Goal: Task Accomplishment & Management: Manage account settings

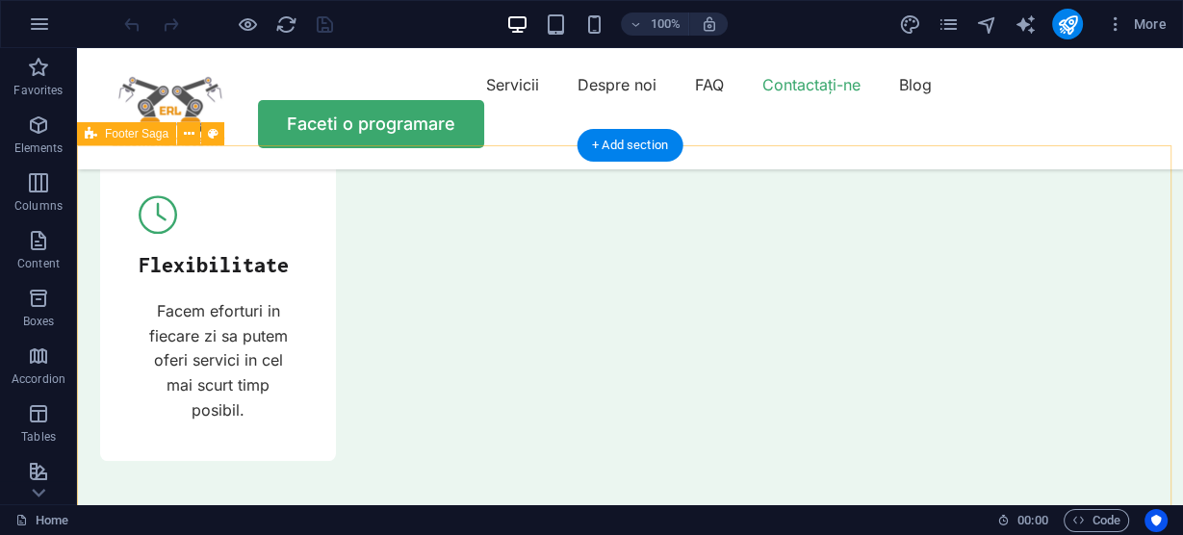
scroll to position [6979, 0]
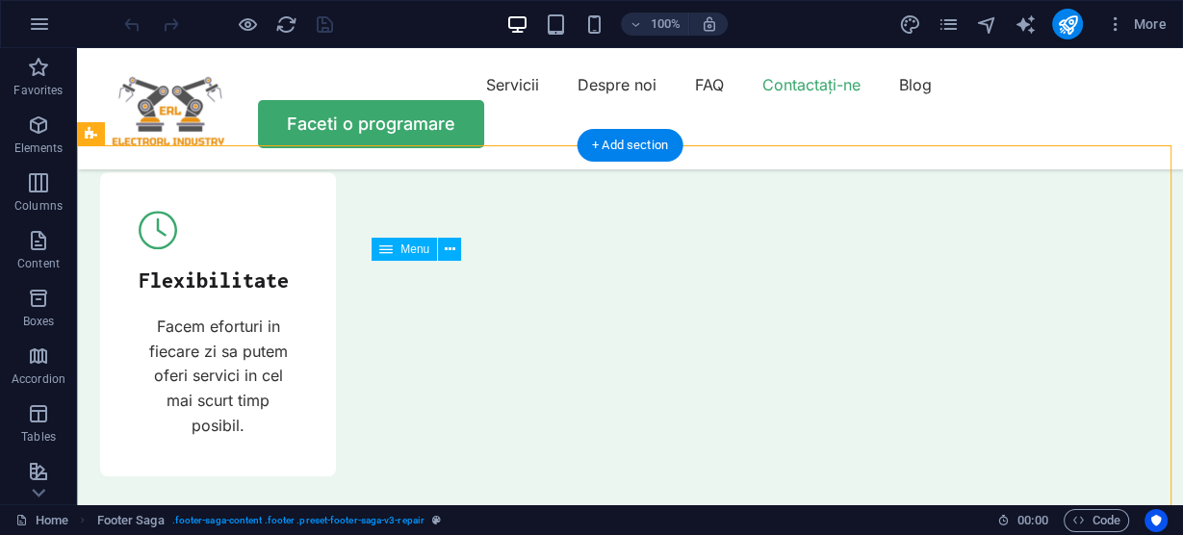
drag, startPoint x: 377, startPoint y: 265, endPoint x: 531, endPoint y: 336, distance: 169.7
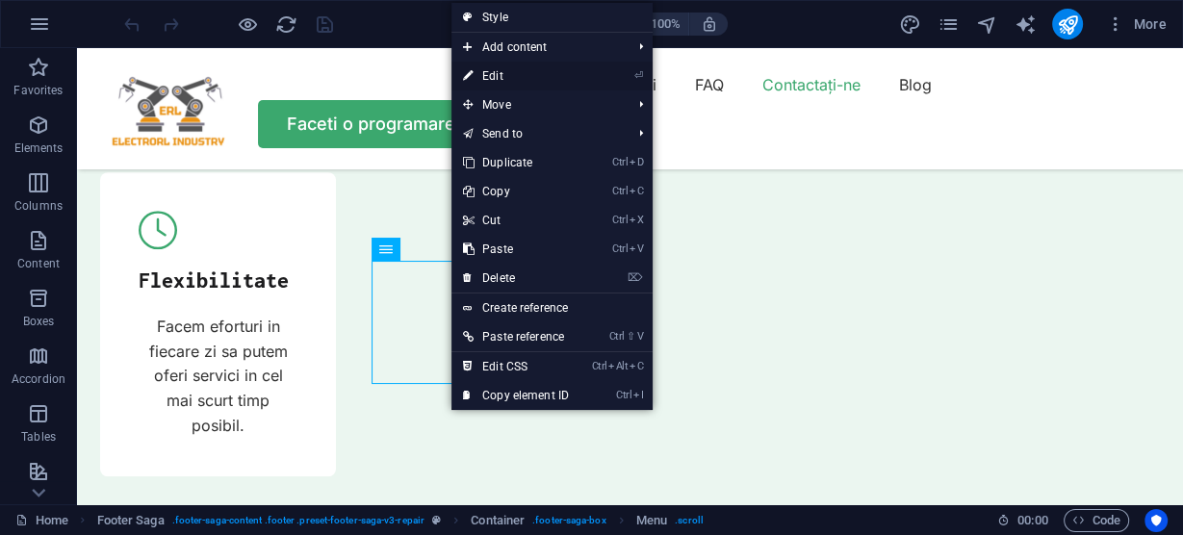
click at [506, 74] on link "⏎ Edit" at bounding box center [516, 76] width 129 height 29
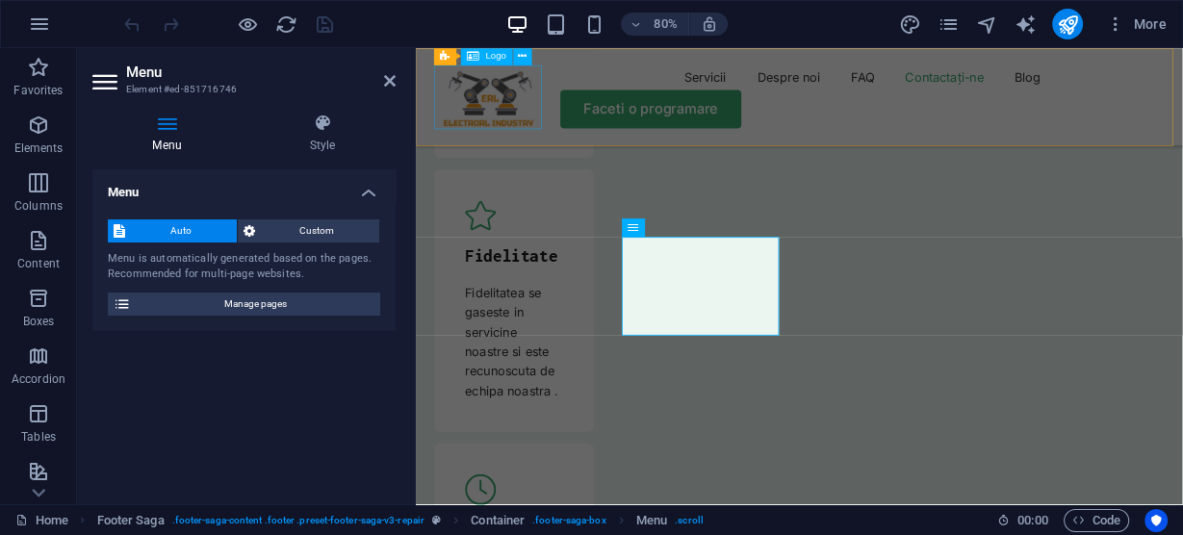
scroll to position [7152, 0]
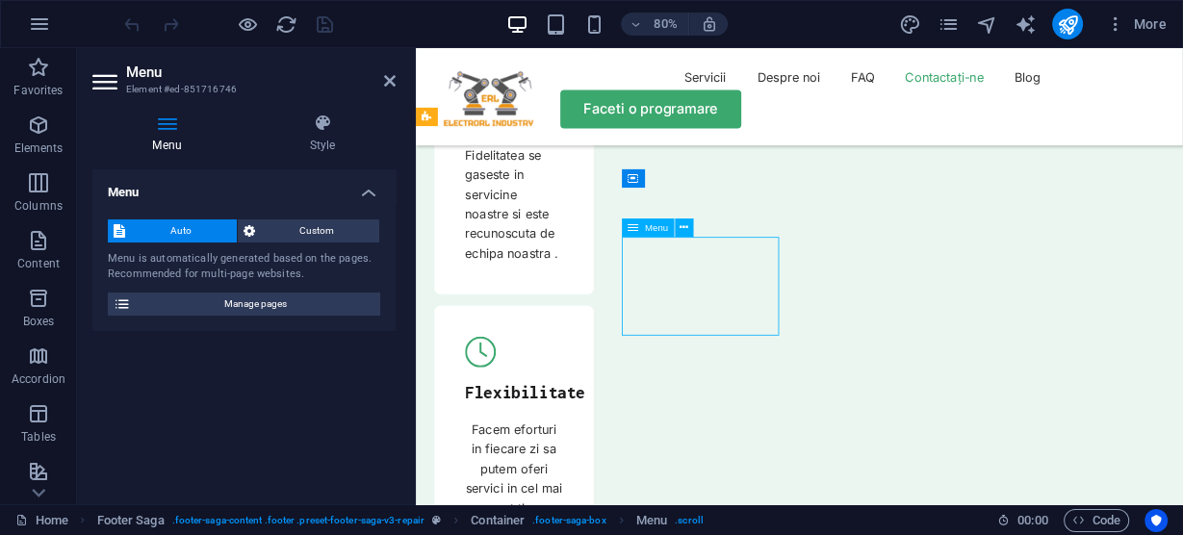
drag, startPoint x: 727, startPoint y: 299, endPoint x: 687, endPoint y: 375, distance: 85.3
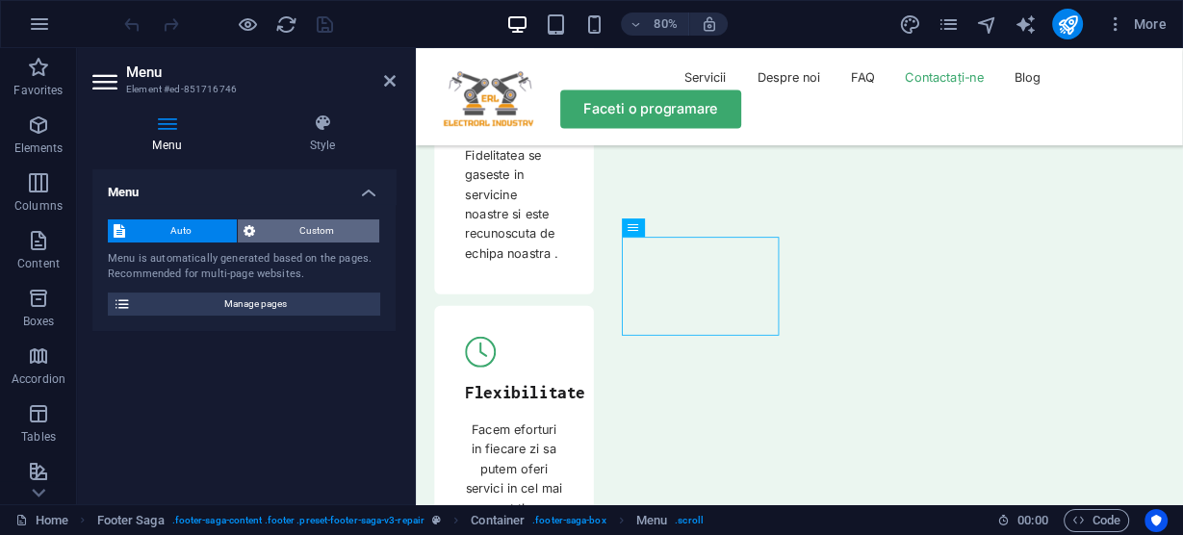
click at [319, 233] on span "Custom" at bounding box center [318, 231] width 114 height 23
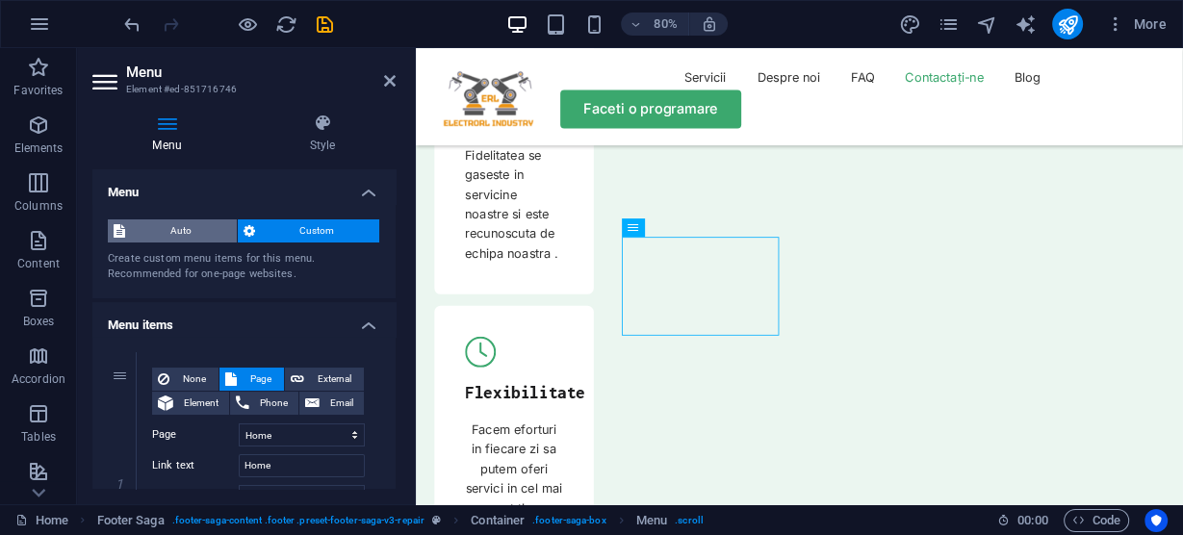
click at [166, 227] on span "Auto" at bounding box center [181, 231] width 100 height 23
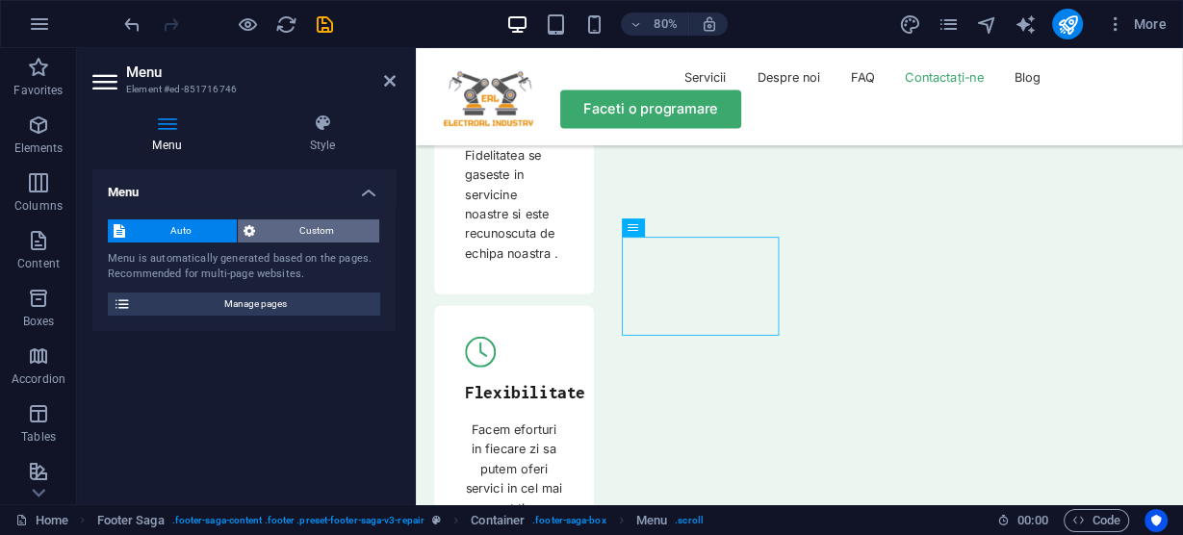
click at [279, 227] on span "Custom" at bounding box center [318, 231] width 114 height 23
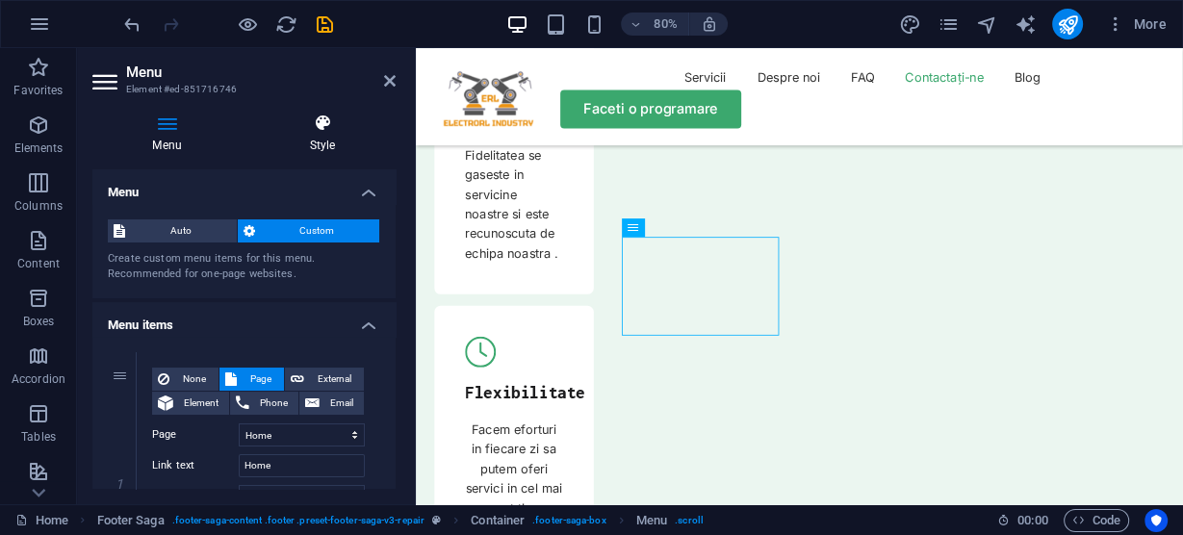
click at [316, 120] on icon at bounding box center [322, 123] width 146 height 19
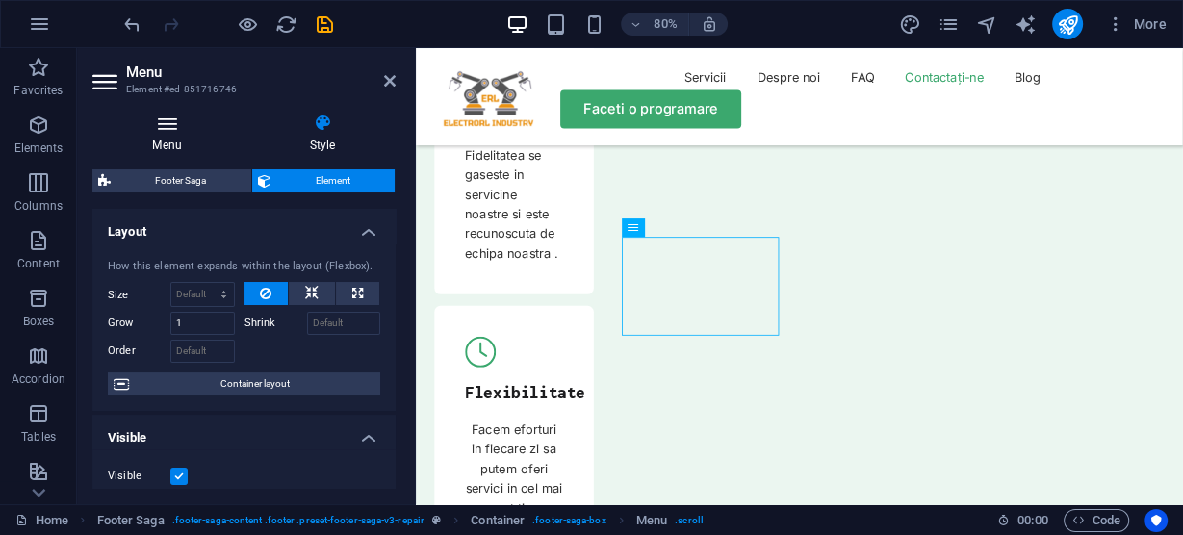
click at [176, 124] on icon at bounding box center [166, 123] width 149 height 19
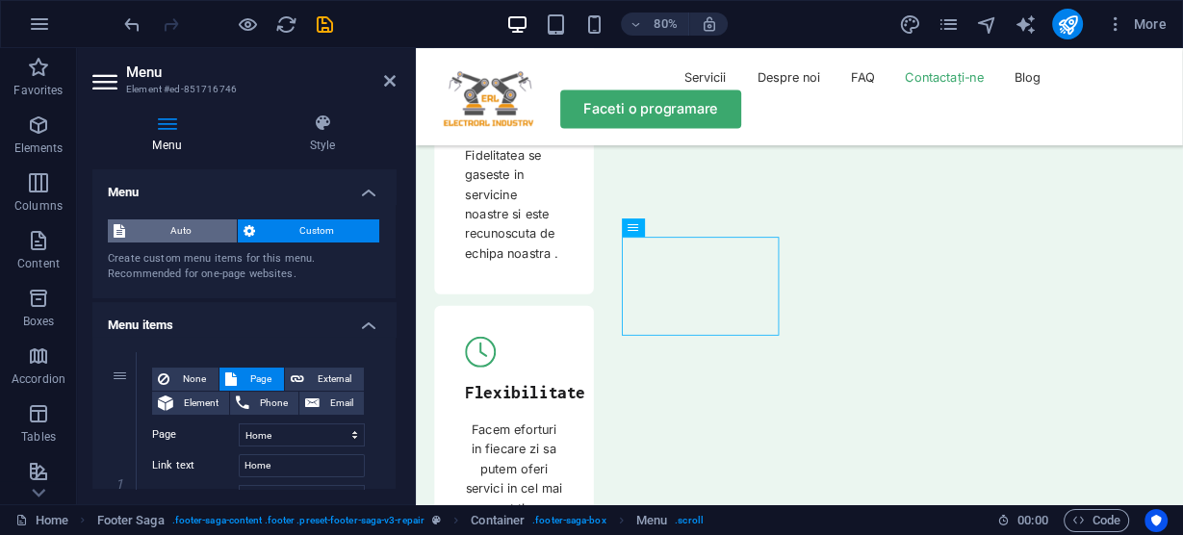
click at [180, 227] on span "Auto" at bounding box center [181, 231] width 100 height 23
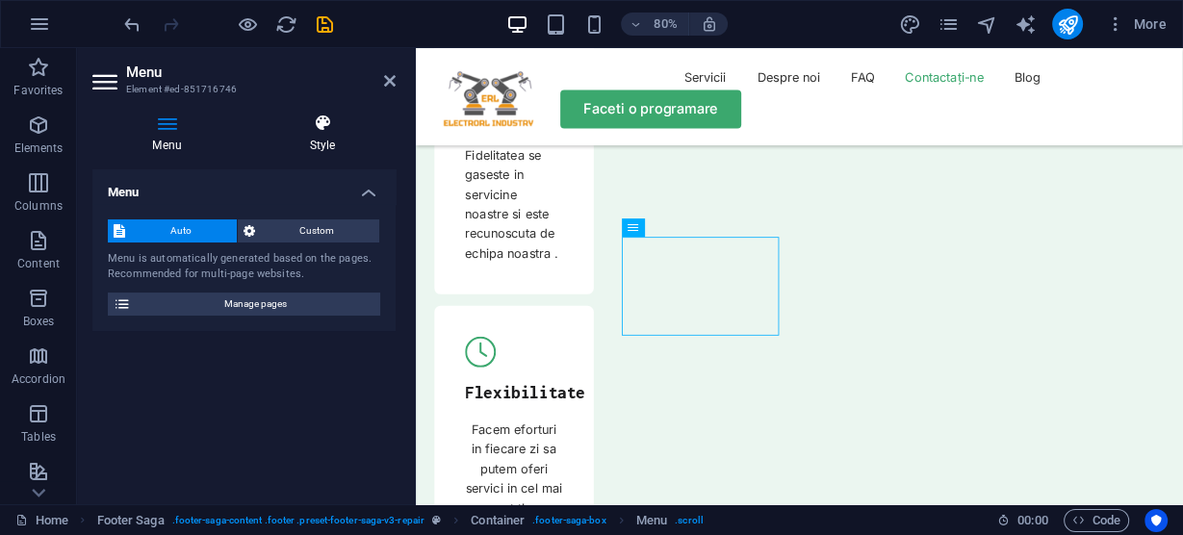
click at [322, 129] on icon at bounding box center [322, 123] width 146 height 19
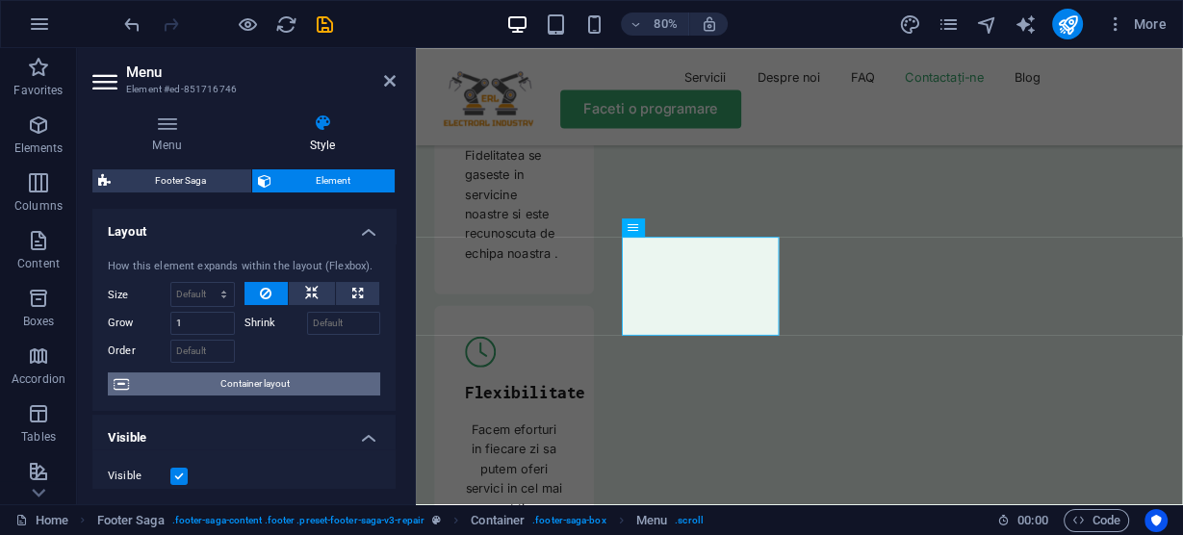
click at [247, 380] on span "Container layout" at bounding box center [255, 384] width 240 height 23
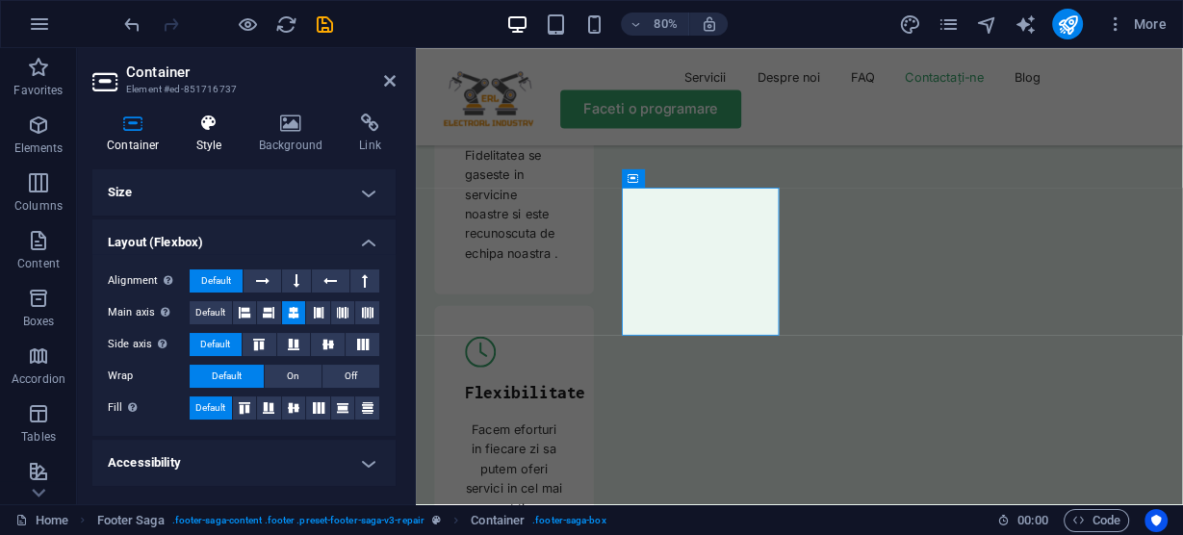
click at [208, 129] on icon at bounding box center [209, 123] width 55 height 19
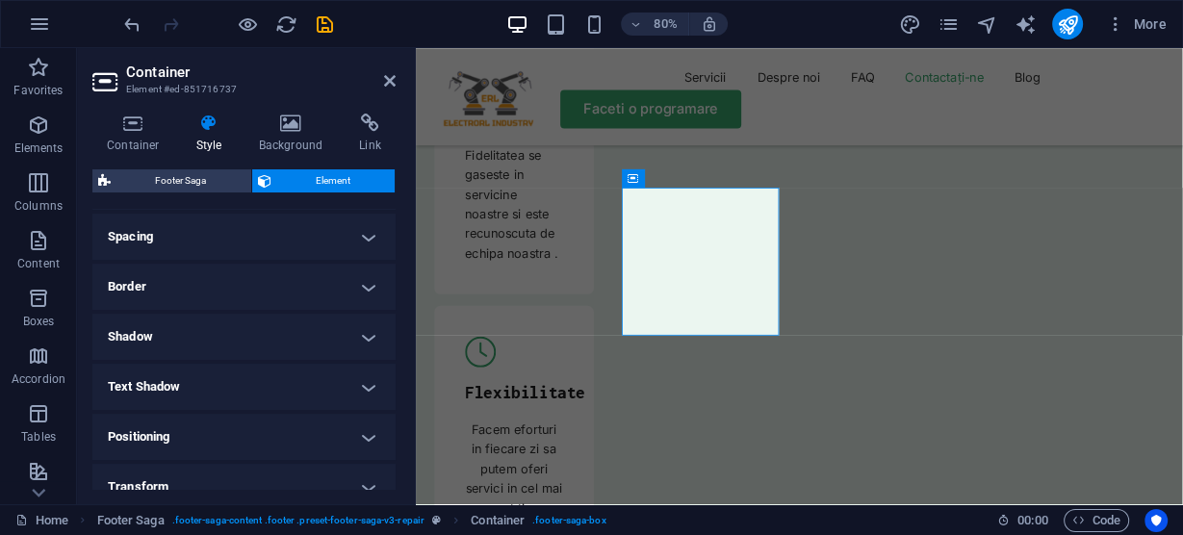
scroll to position [385, 0]
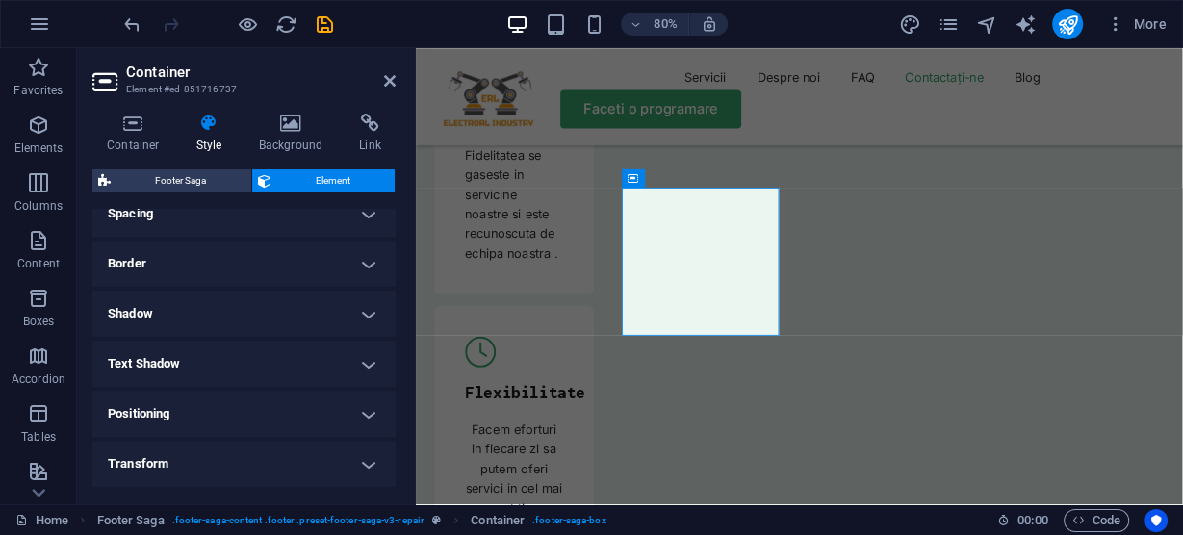
click at [267, 369] on h4 "Text Shadow" at bounding box center [243, 364] width 303 height 46
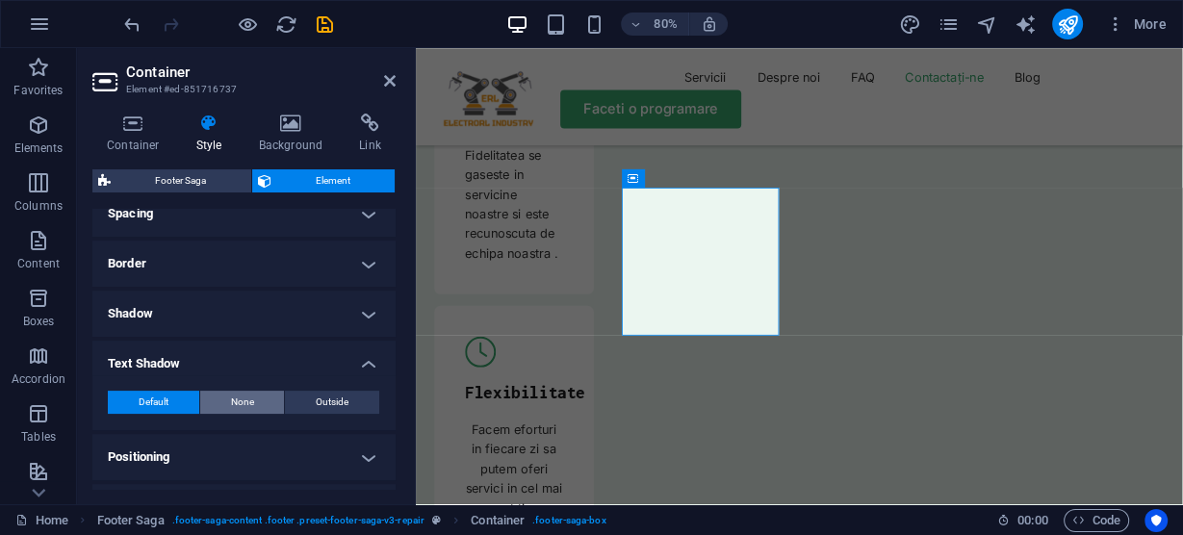
click at [247, 400] on span "None" at bounding box center [242, 402] width 23 height 23
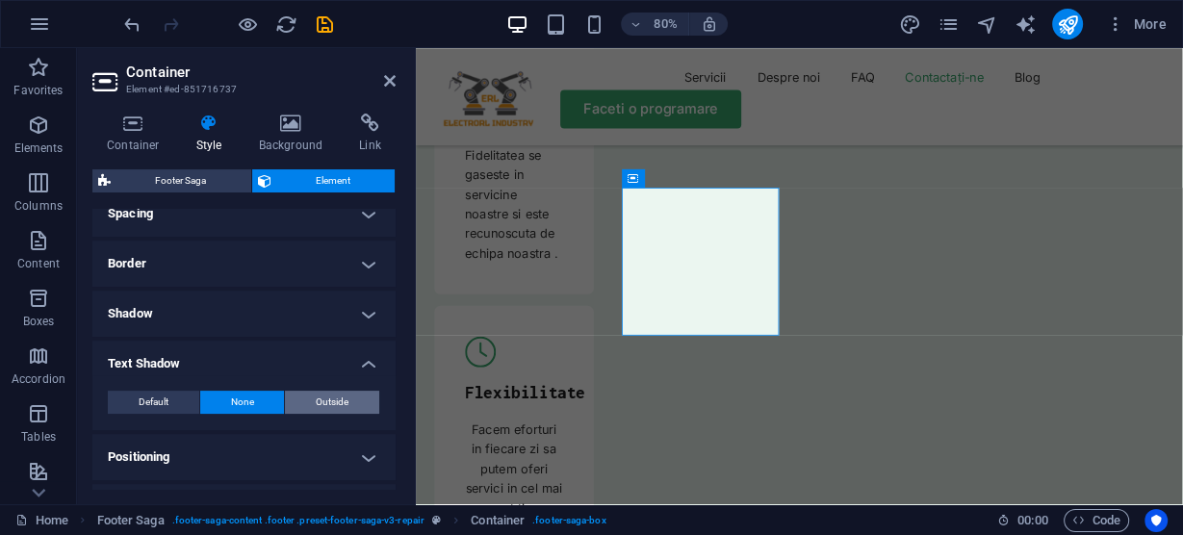
click at [320, 398] on span "Outside" at bounding box center [332, 402] width 33 height 23
type input "2"
type input "4"
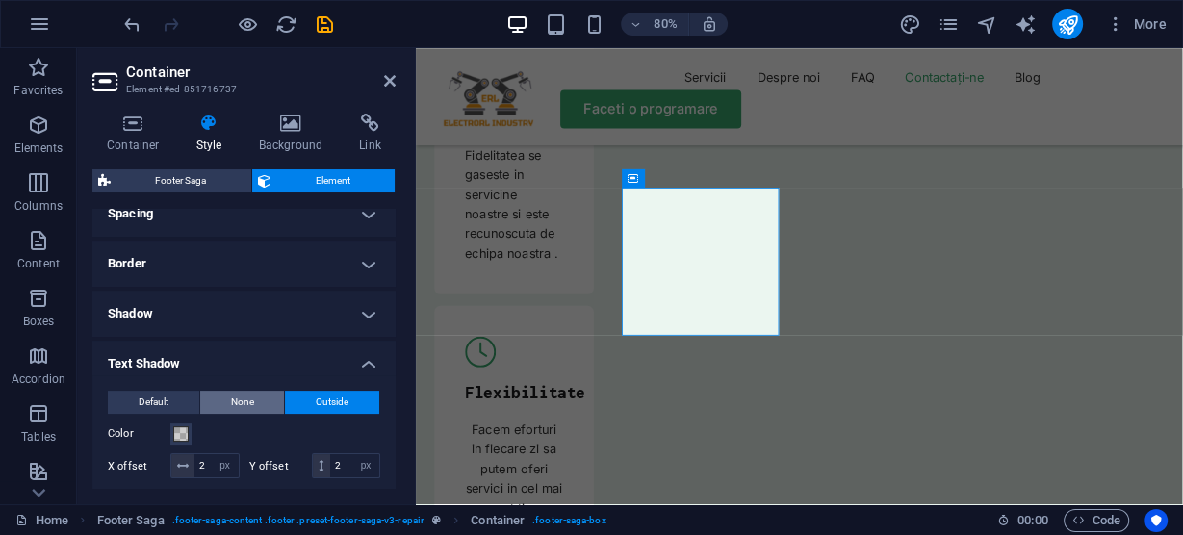
click at [254, 400] on button "None" at bounding box center [242, 402] width 85 height 23
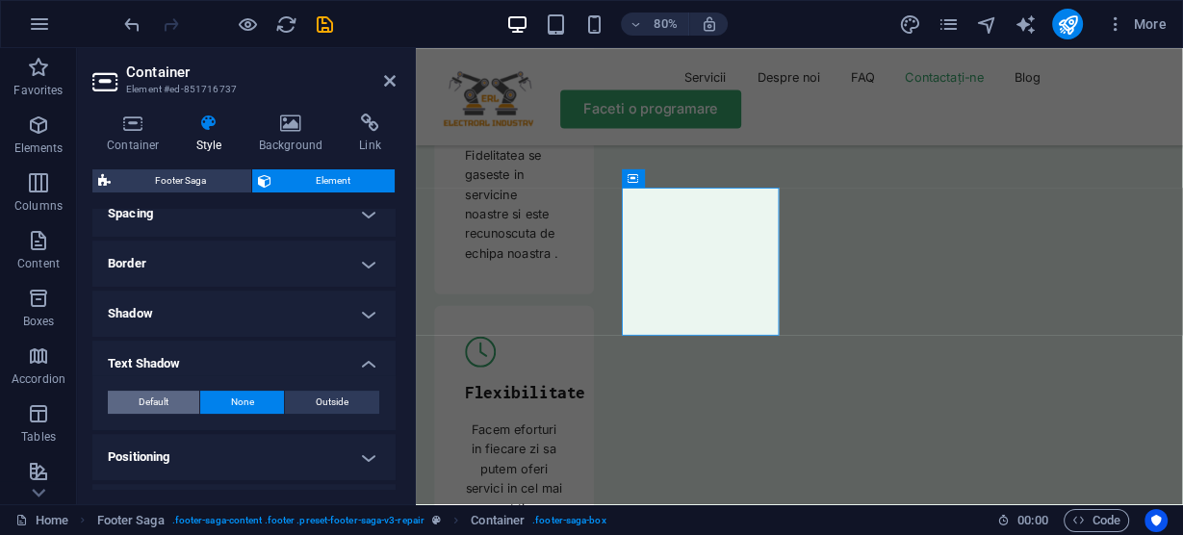
click at [168, 400] on span "Default" at bounding box center [154, 402] width 30 height 23
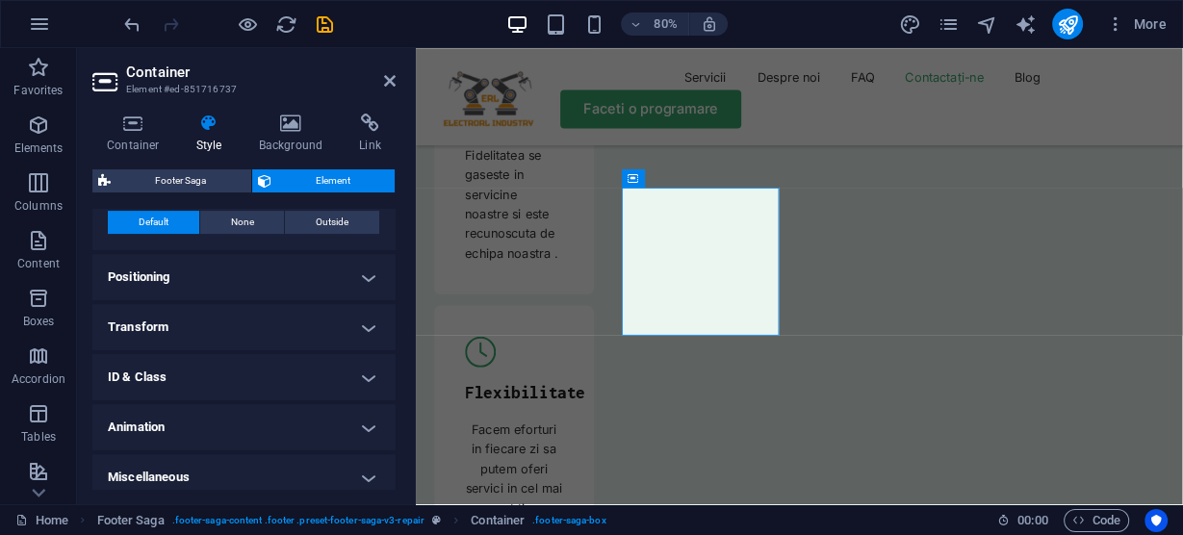
scroll to position [575, 0]
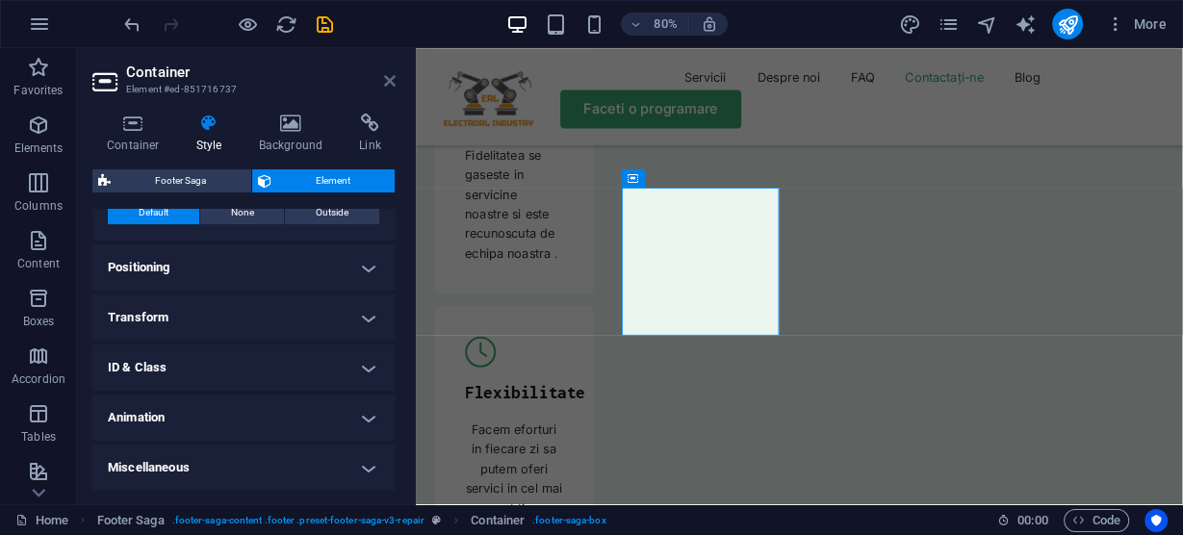
click at [385, 73] on icon at bounding box center [390, 80] width 12 height 15
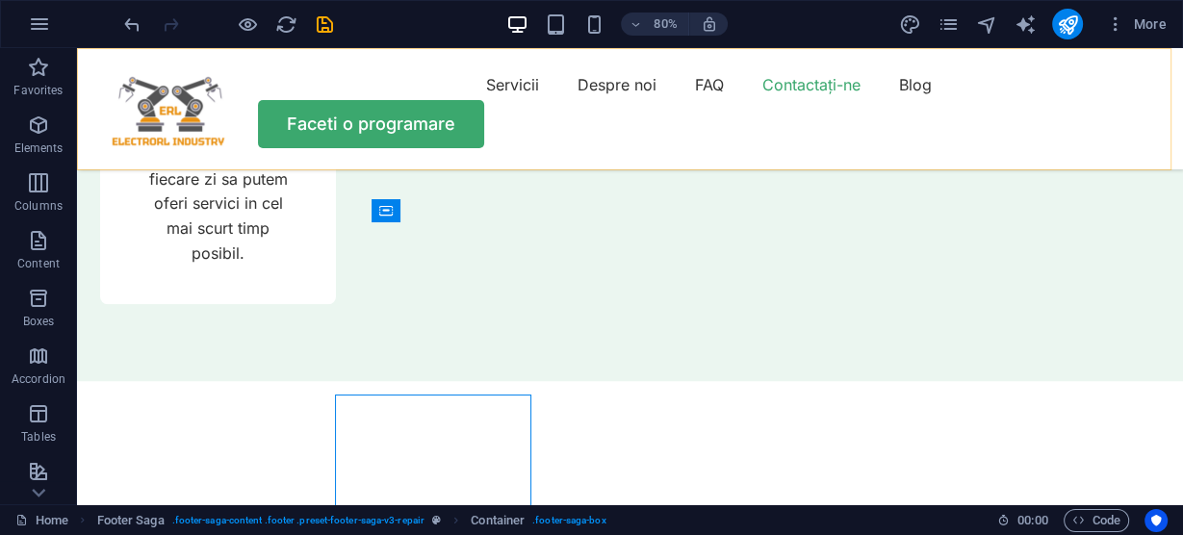
scroll to position [6979, 0]
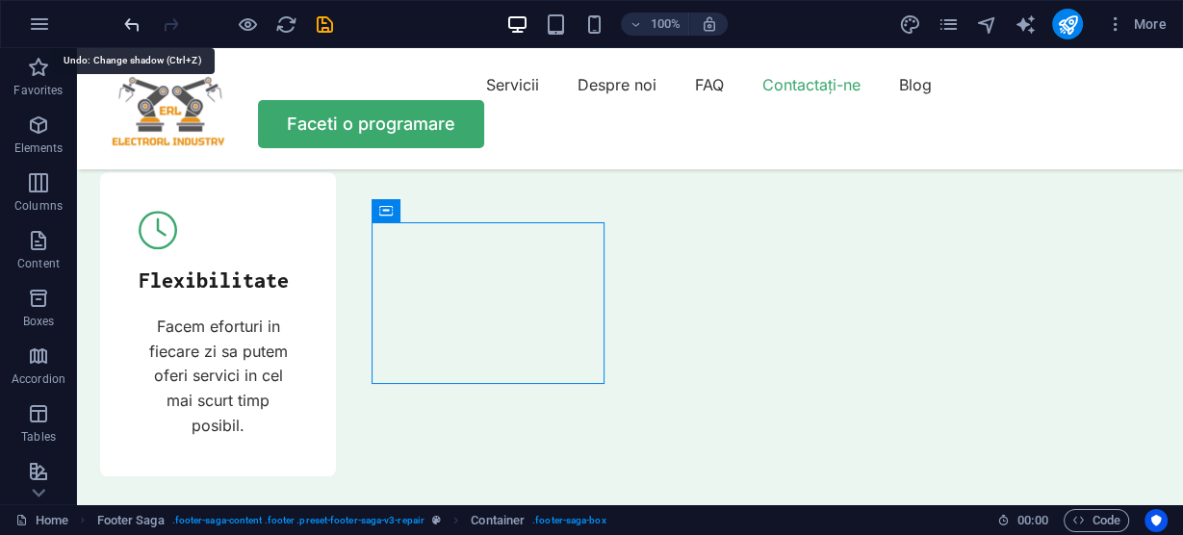
click at [132, 28] on icon "undo" at bounding box center [132, 24] width 22 height 22
click at [131, 22] on icon "undo" at bounding box center [132, 24] width 22 height 22
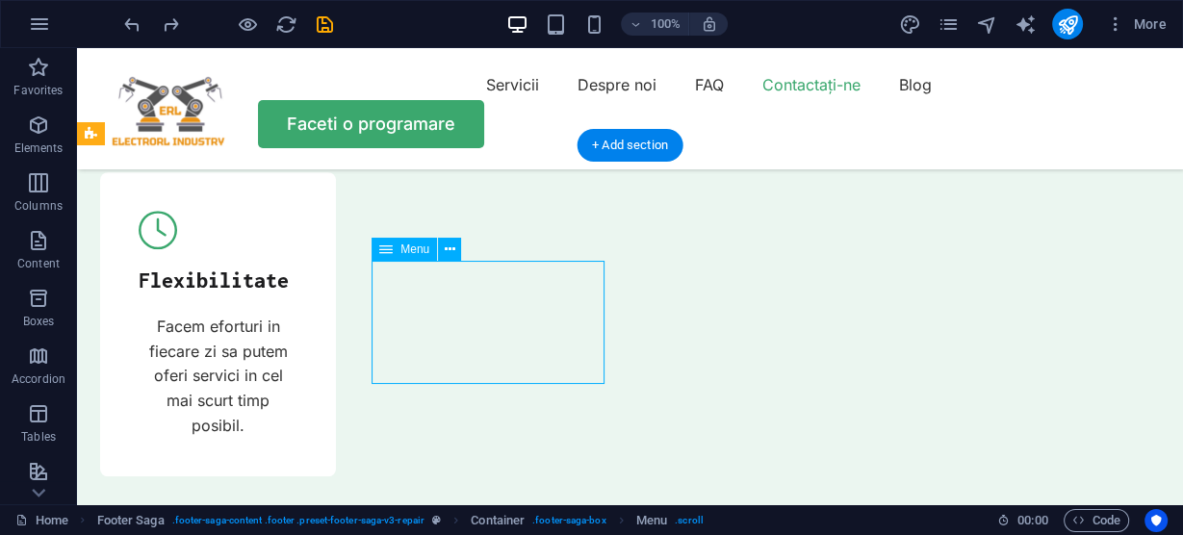
drag, startPoint x: 436, startPoint y: 278, endPoint x: 412, endPoint y: 358, distance: 83.5
drag, startPoint x: 463, startPoint y: 376, endPoint x: 386, endPoint y: 278, distance: 124.1
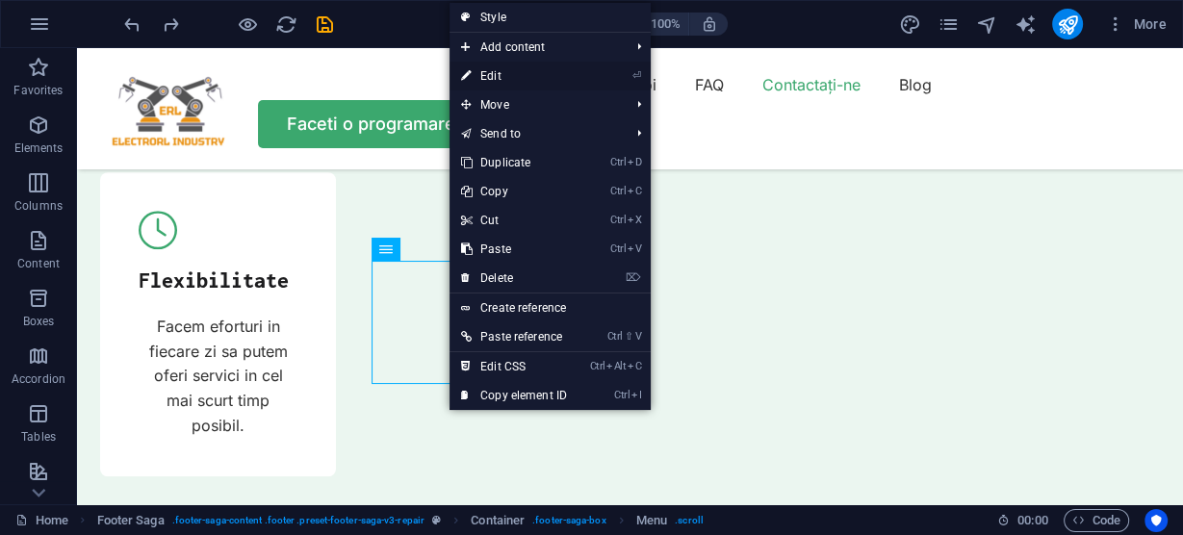
click at [490, 71] on link "⏎ Edit" at bounding box center [514, 76] width 129 height 29
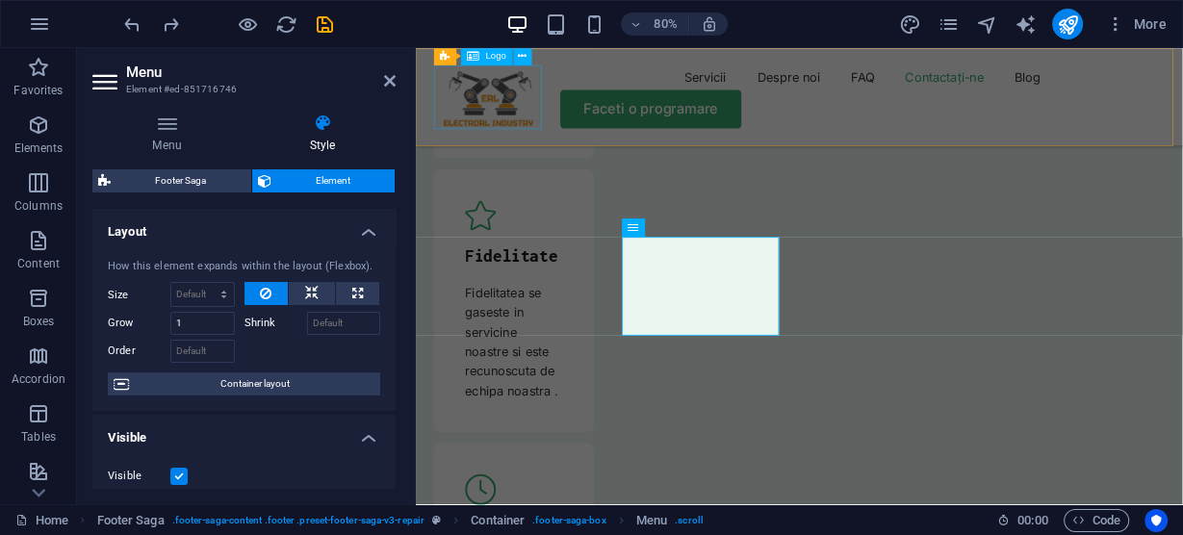
scroll to position [7152, 0]
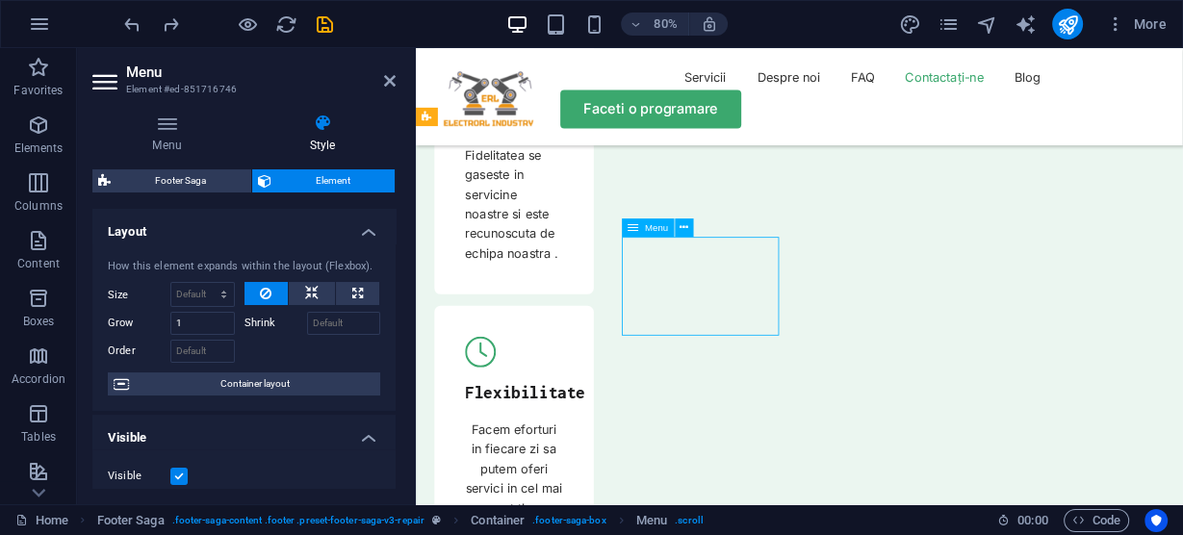
drag, startPoint x: 824, startPoint y: 302, endPoint x: 711, endPoint y: 379, distance: 137.3
drag, startPoint x: 776, startPoint y: 393, endPoint x: 708, endPoint y: 377, distance: 70.1
drag, startPoint x: 690, startPoint y: 296, endPoint x: 708, endPoint y: 358, distance: 64.9
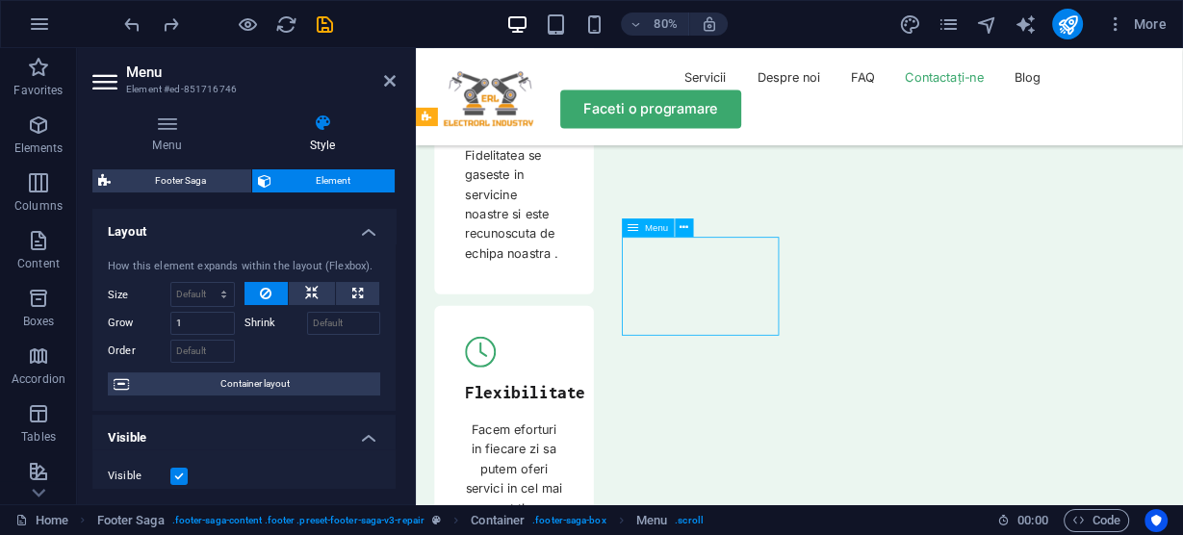
click at [100, 56] on icon at bounding box center [81, 36] width 39 height 39
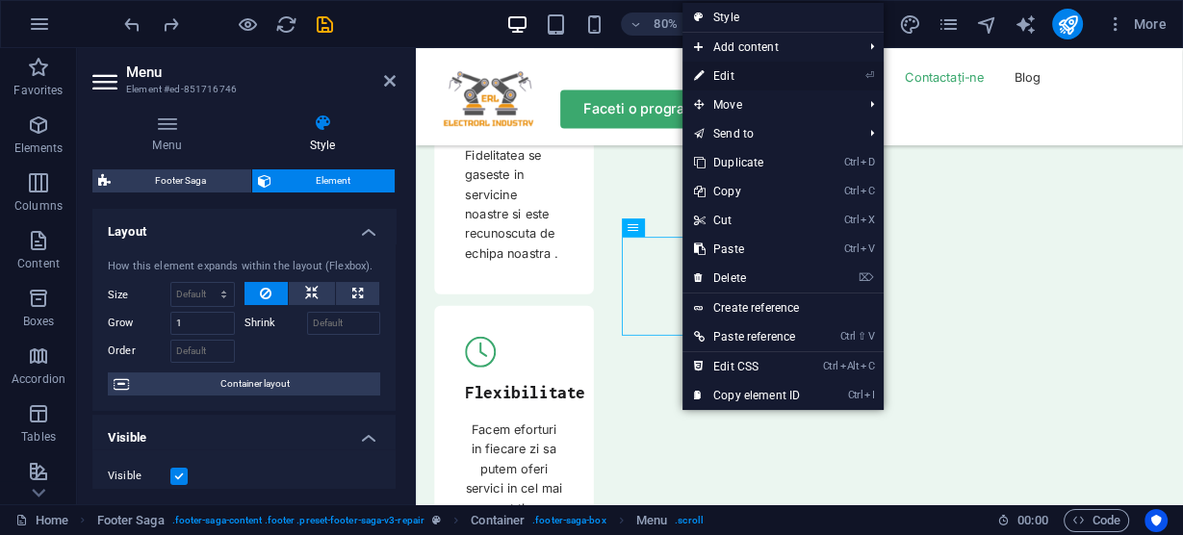
click at [730, 71] on link "⏎ Edit" at bounding box center [747, 76] width 129 height 29
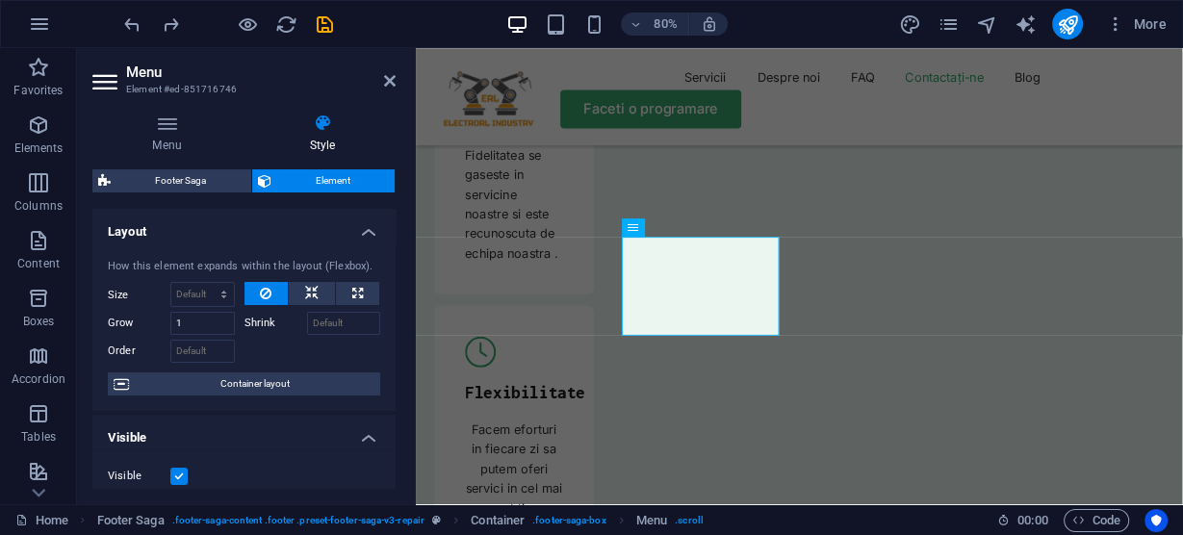
click at [365, 230] on h4 "Layout" at bounding box center [243, 226] width 303 height 35
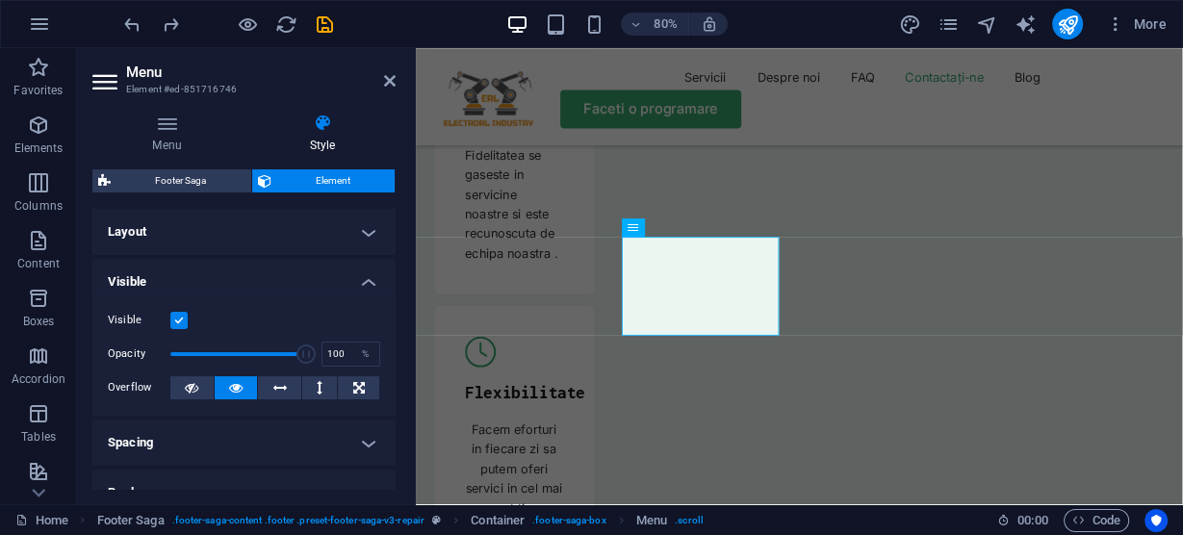
click at [178, 321] on label at bounding box center [178, 320] width 17 height 17
click at [0, 0] on input "Visible" at bounding box center [0, 0] width 0 height 0
click at [178, 321] on label at bounding box center [178, 320] width 17 height 17
click at [0, 0] on input "Visible" at bounding box center [0, 0] width 0 height 0
click at [178, 321] on label at bounding box center [178, 320] width 17 height 17
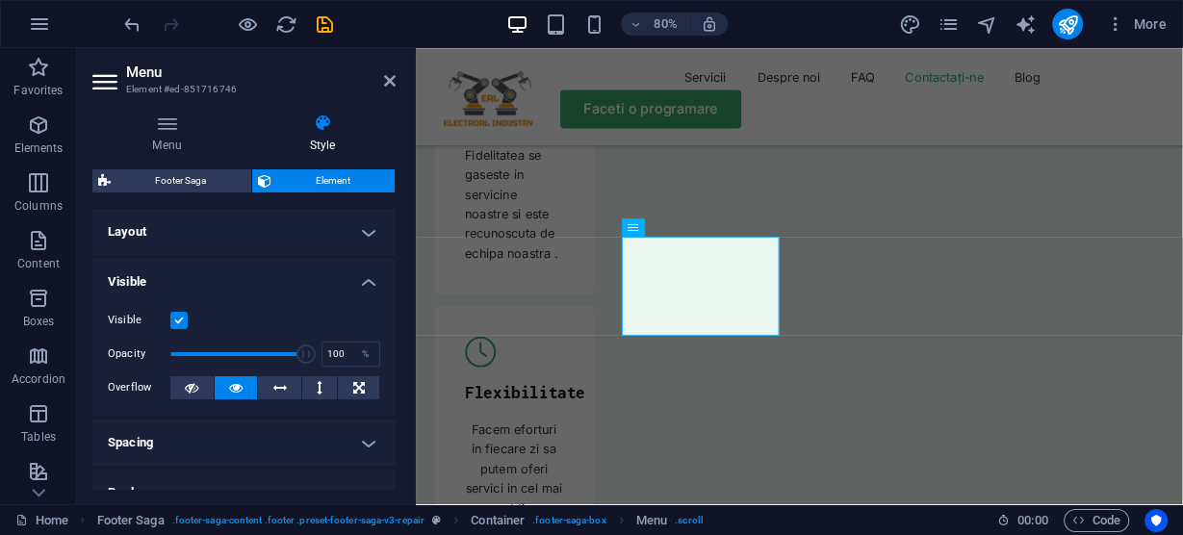
click at [0, 0] on input "Visible" at bounding box center [0, 0] width 0 height 0
click at [178, 321] on label at bounding box center [178, 320] width 17 height 17
click at [0, 0] on input "Visible" at bounding box center [0, 0] width 0 height 0
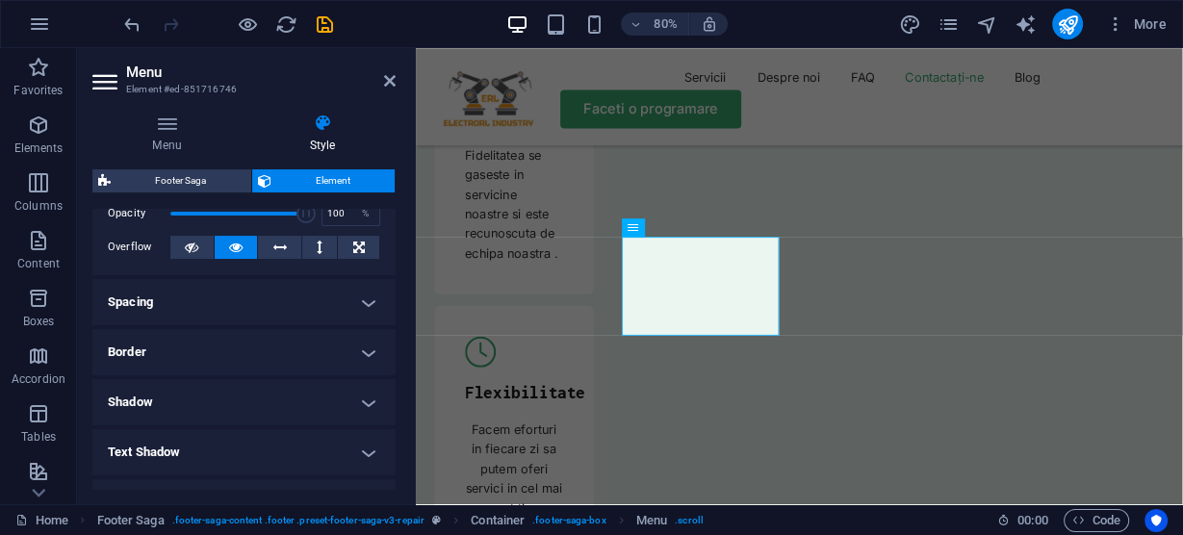
scroll to position [154, 0]
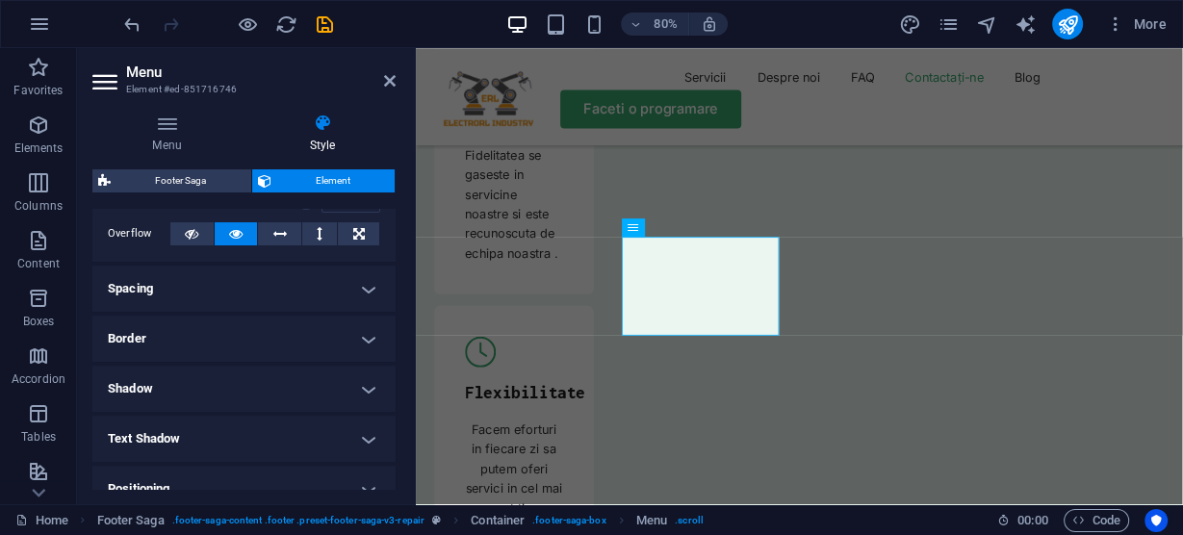
click at [357, 287] on h4 "Spacing" at bounding box center [243, 289] width 303 height 46
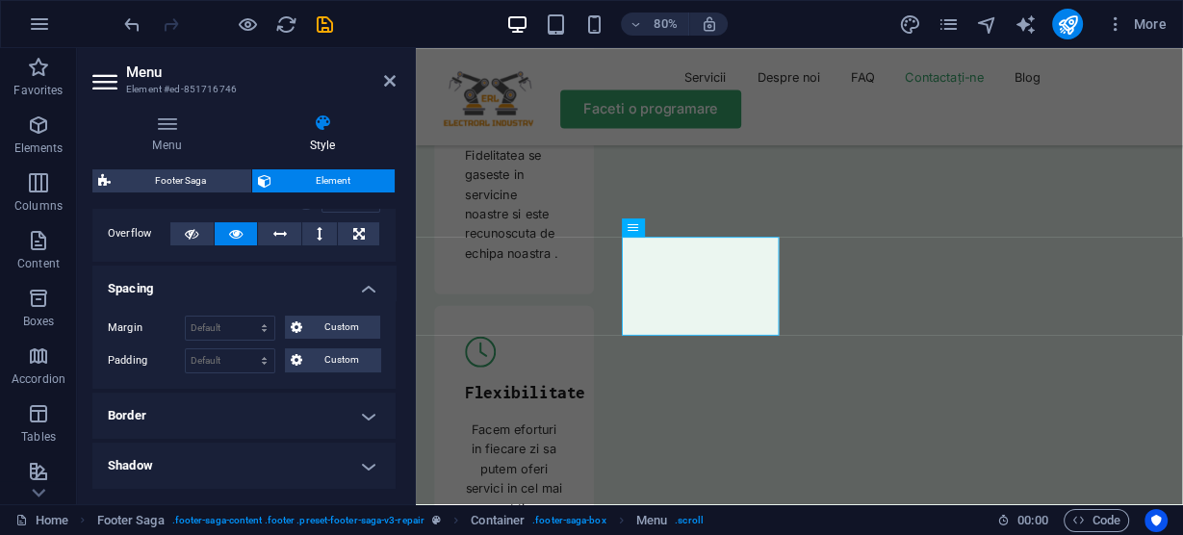
click at [357, 287] on h4 "Spacing" at bounding box center [243, 283] width 303 height 35
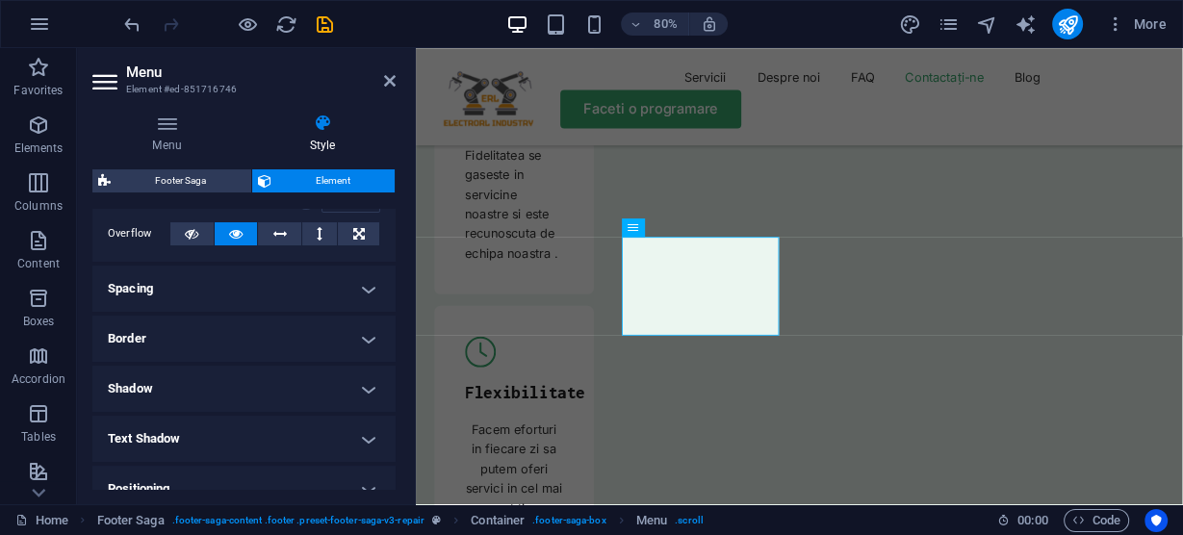
click at [366, 341] on h4 "Border" at bounding box center [243, 339] width 303 height 46
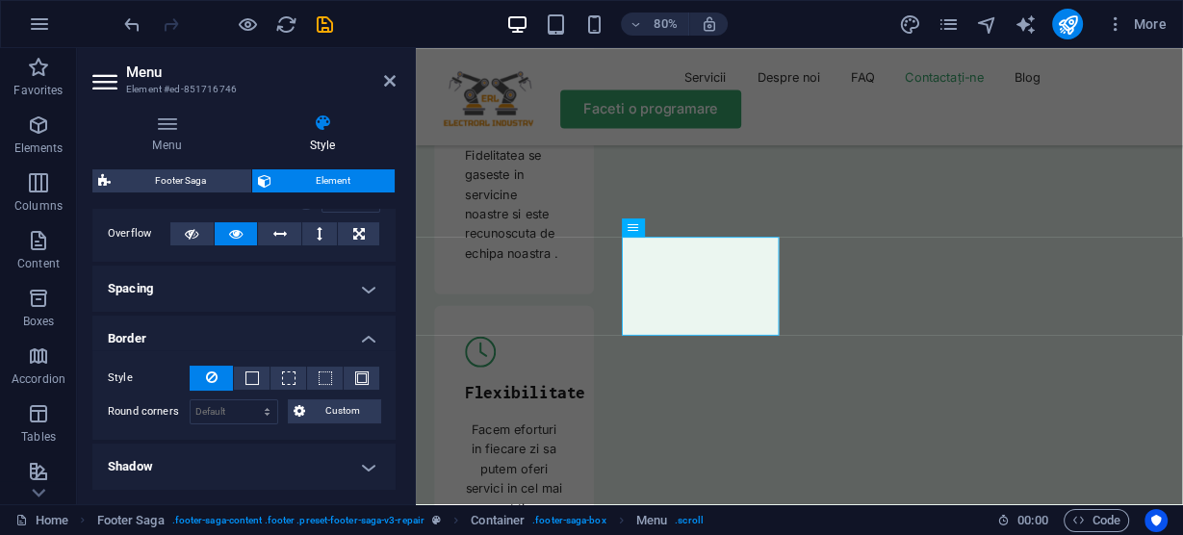
click at [365, 341] on h4 "Border" at bounding box center [243, 333] width 303 height 35
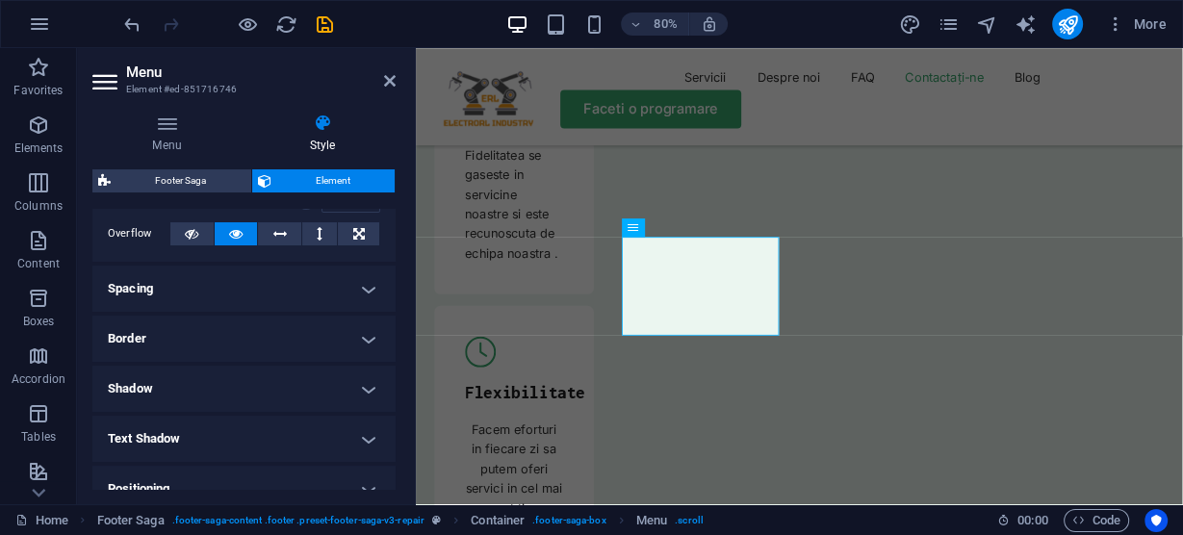
scroll to position [231, 0]
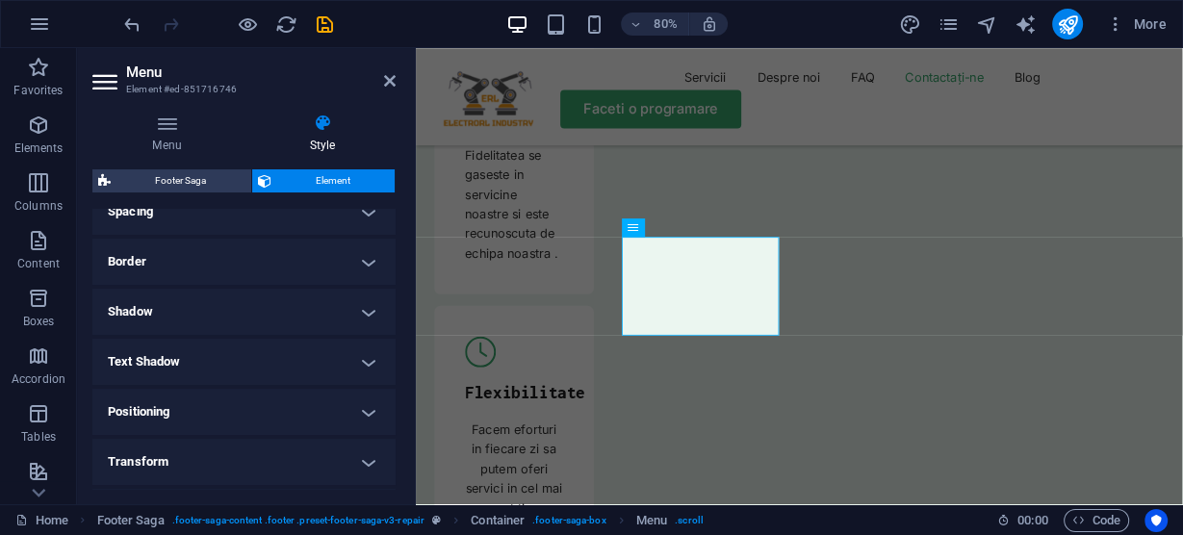
click at [369, 366] on h4 "Text Shadow" at bounding box center [243, 362] width 303 height 46
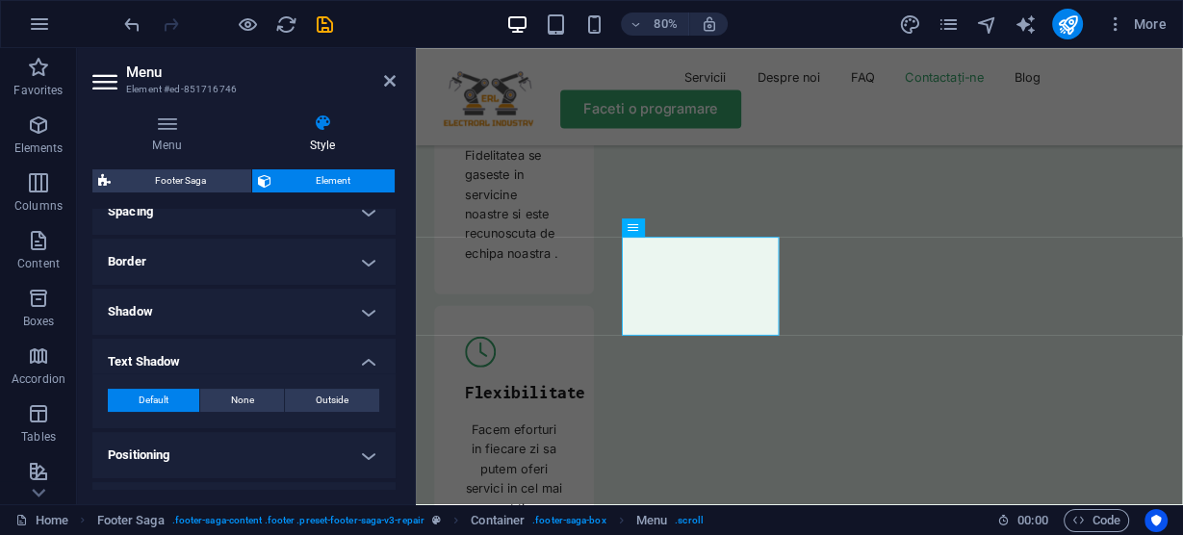
click at [369, 366] on h4 "Text Shadow" at bounding box center [243, 356] width 303 height 35
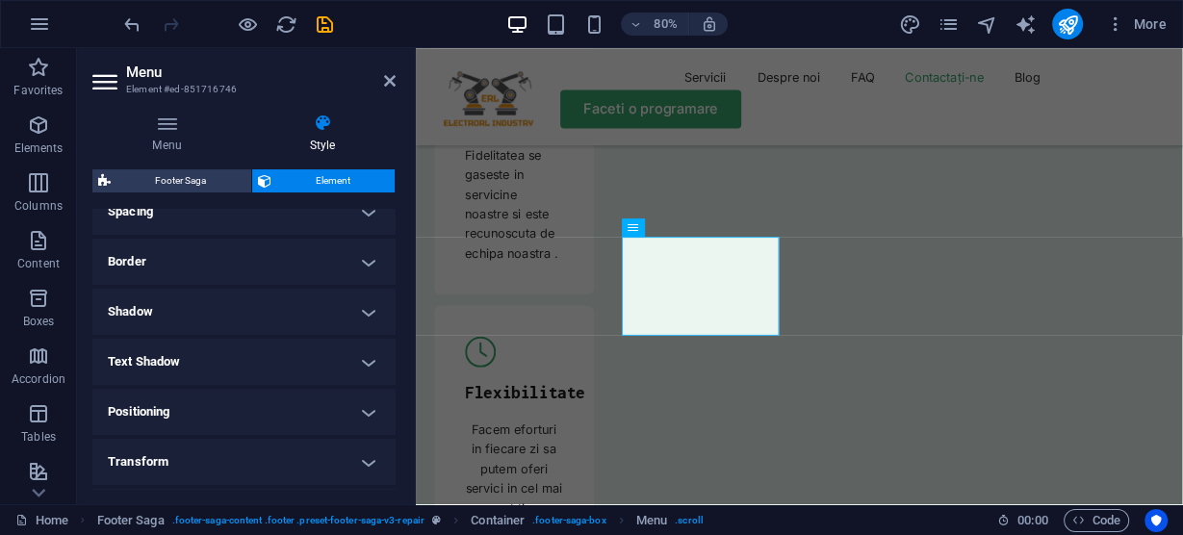
click at [369, 366] on h4 "Text Shadow" at bounding box center [243, 362] width 303 height 46
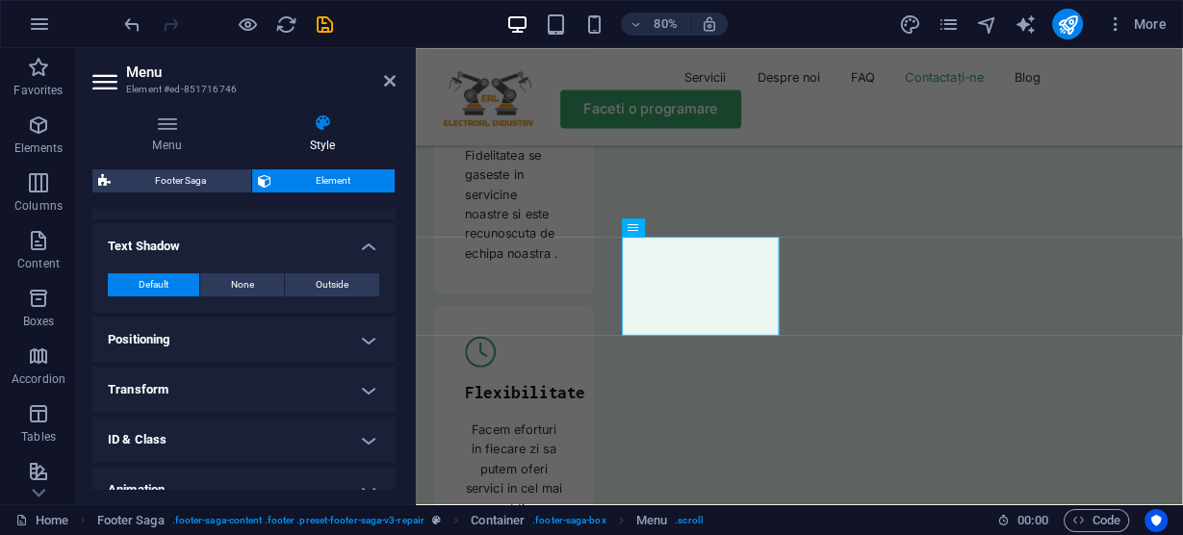
scroll to position [385, 0]
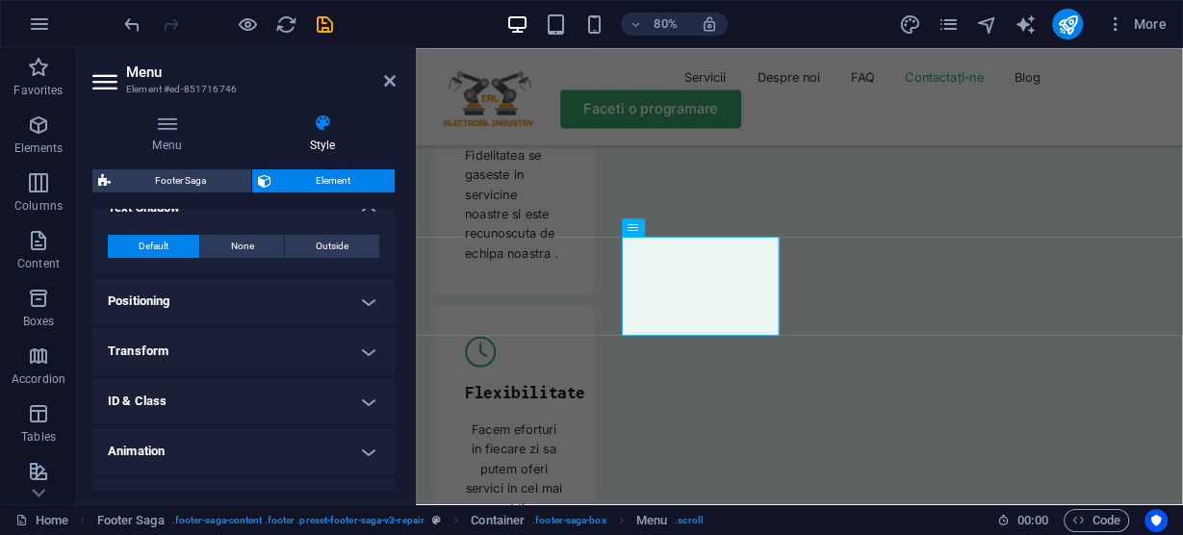
click at [352, 349] on h4 "Transform" at bounding box center [243, 351] width 303 height 46
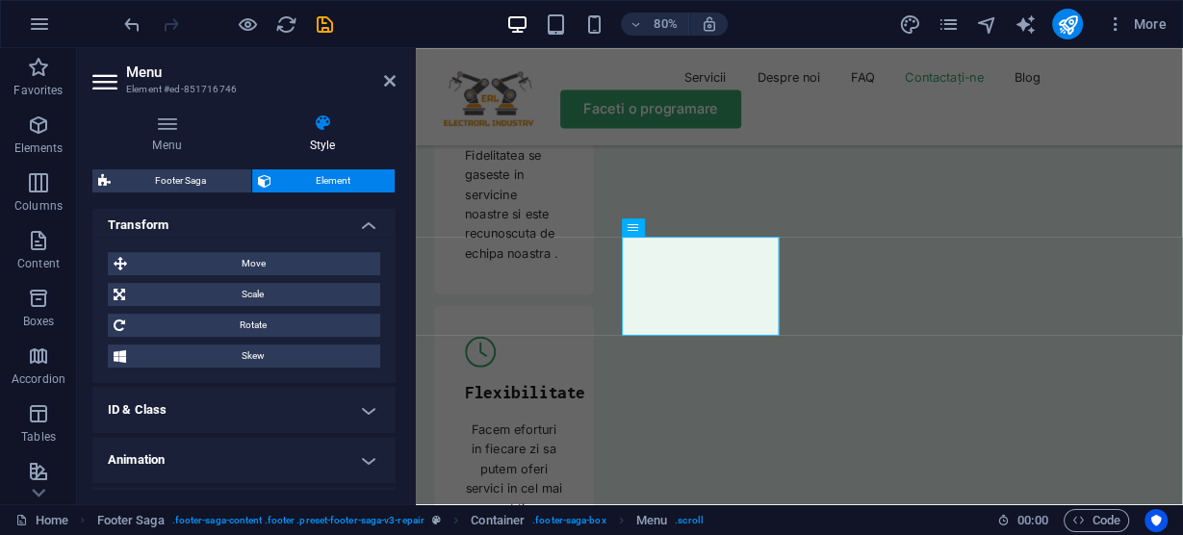
scroll to position [539, 0]
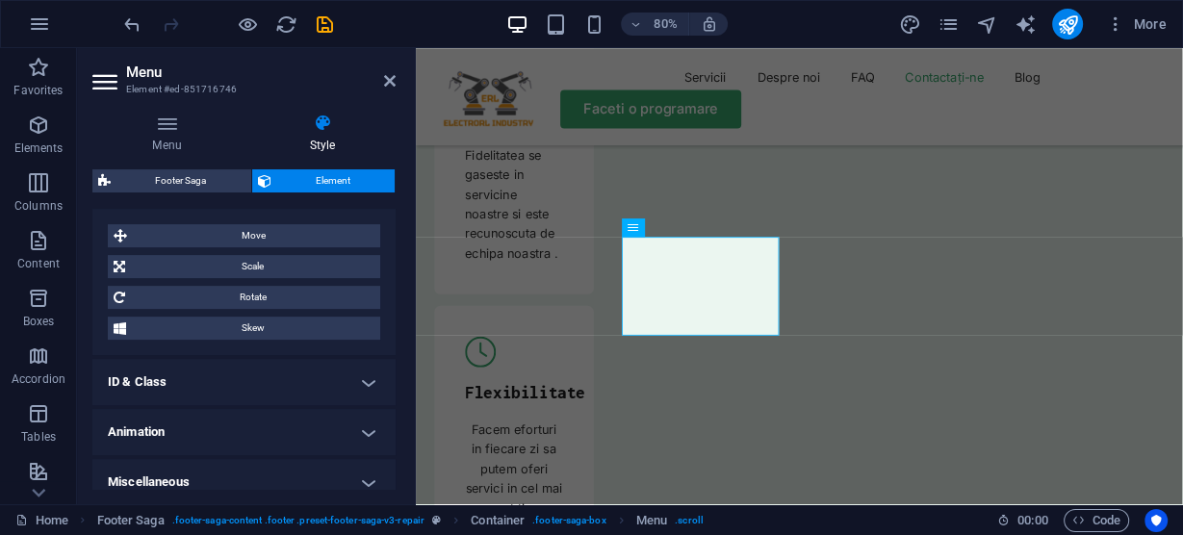
click at [367, 376] on h4 "ID & Class" at bounding box center [243, 382] width 303 height 46
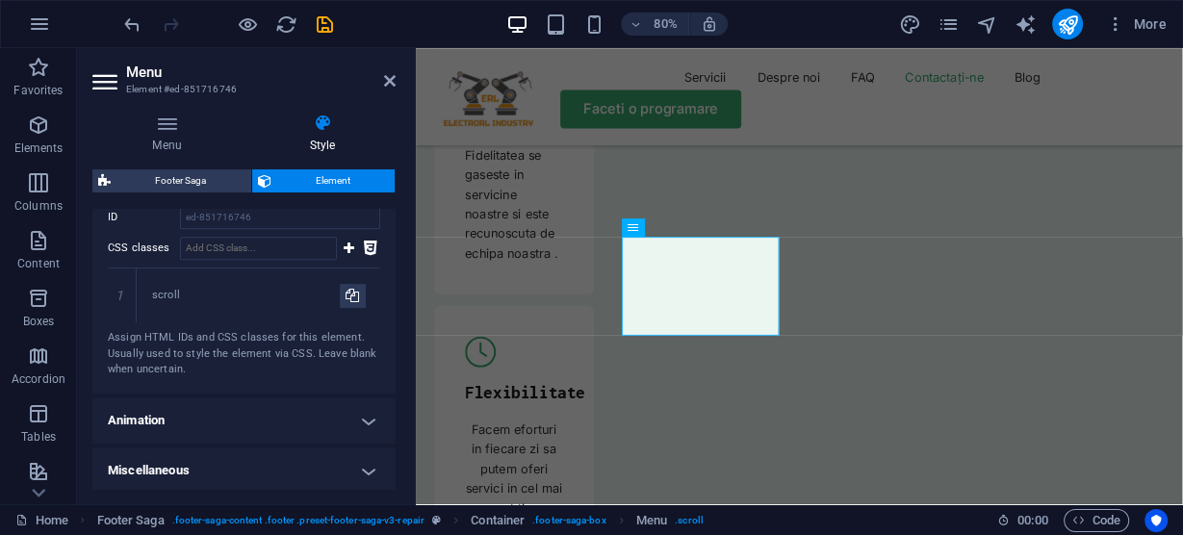
scroll to position [781, 0]
click at [368, 408] on h4 "Animation" at bounding box center [243, 418] width 303 height 46
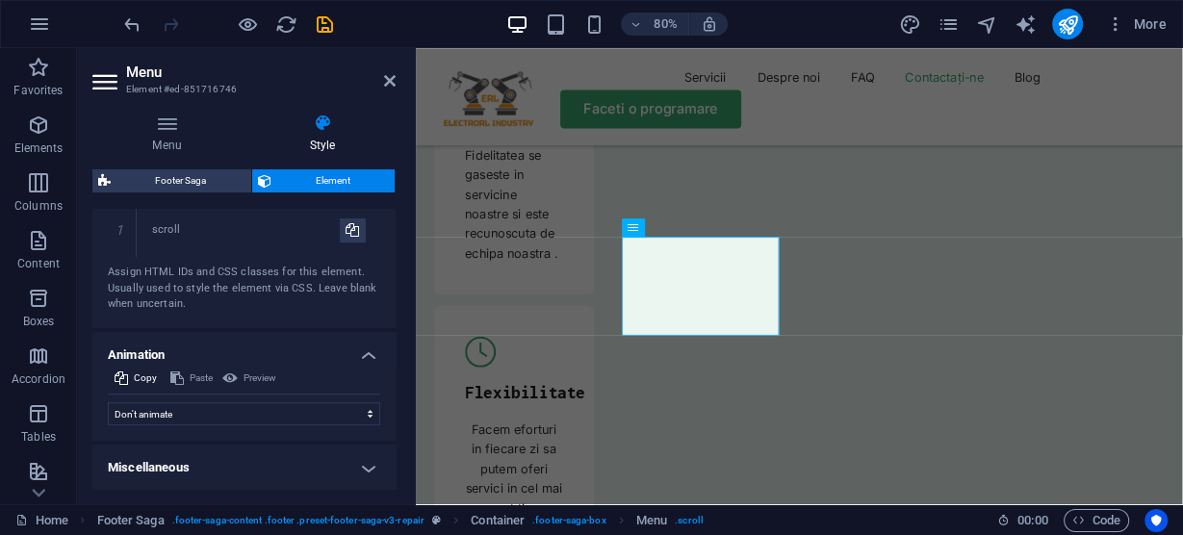
click at [373, 462] on h4 "Miscellaneous" at bounding box center [243, 468] width 303 height 46
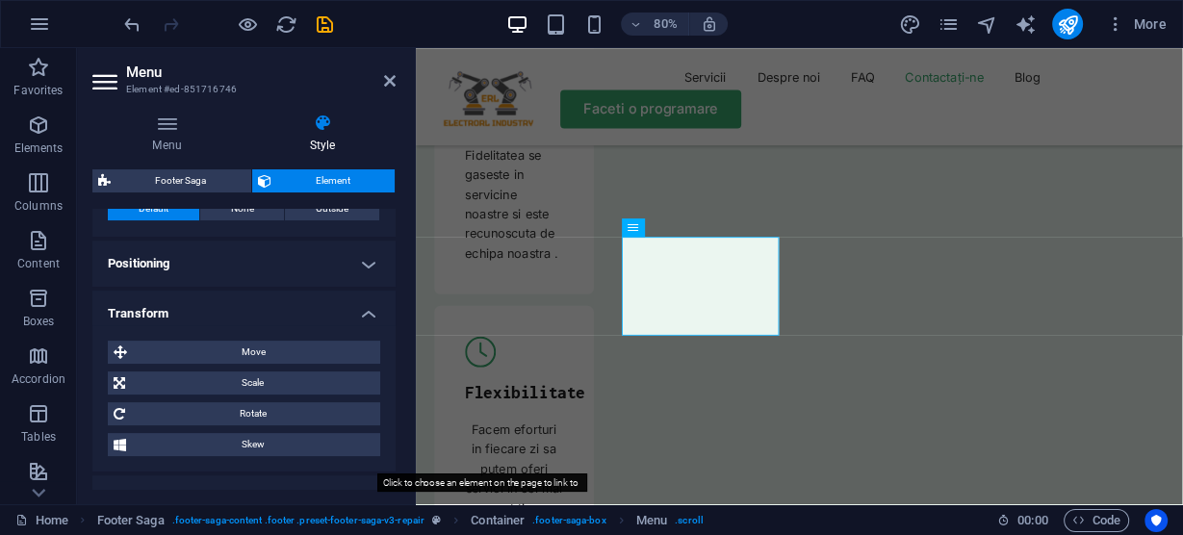
scroll to position [0, 0]
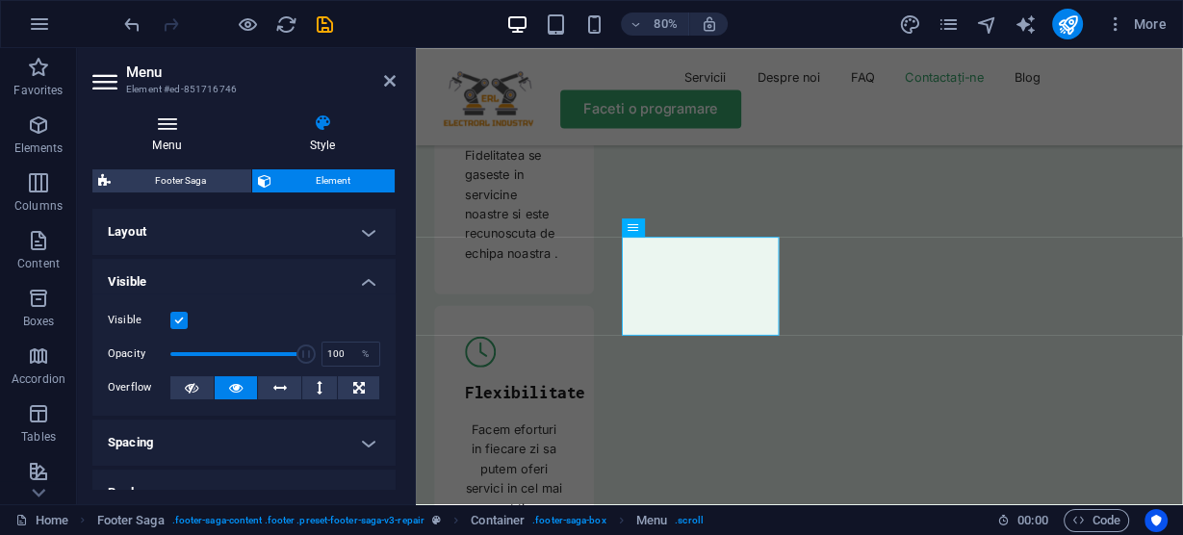
click at [170, 129] on icon at bounding box center [166, 123] width 149 height 19
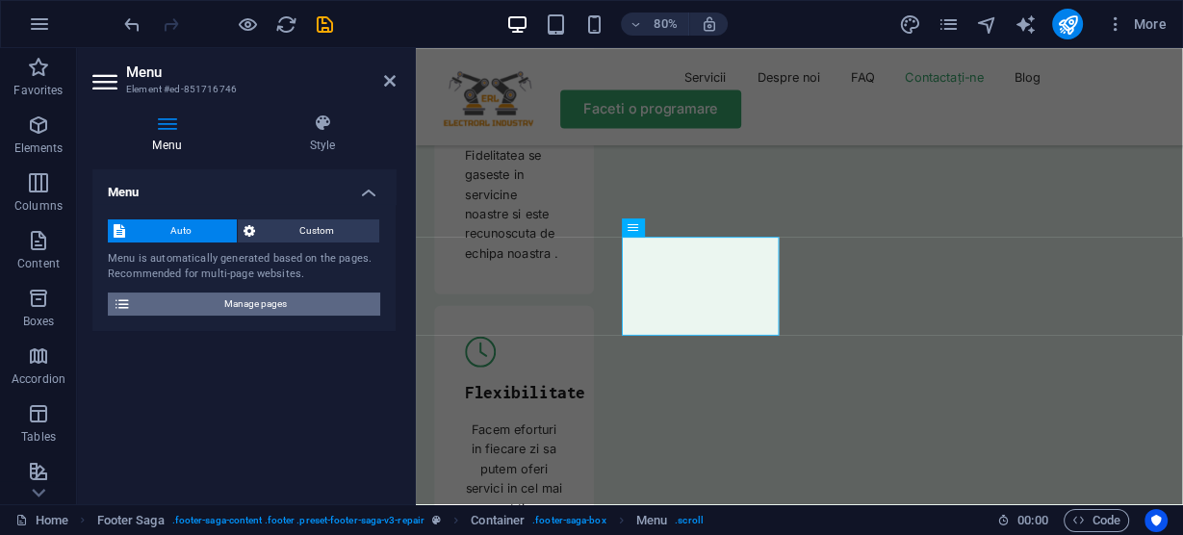
click at [159, 302] on span "Manage pages" at bounding box center [256, 304] width 238 height 23
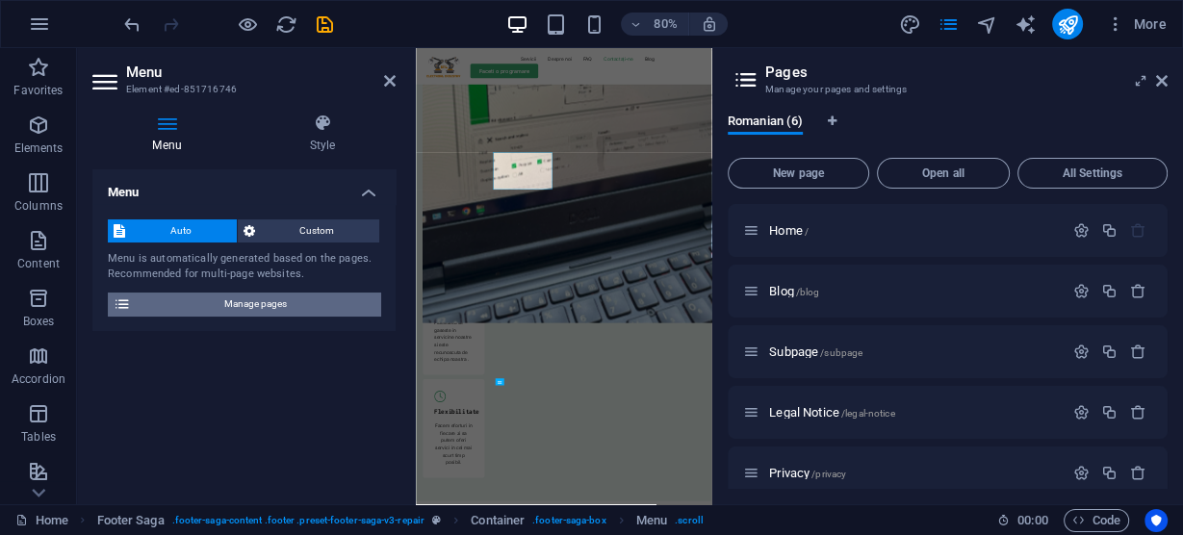
scroll to position [7039, 0]
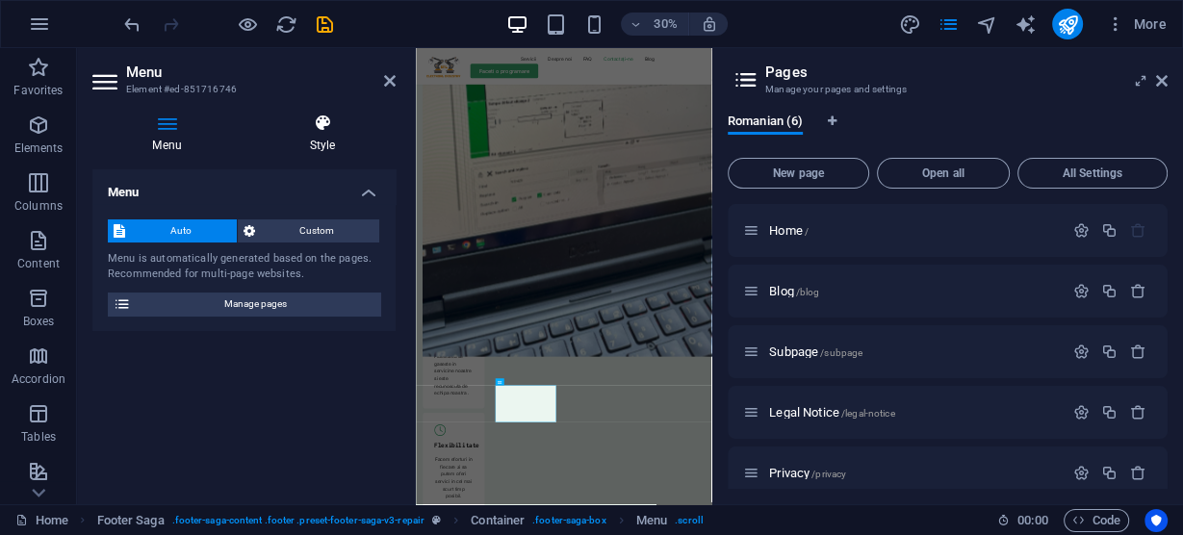
click at [332, 119] on icon at bounding box center [322, 123] width 146 height 19
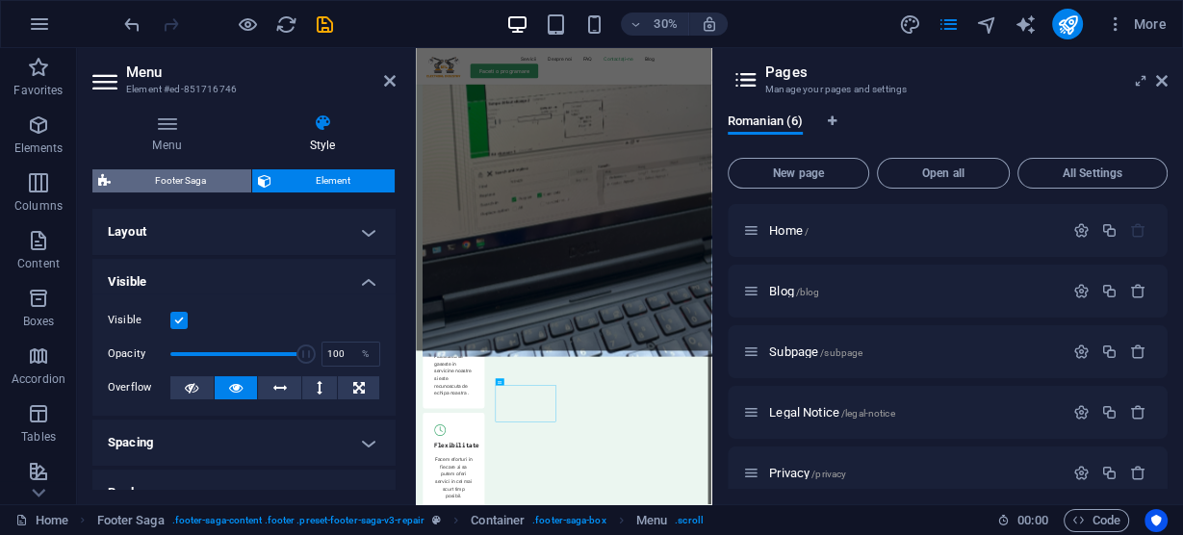
click at [187, 180] on span "Footer Saga" at bounding box center [181, 180] width 129 height 23
select select "rem"
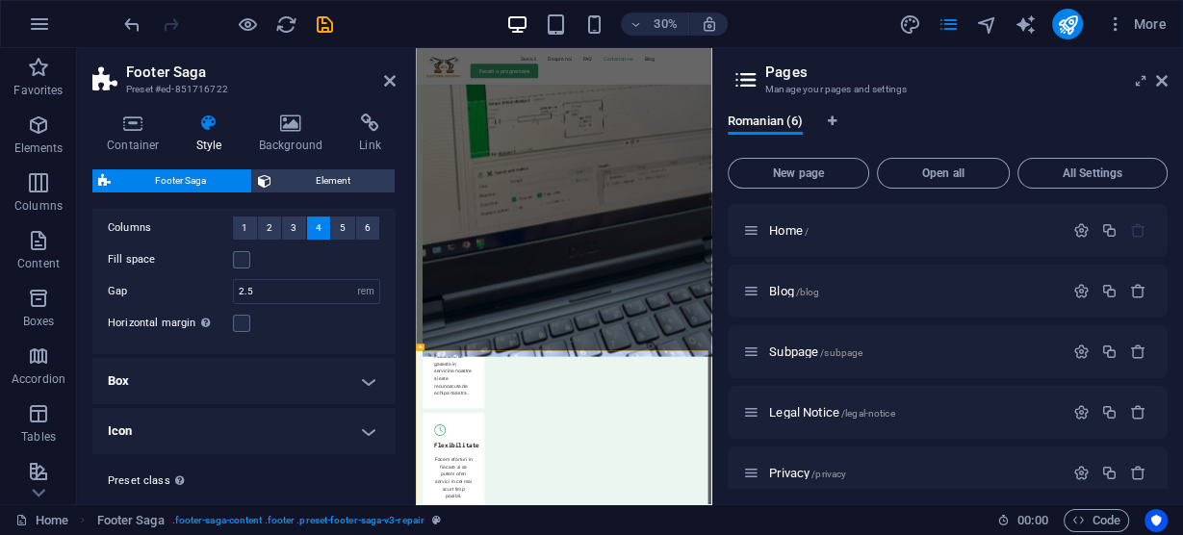
scroll to position [117, 0]
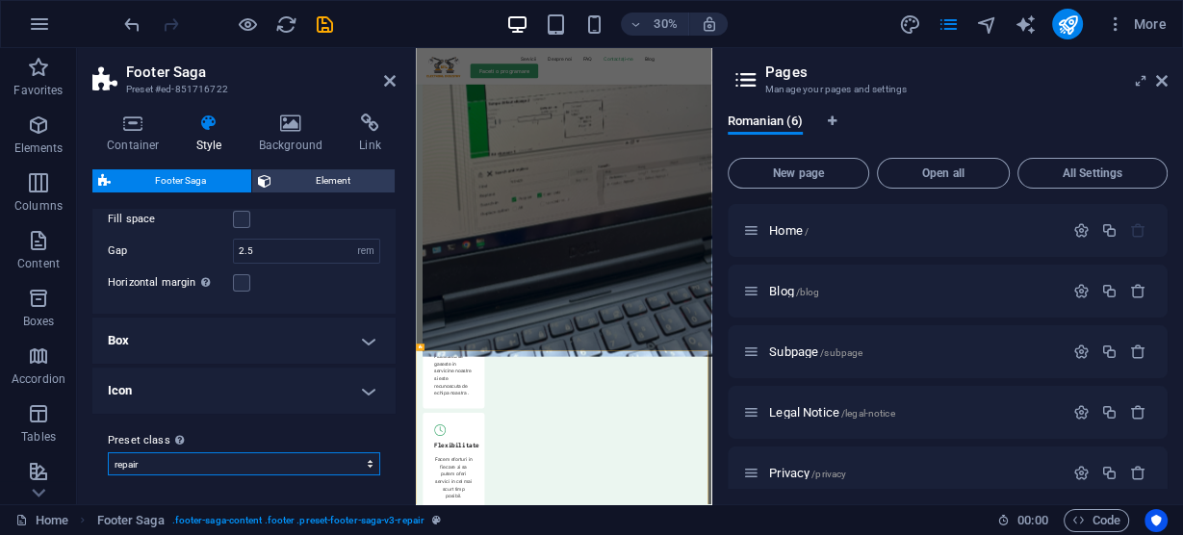
click at [269, 470] on select "repair Add preset class" at bounding box center [244, 464] width 273 height 23
click at [269, 469] on select "repair Add preset class" at bounding box center [244, 464] width 273 height 23
click at [356, 338] on h4 "Box" at bounding box center [243, 341] width 303 height 46
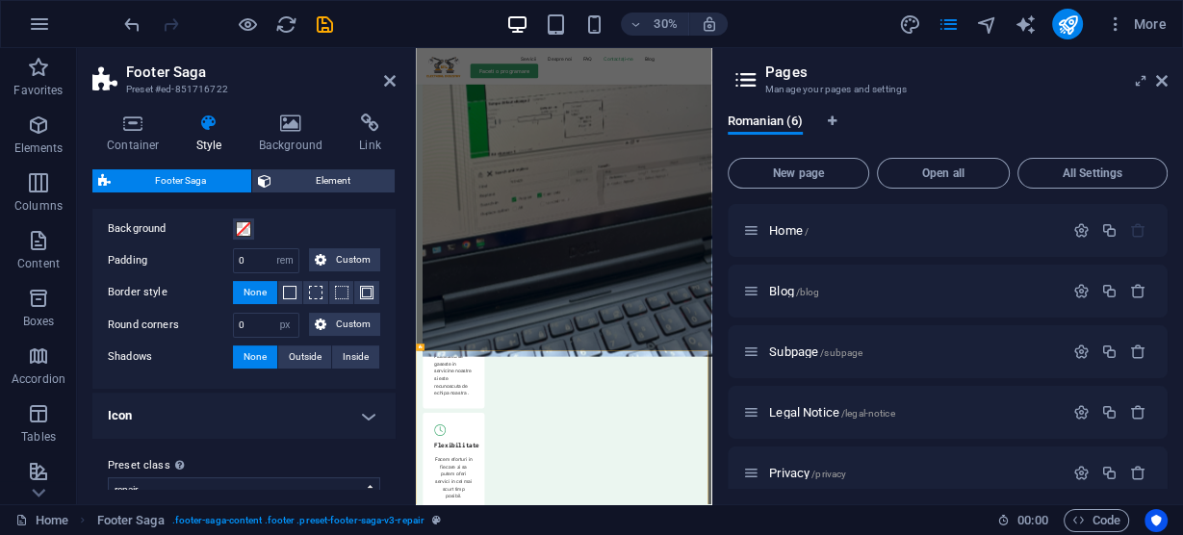
scroll to position [296, 0]
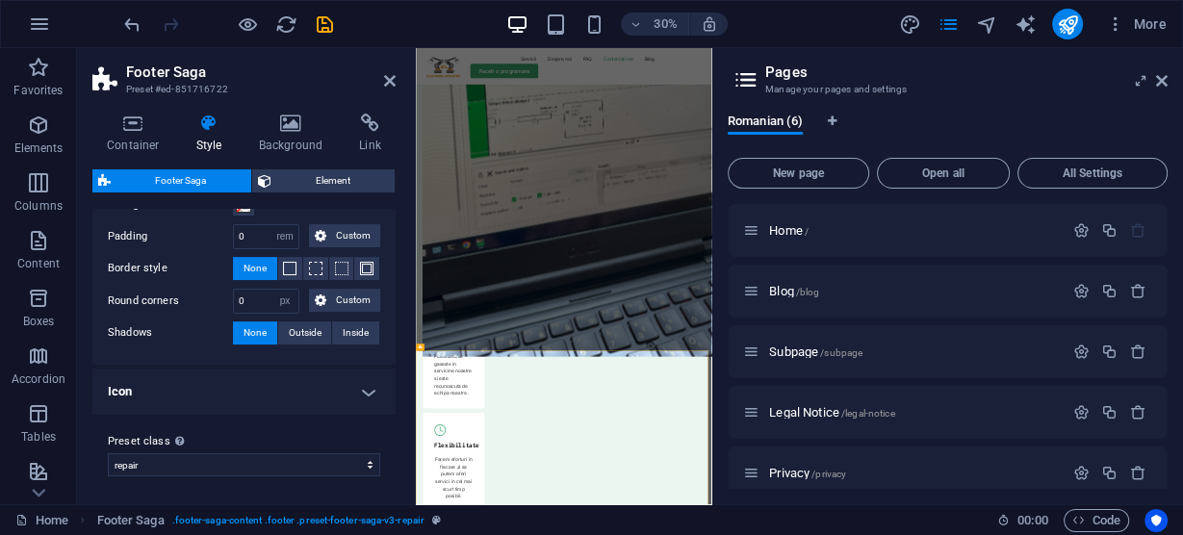
click at [349, 386] on h4 "Icon" at bounding box center [243, 392] width 303 height 46
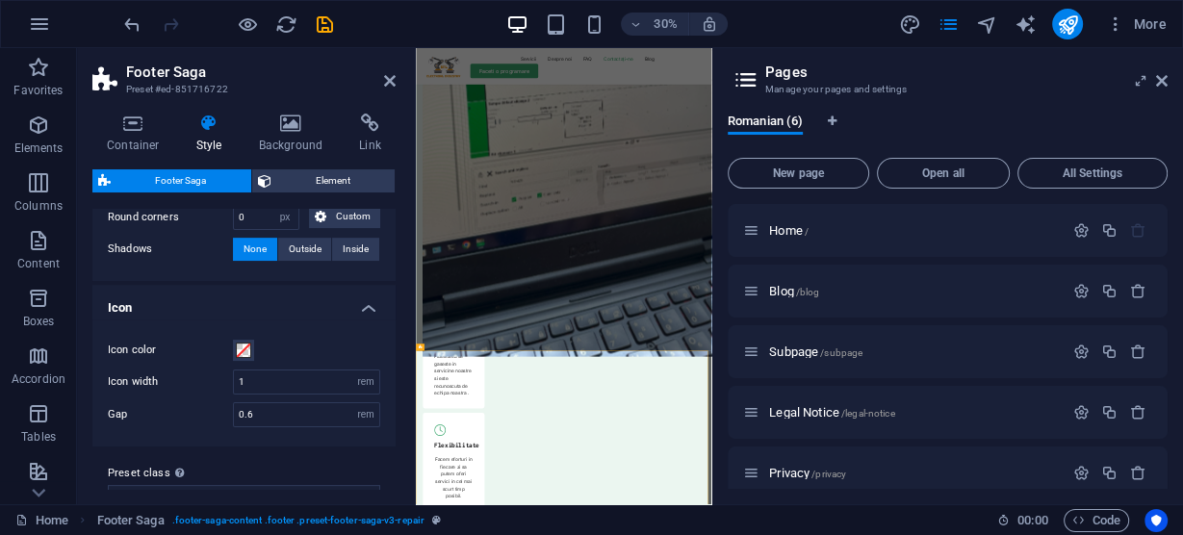
scroll to position [409, 0]
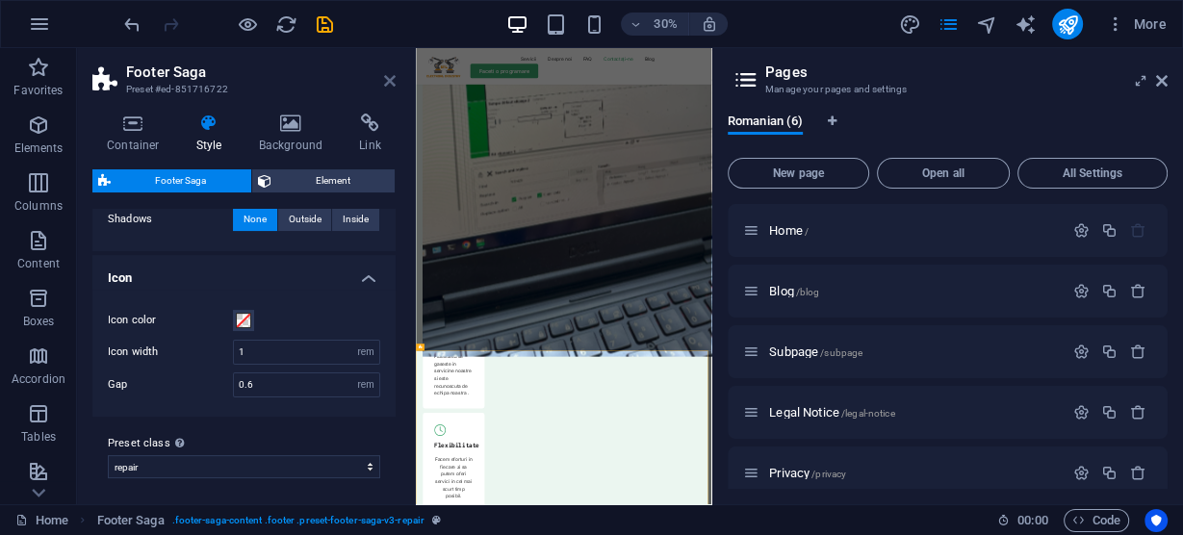
click at [388, 87] on icon at bounding box center [390, 80] width 12 height 15
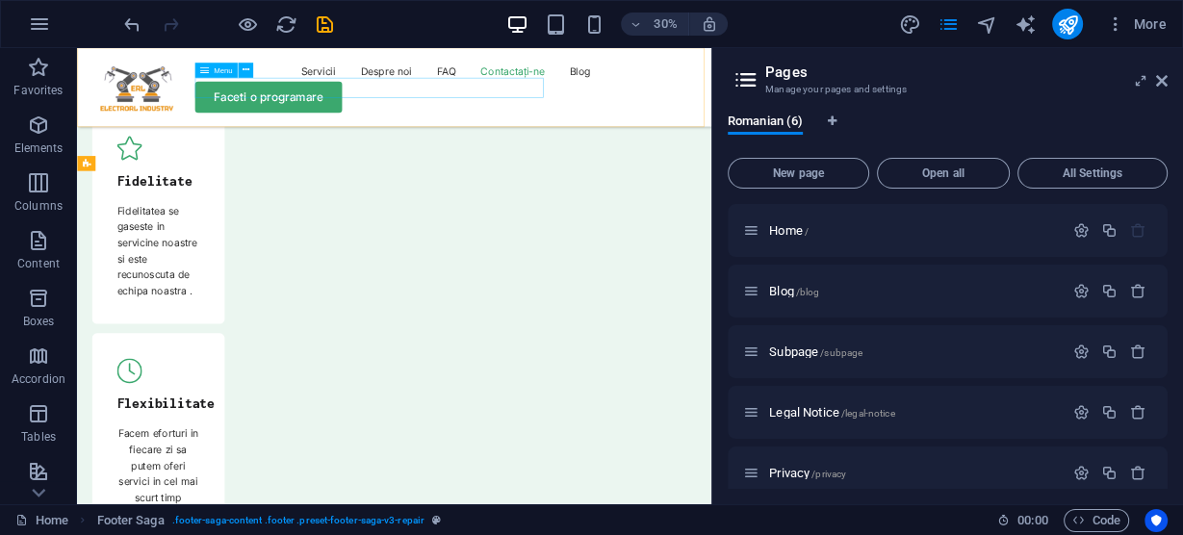
scroll to position [7077, 0]
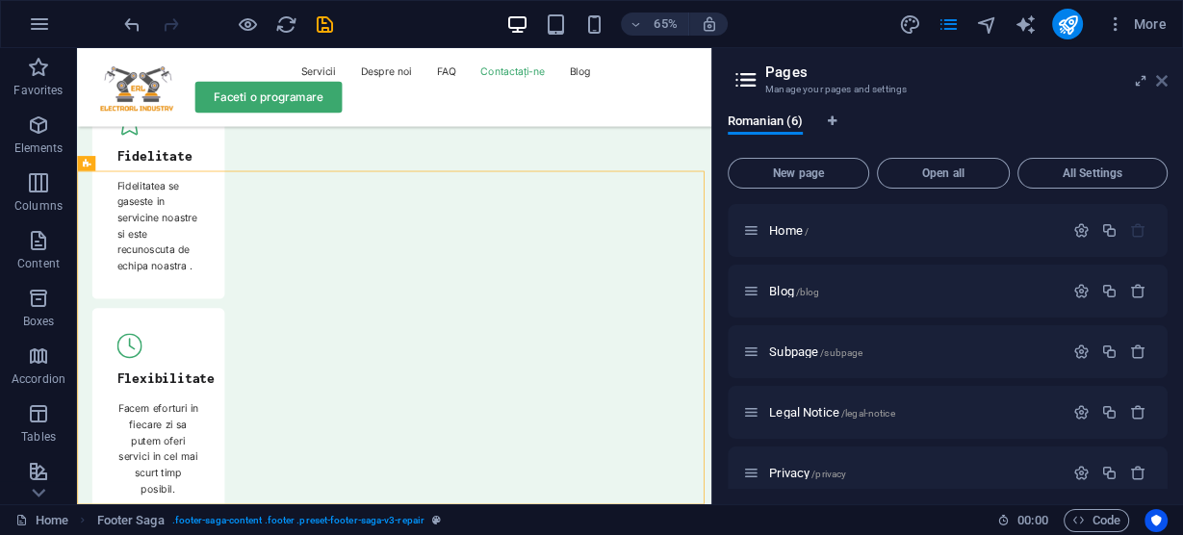
click at [1166, 80] on icon at bounding box center [1162, 80] width 12 height 15
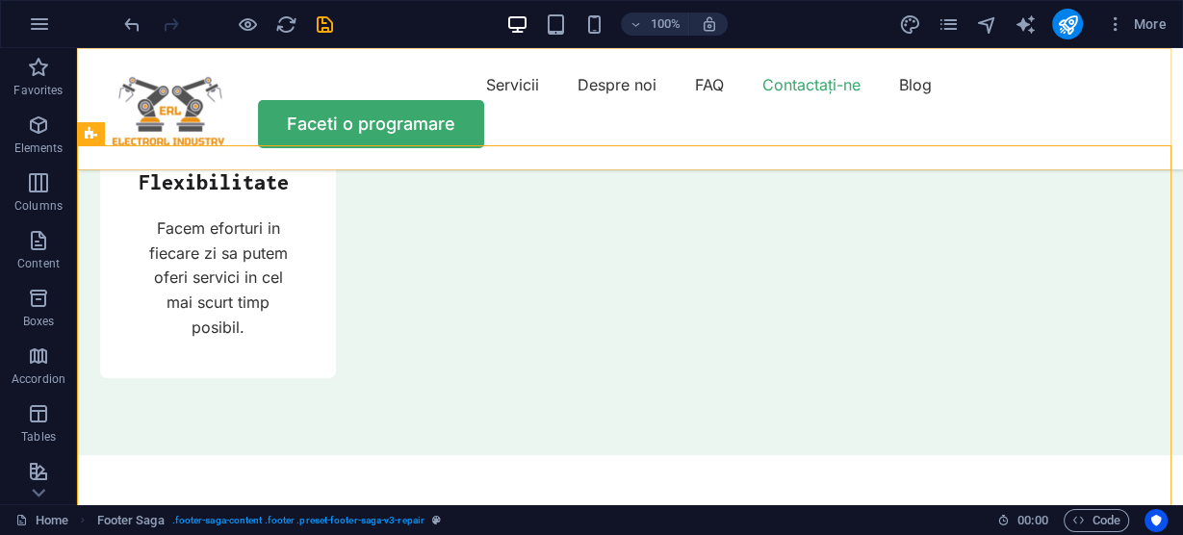
scroll to position [6979, 0]
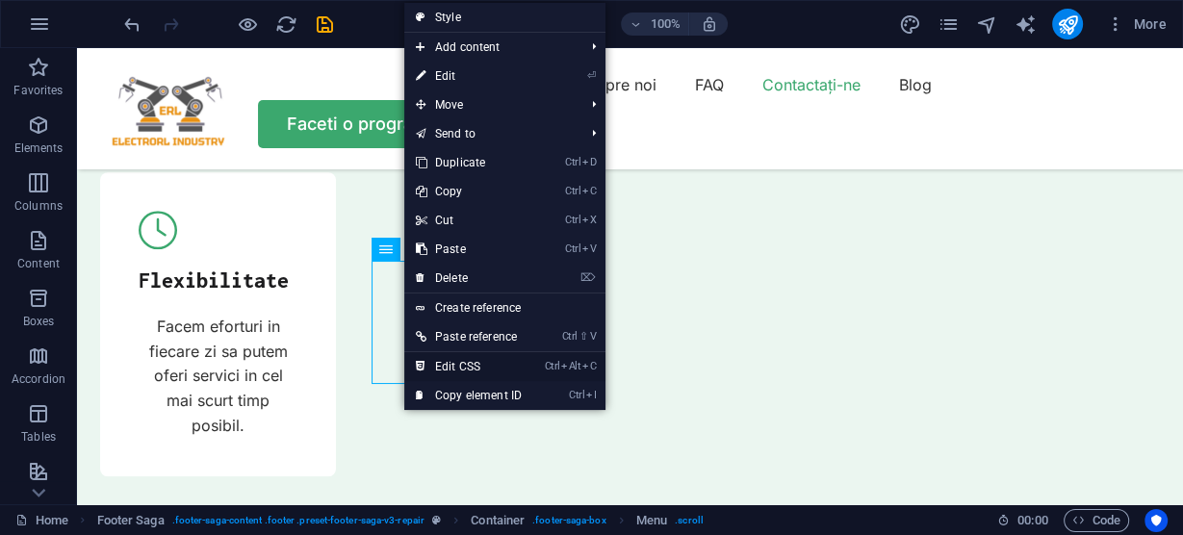
click at [470, 361] on link "Ctrl Alt C Edit CSS" at bounding box center [468, 366] width 129 height 29
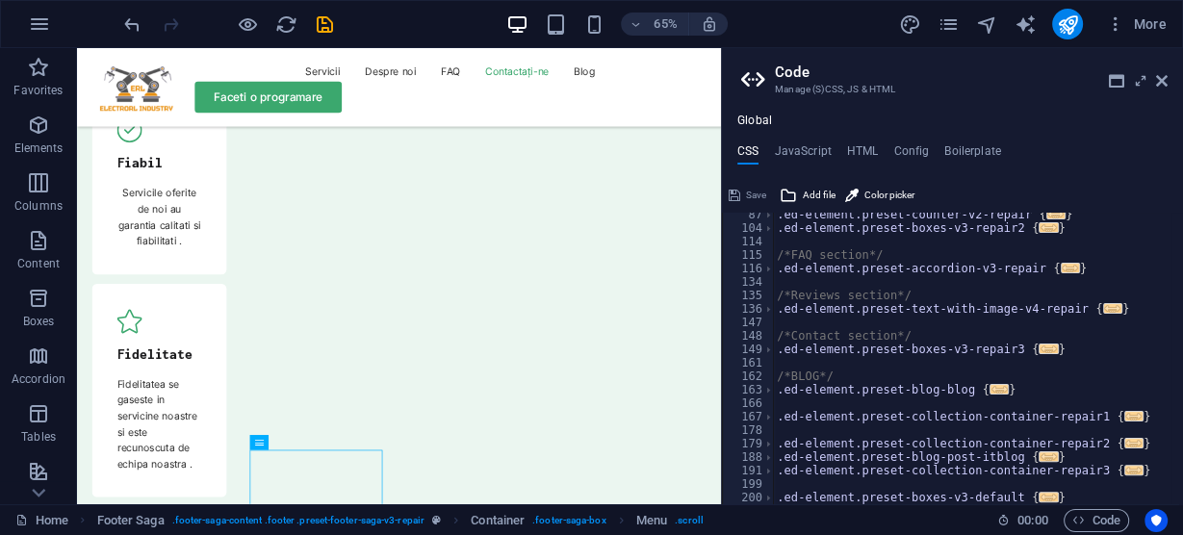
scroll to position [287, 0]
click at [1125, 420] on span "..." at bounding box center [1134, 416] width 19 height 11
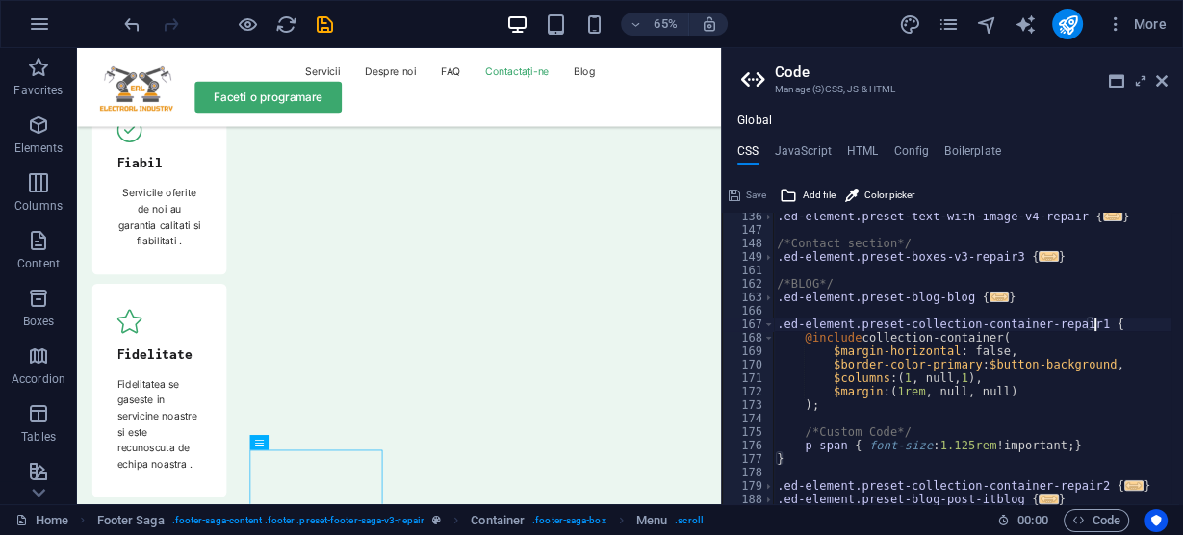
scroll to position [422, 0]
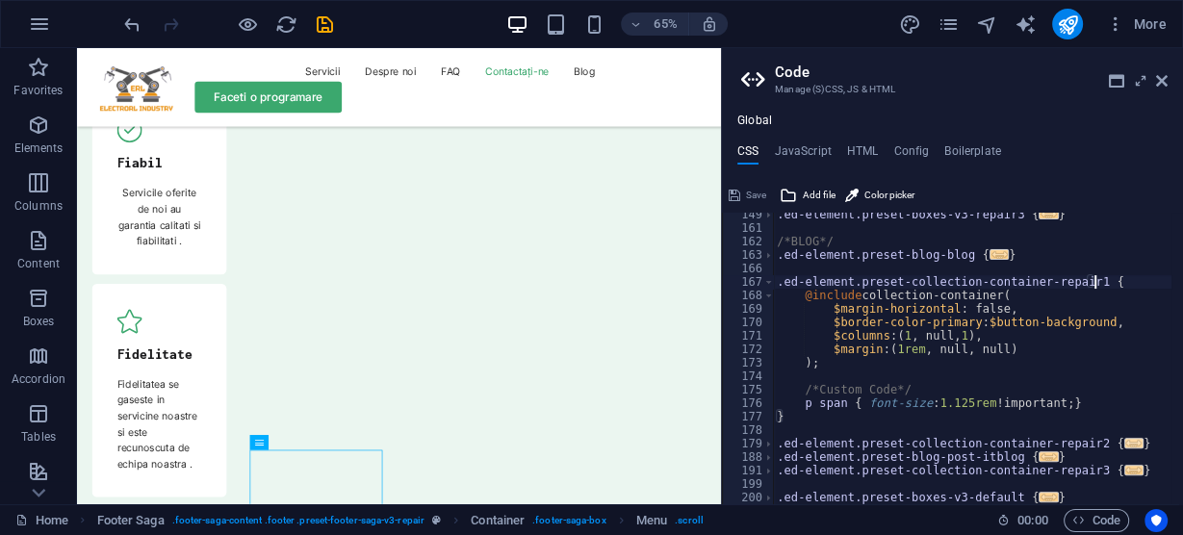
click at [1125, 441] on span "..." at bounding box center [1134, 443] width 19 height 11
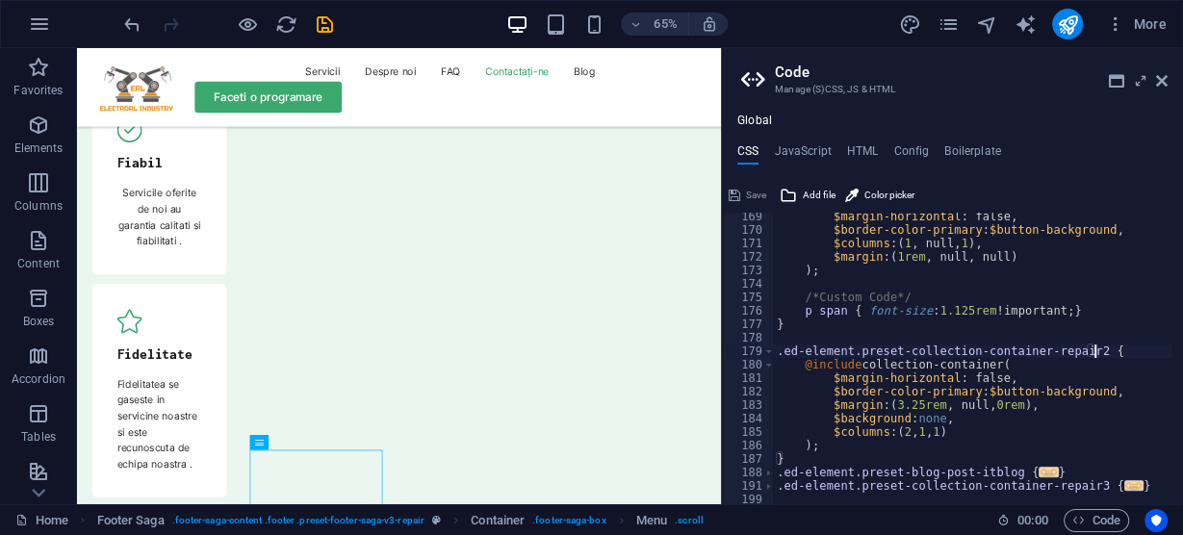
scroll to position [530, 0]
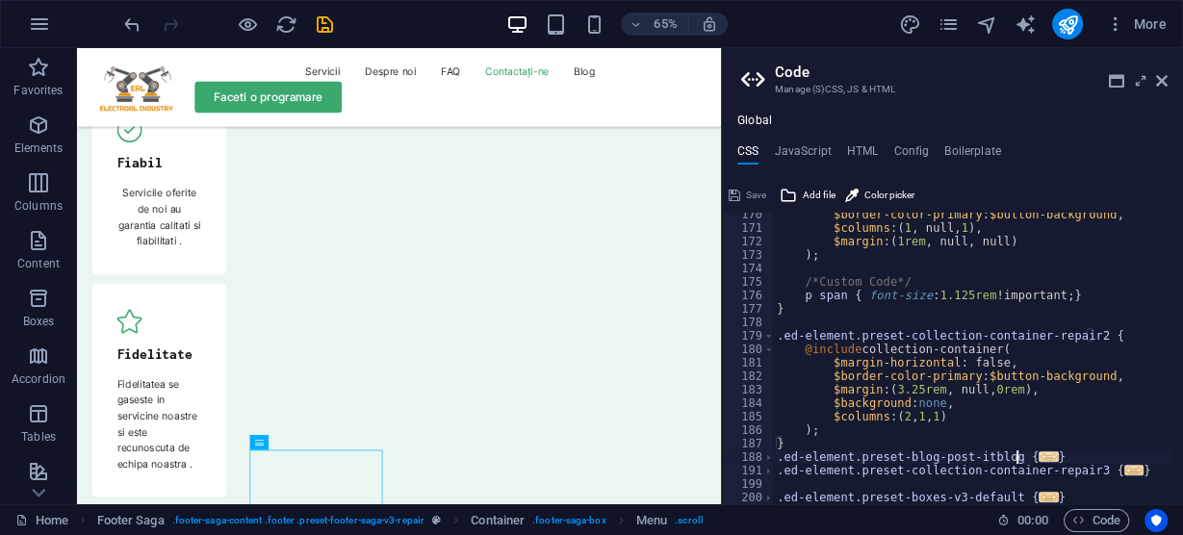
click at [1040, 454] on span "..." at bounding box center [1049, 457] width 19 height 11
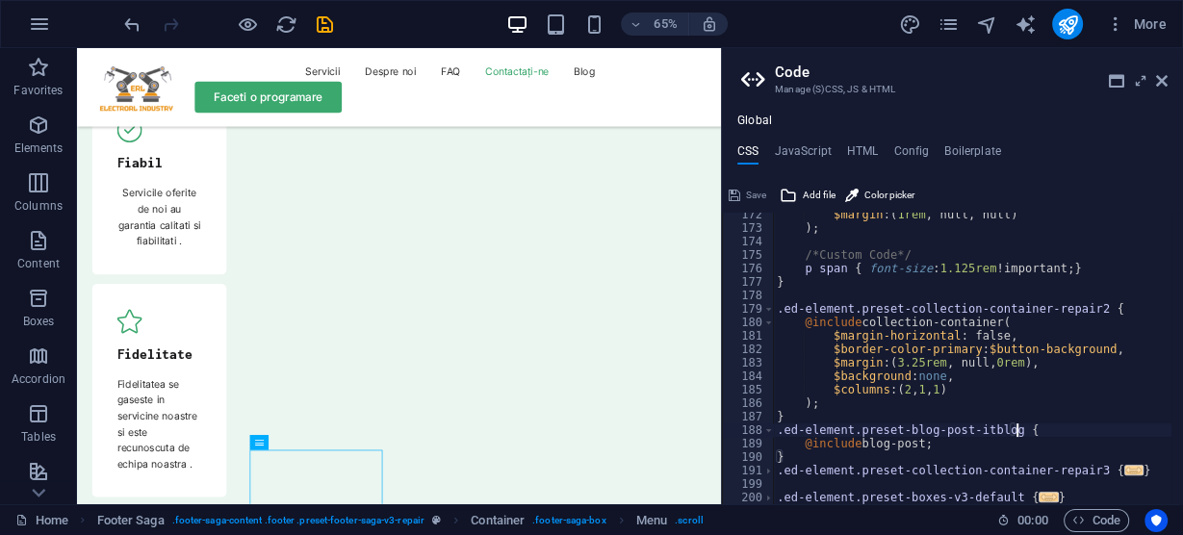
scroll to position [557, 0]
click at [1125, 472] on span "..." at bounding box center [1134, 470] width 19 height 11
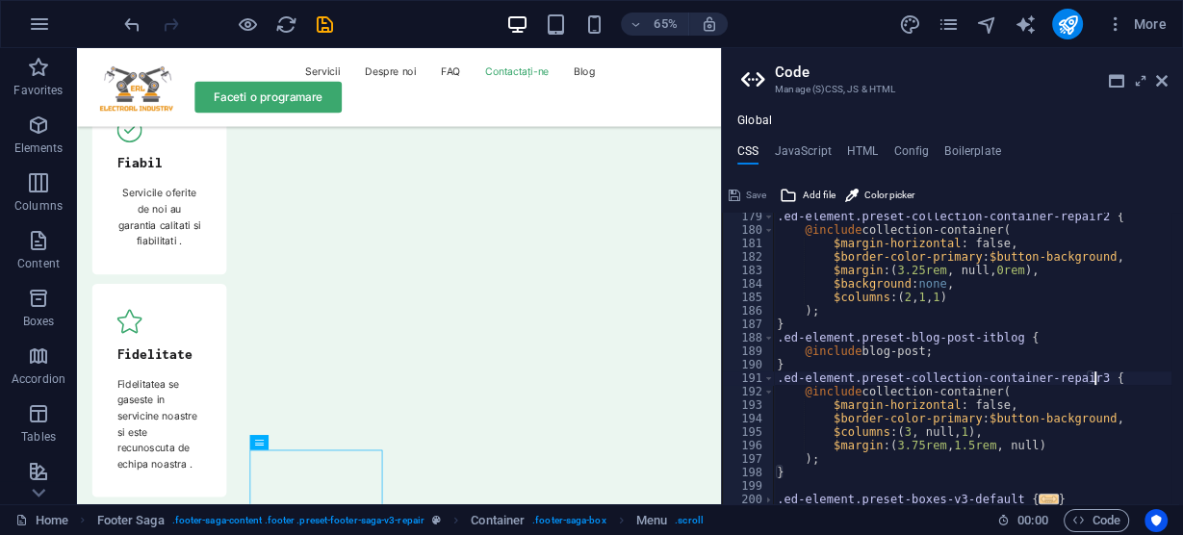
scroll to position [651, 0]
click at [1040, 497] on span "..." at bounding box center [1049, 497] width 19 height 11
type textarea ".ed-element.preset-boxes-v3-default {"
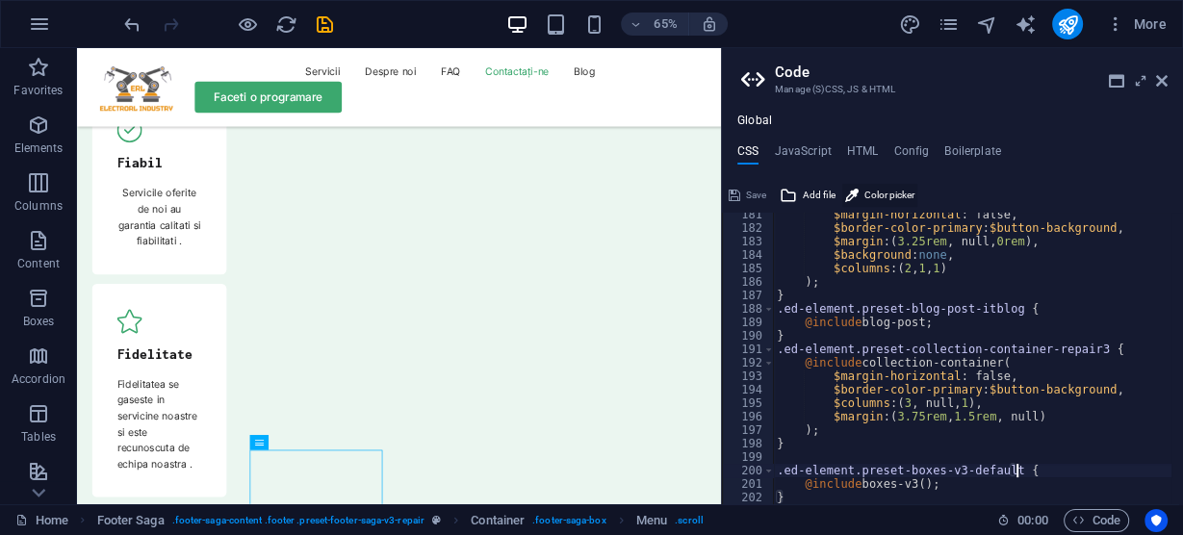
click at [888, 191] on span "Color picker" at bounding box center [890, 195] width 50 height 23
click at [1164, 181] on div "Save Add file Color picker" at bounding box center [952, 193] width 461 height 28
click at [978, 152] on h4 "Boilerplate" at bounding box center [973, 154] width 57 height 21
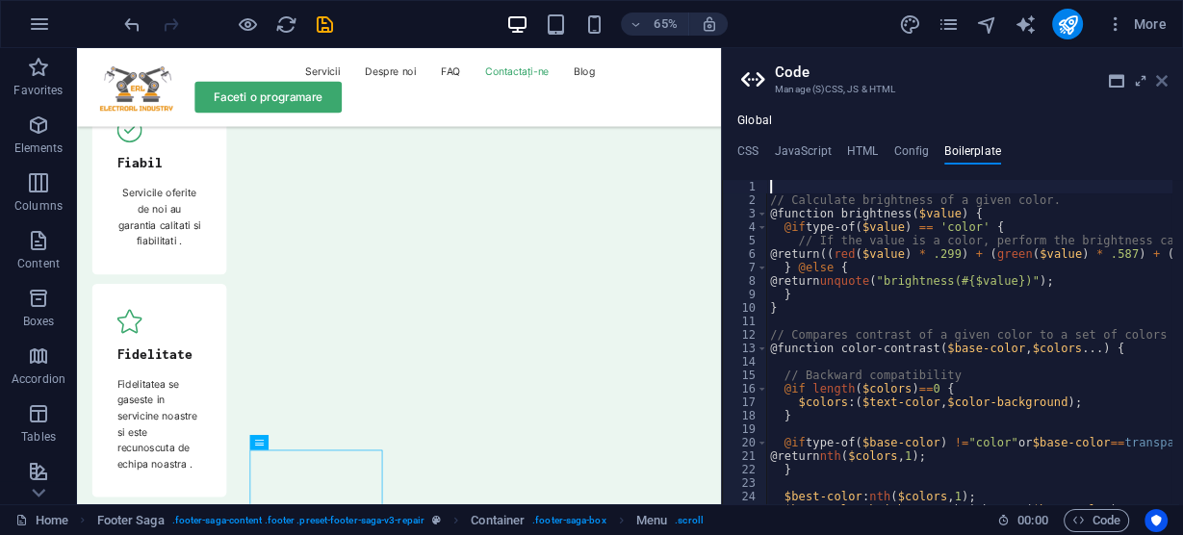
click at [1163, 80] on icon at bounding box center [1162, 80] width 12 height 15
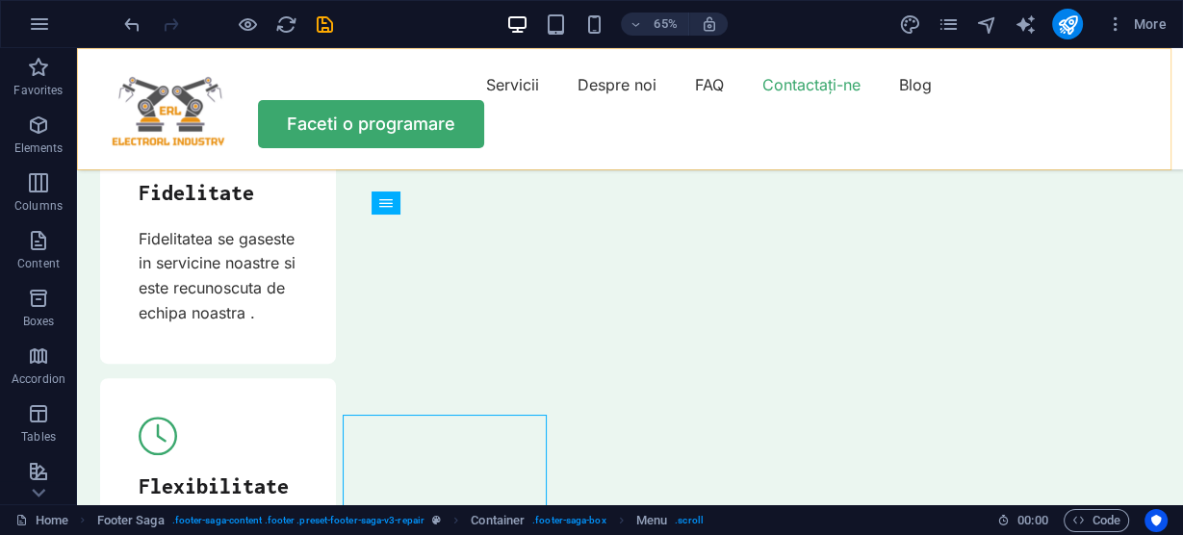
scroll to position [7025, 0]
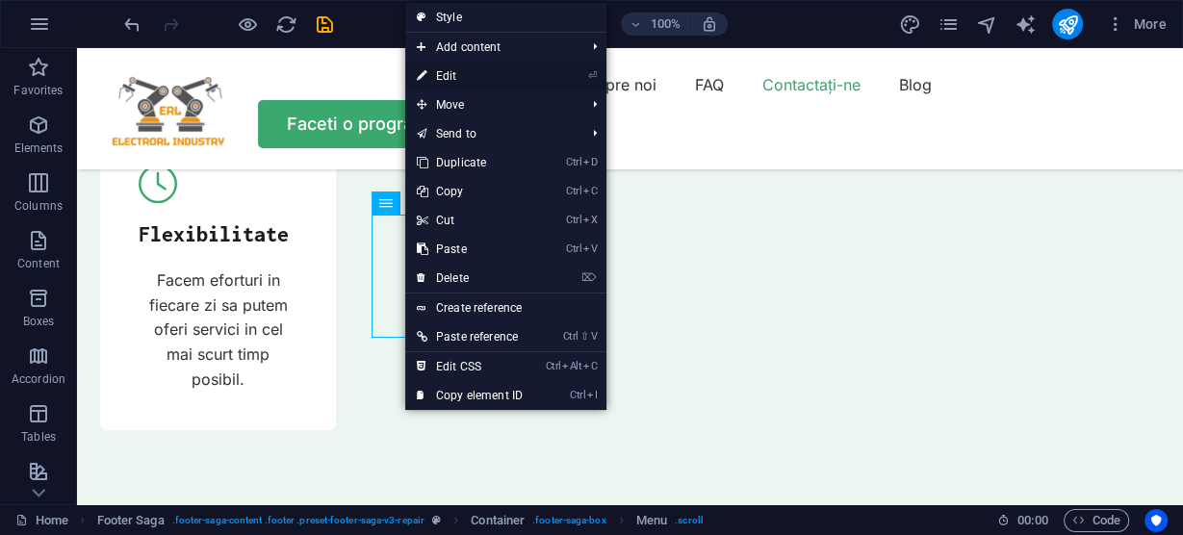
click at [446, 71] on link "⏎ Edit" at bounding box center [469, 76] width 129 height 29
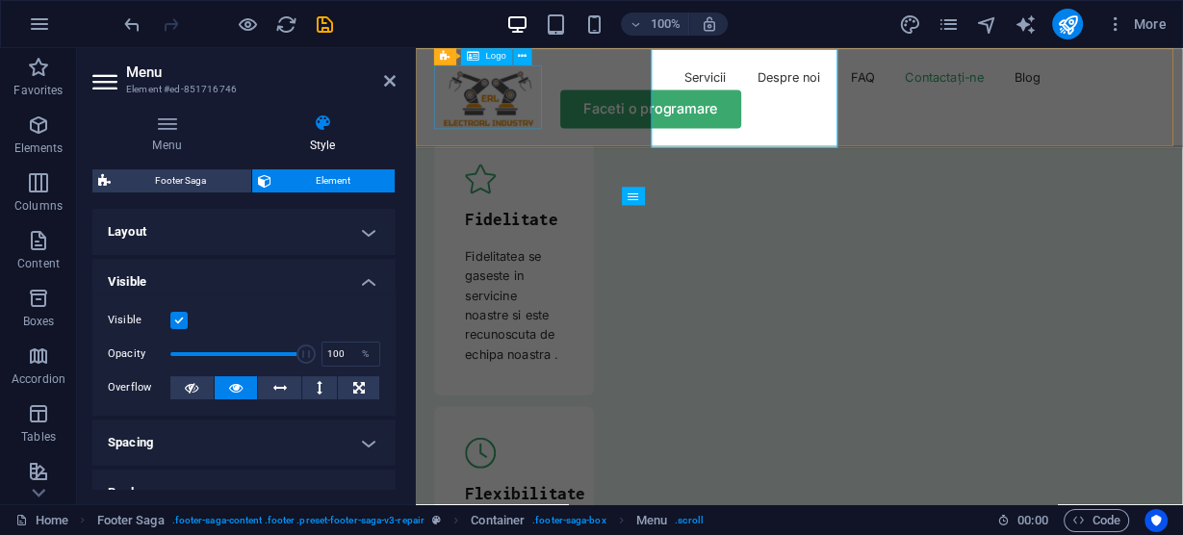
scroll to position [7191, 0]
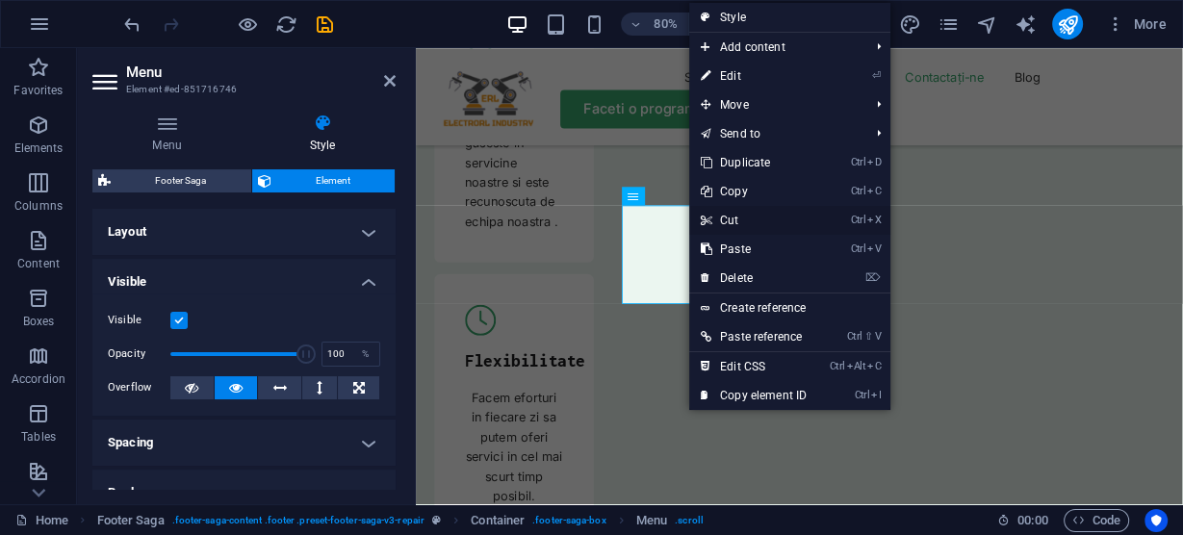
click at [732, 217] on link "Ctrl X Cut" at bounding box center [753, 220] width 129 height 29
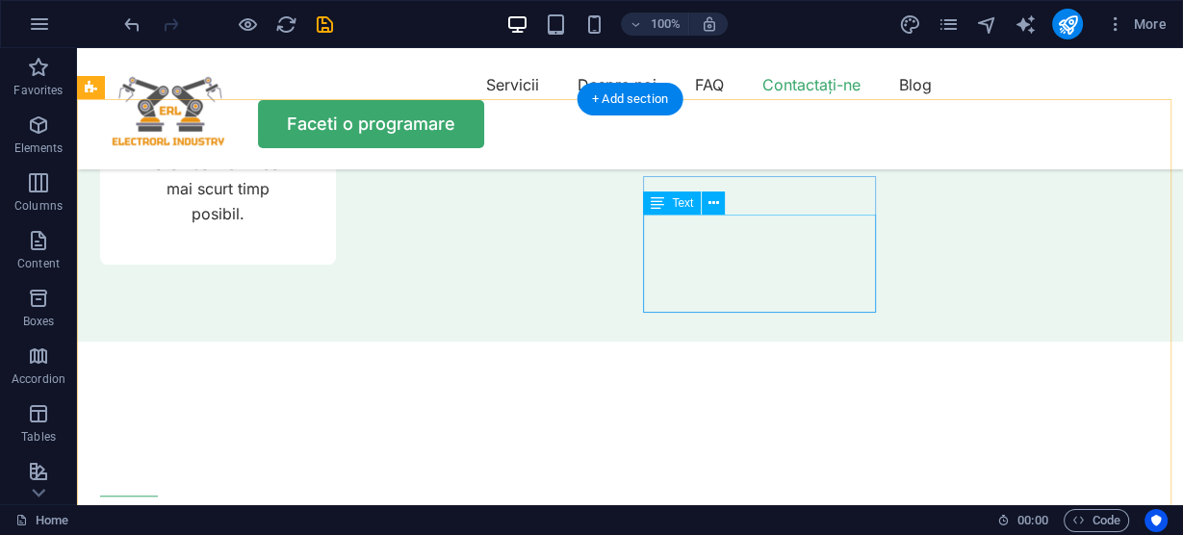
scroll to position [7025, 0]
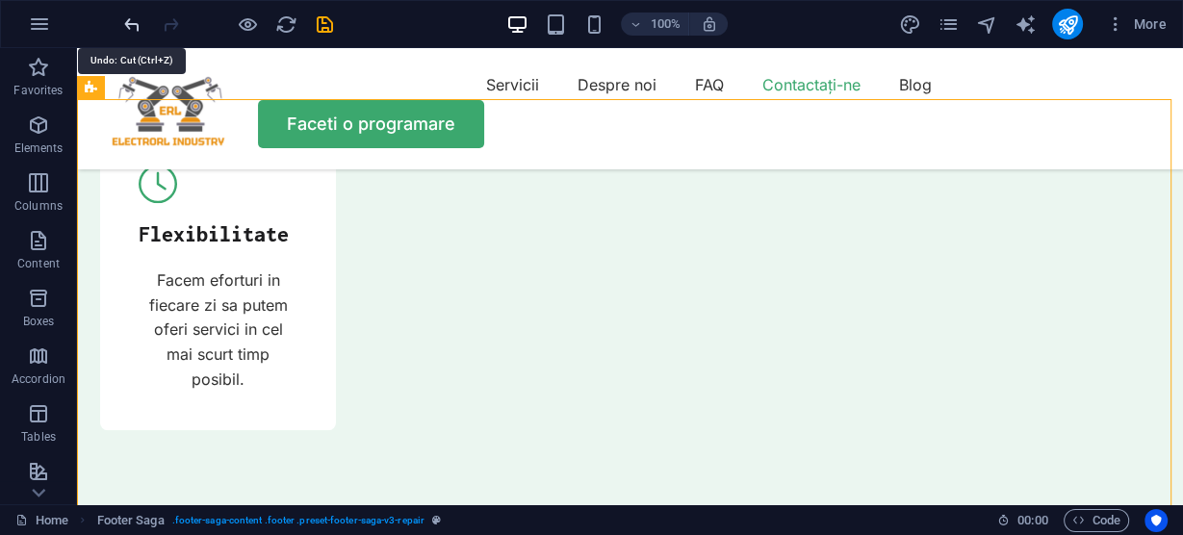
click at [123, 20] on icon "undo" at bounding box center [132, 24] width 22 height 22
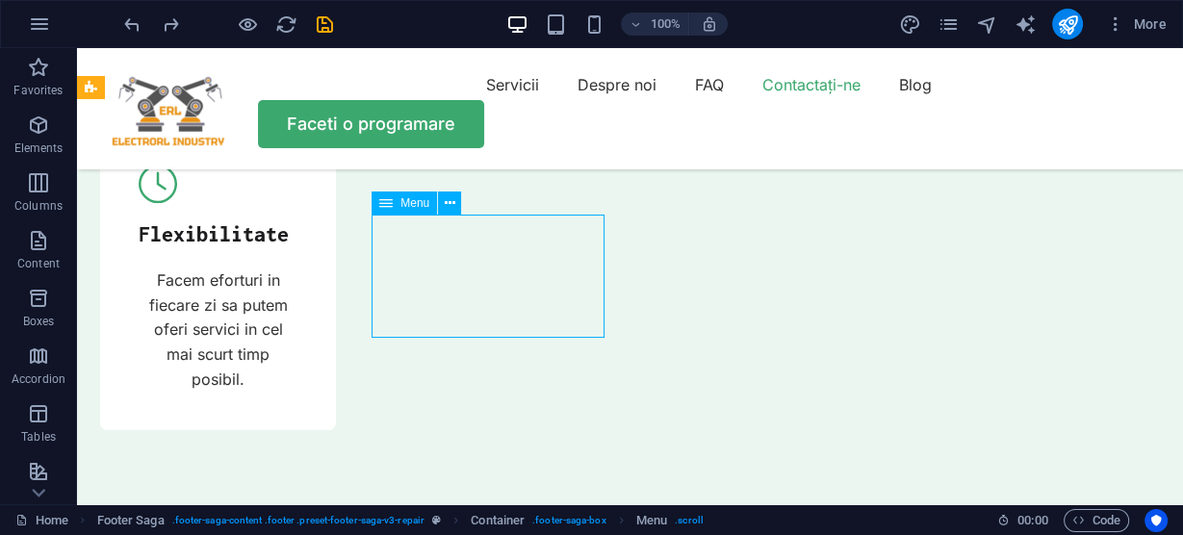
click at [0, 0] on icon at bounding box center [0, 0] width 0 height 0
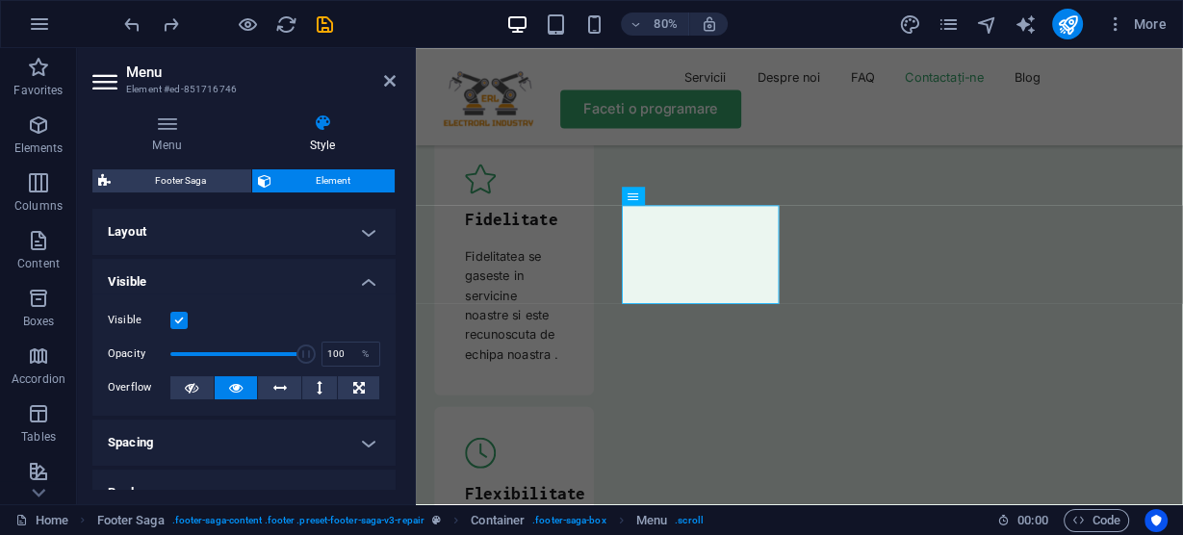
scroll to position [7191, 0]
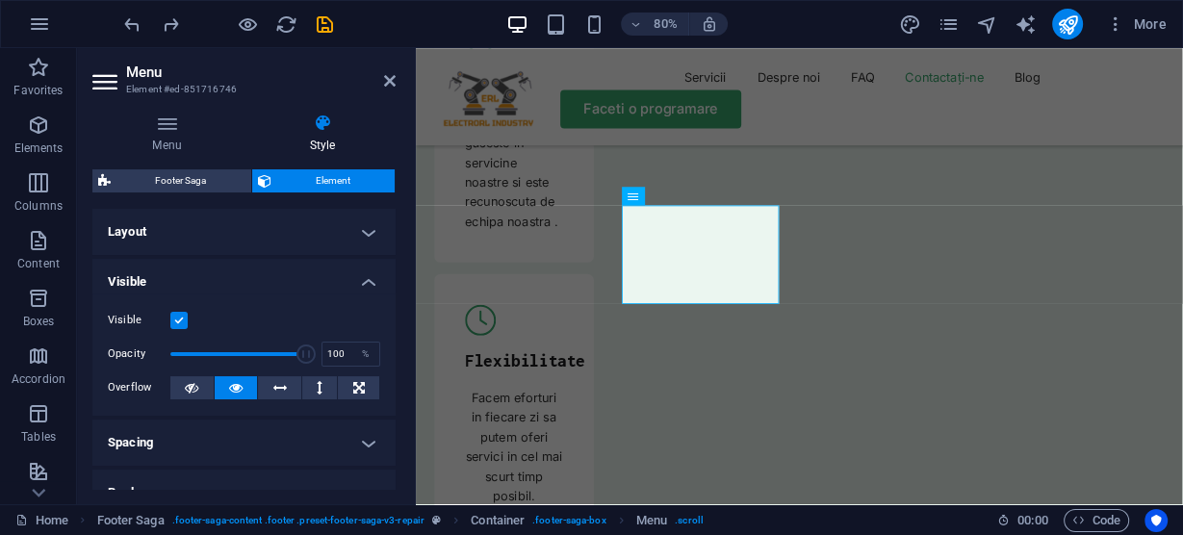
drag, startPoint x: 402, startPoint y: 201, endPoint x: 327, endPoint y: 278, distance: 106.9
click at [327, 278] on h4 "Visible" at bounding box center [243, 276] width 303 height 35
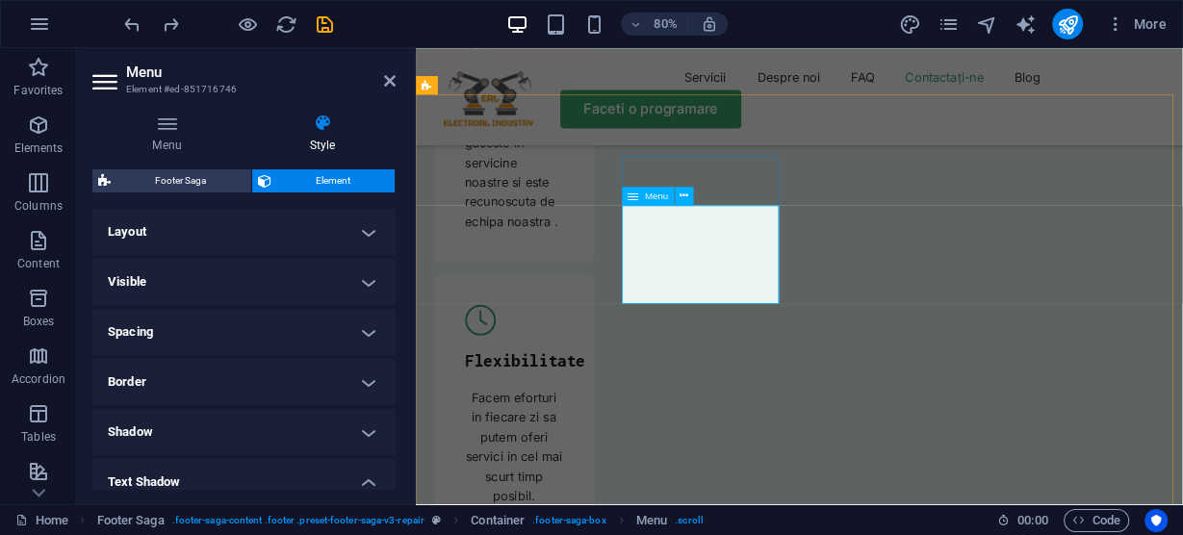
drag, startPoint x: 284, startPoint y: 197, endPoint x: 289, endPoint y: 214, distance: 17.1
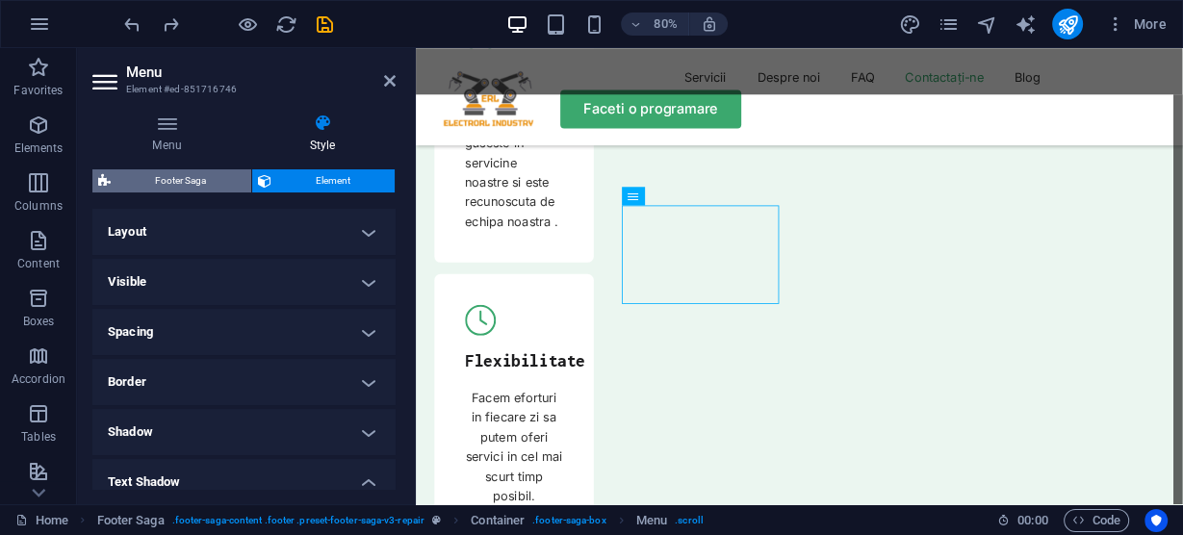
click at [196, 183] on span "Footer Saga" at bounding box center [181, 180] width 129 height 23
select select "rem"
select select "px"
select select "rem"
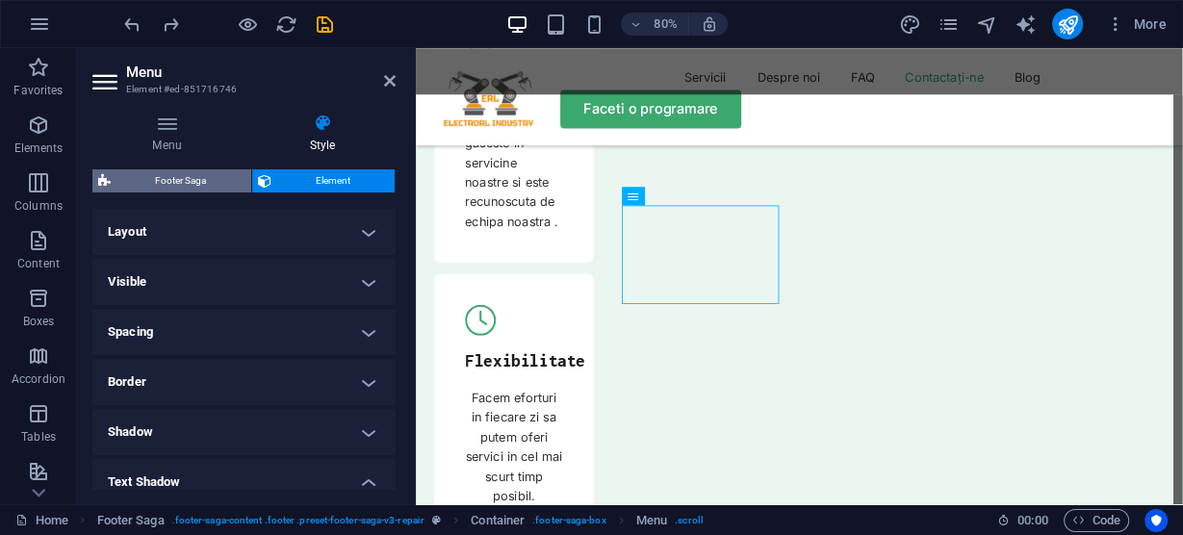
select select "rem"
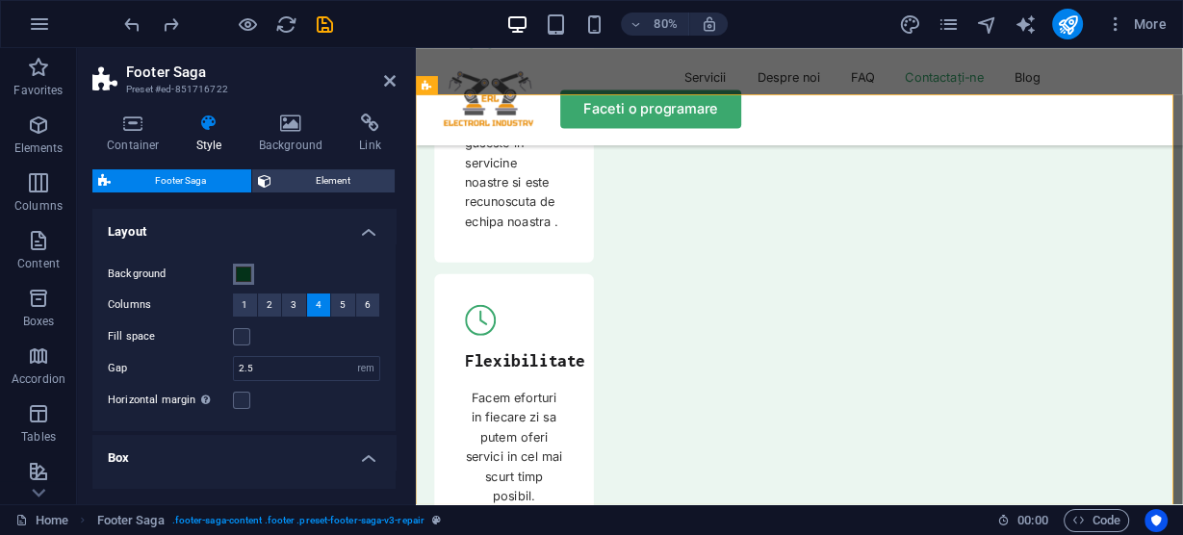
click at [246, 276] on span at bounding box center [243, 274] width 15 height 15
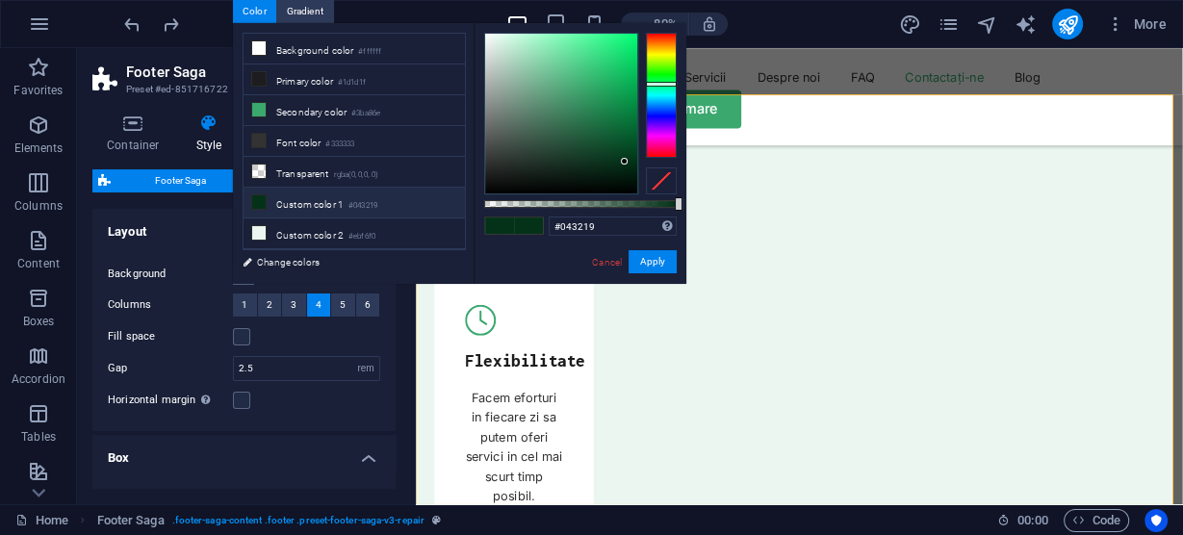
scroll to position [46, 0]
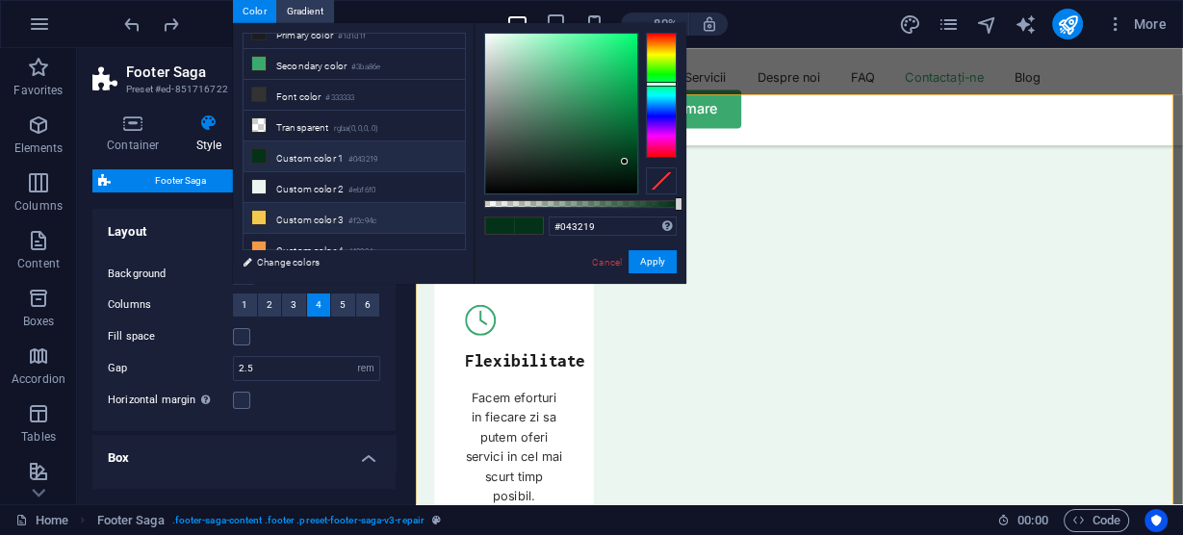
click at [296, 210] on li "Custom color 3 #f2c94c" at bounding box center [354, 218] width 221 height 31
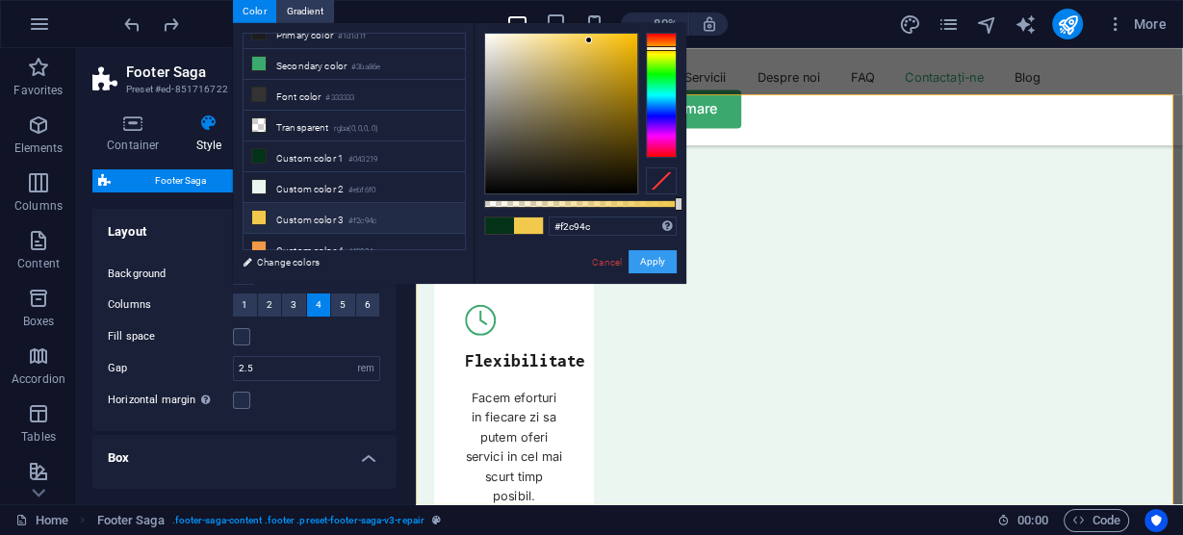
click at [654, 259] on button "Apply" at bounding box center [653, 261] width 48 height 23
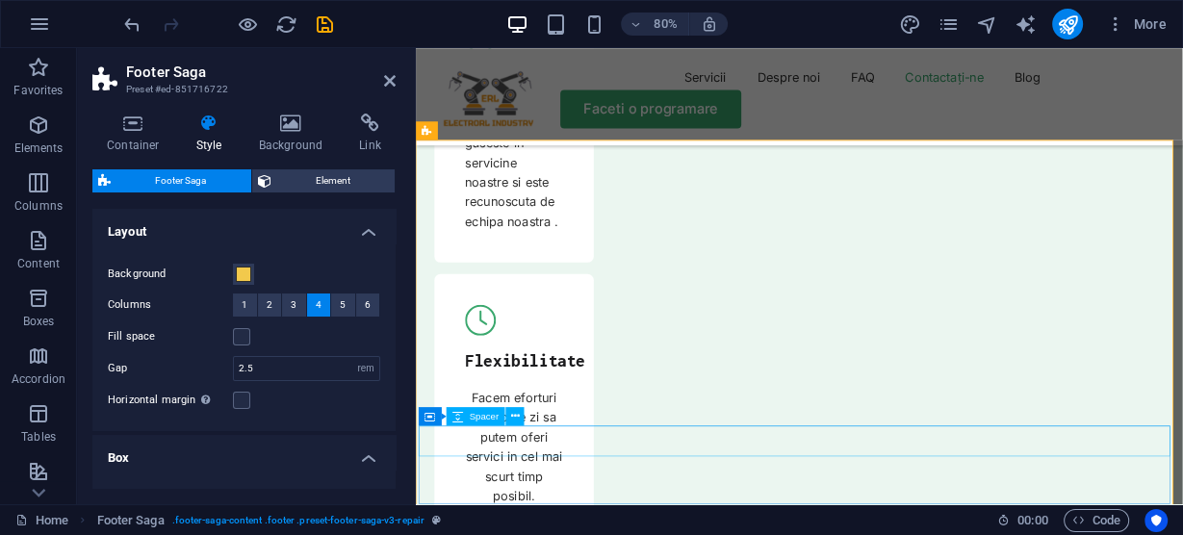
scroll to position [7191, 0]
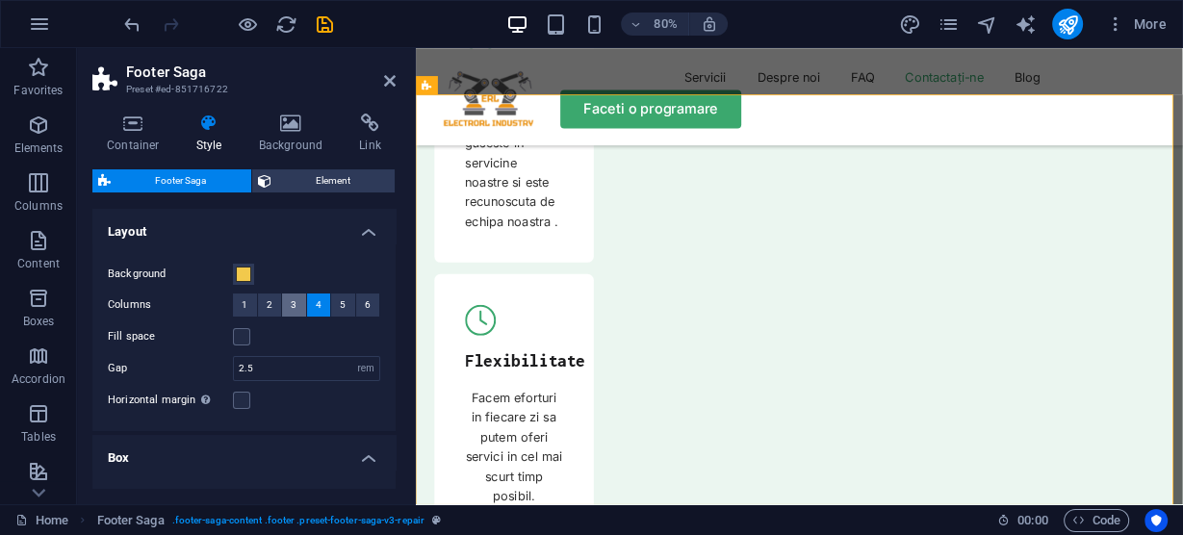
click at [293, 302] on span "3" at bounding box center [294, 305] width 6 height 23
click at [312, 298] on button "4" at bounding box center [319, 305] width 24 height 23
click at [247, 279] on span at bounding box center [243, 274] width 15 height 15
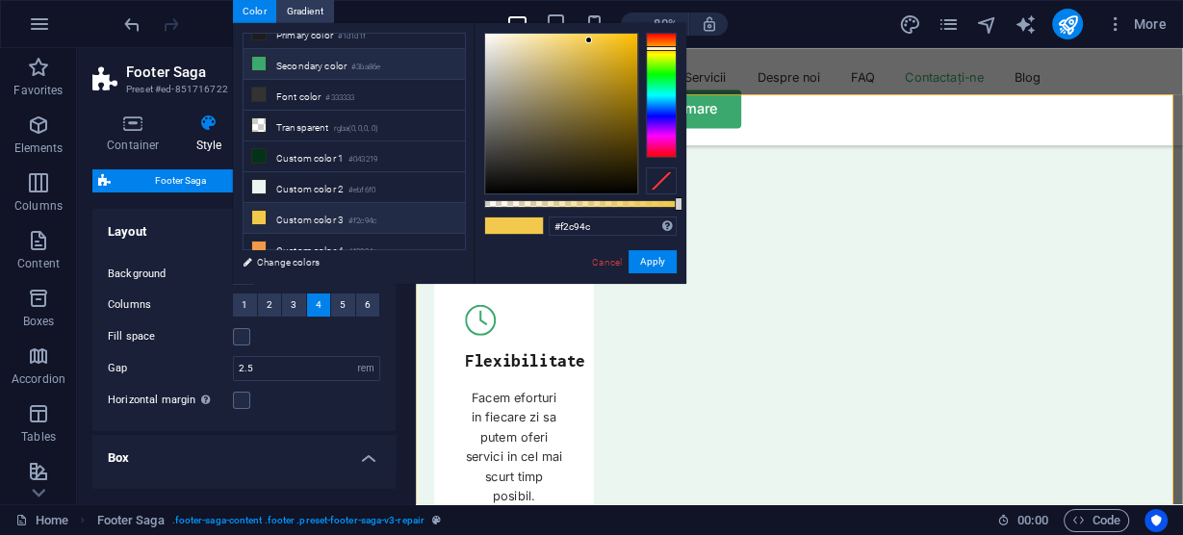
click at [261, 61] on icon at bounding box center [258, 63] width 13 height 13
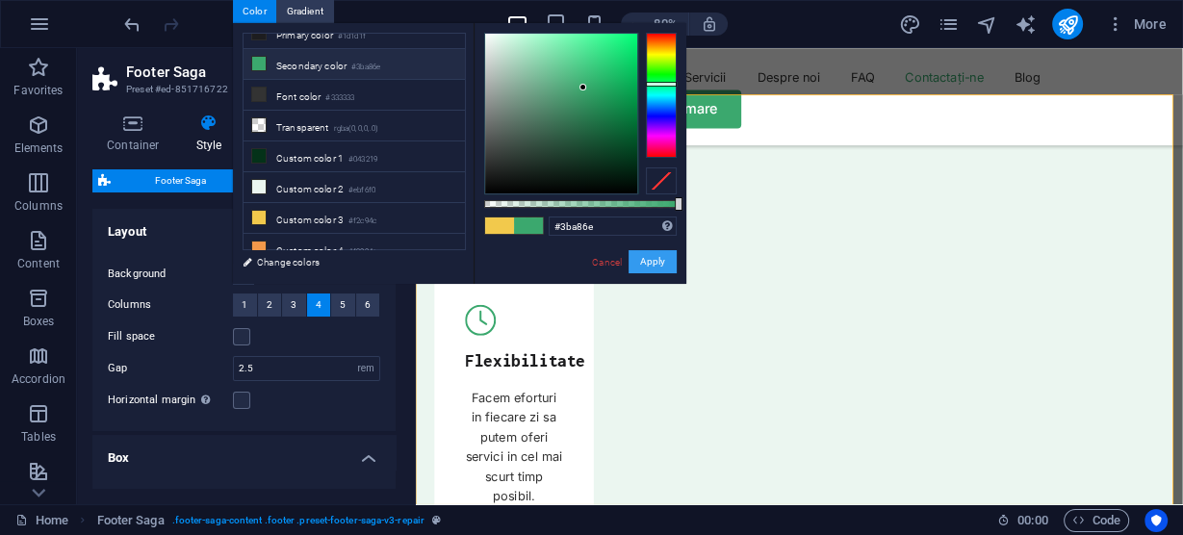
click at [661, 264] on button "Apply" at bounding box center [653, 261] width 48 height 23
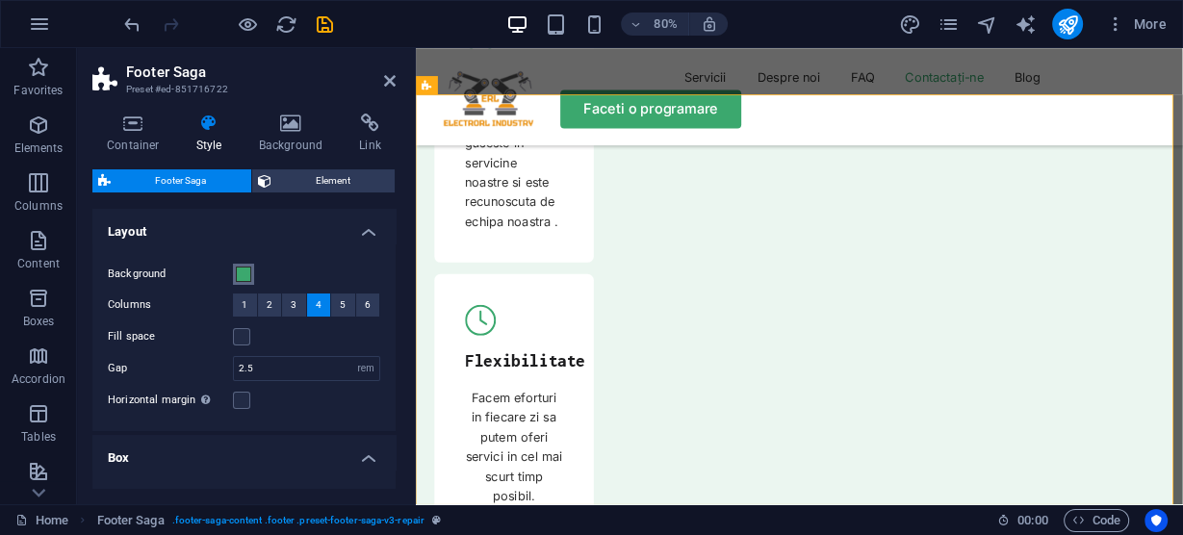
click at [243, 274] on span at bounding box center [243, 274] width 15 height 15
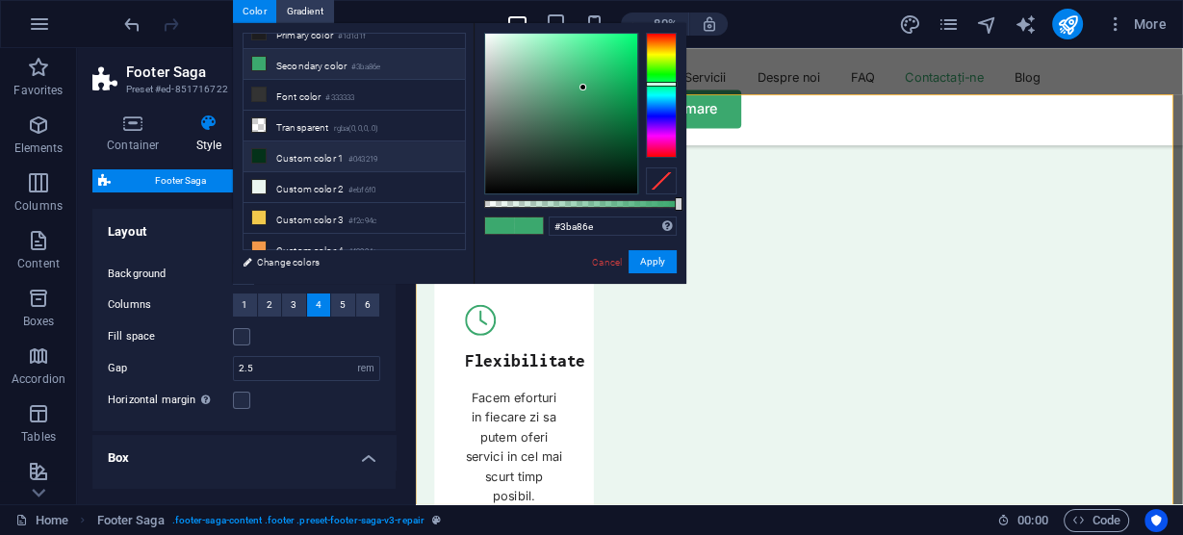
click at [347, 148] on li "Custom color 1 #043219" at bounding box center [354, 157] width 221 height 31
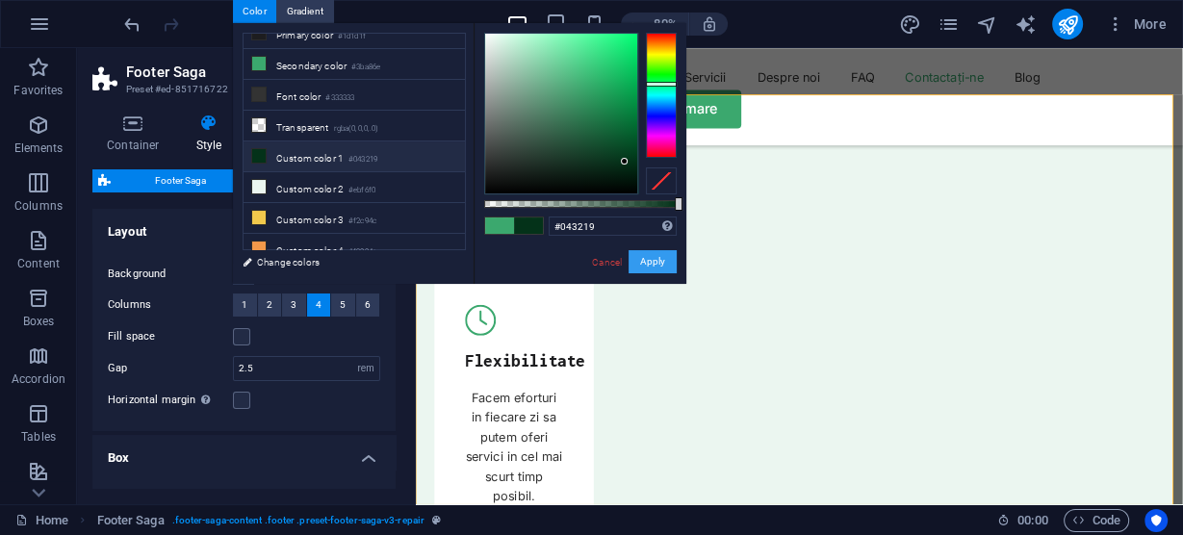
click at [650, 261] on button "Apply" at bounding box center [653, 261] width 48 height 23
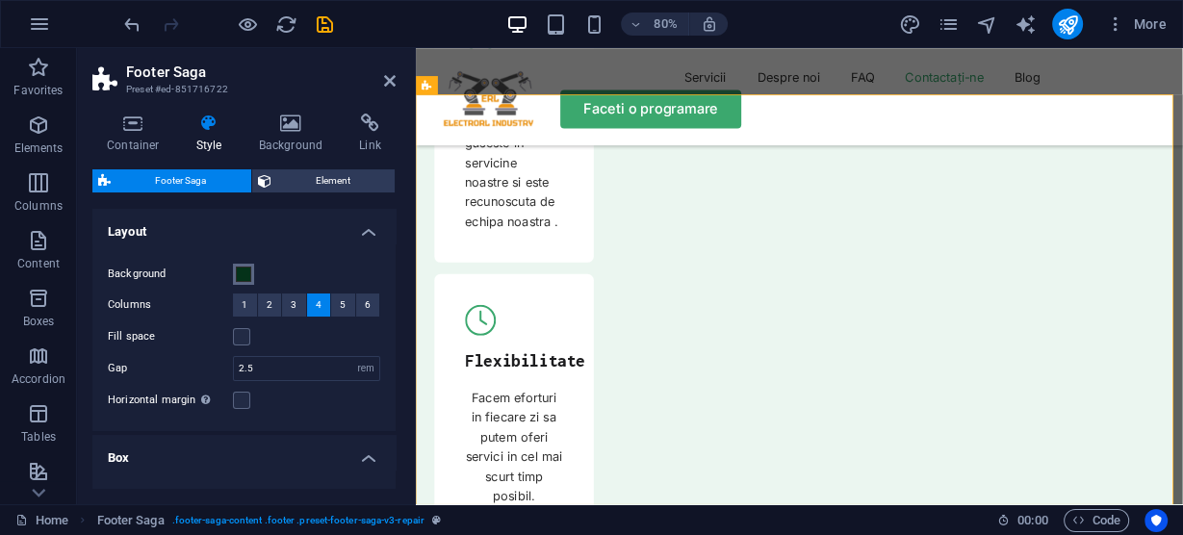
click at [245, 280] on span at bounding box center [243, 274] width 15 height 15
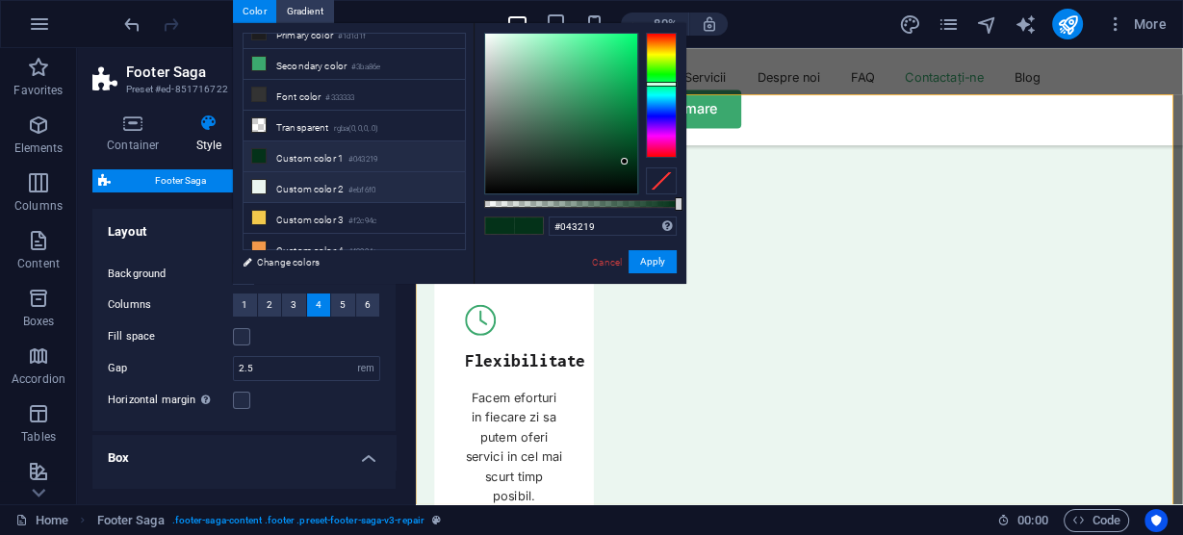
click at [296, 178] on li "Custom color 2 #ebf6f0" at bounding box center [354, 187] width 221 height 31
type input "#ebf6f0"
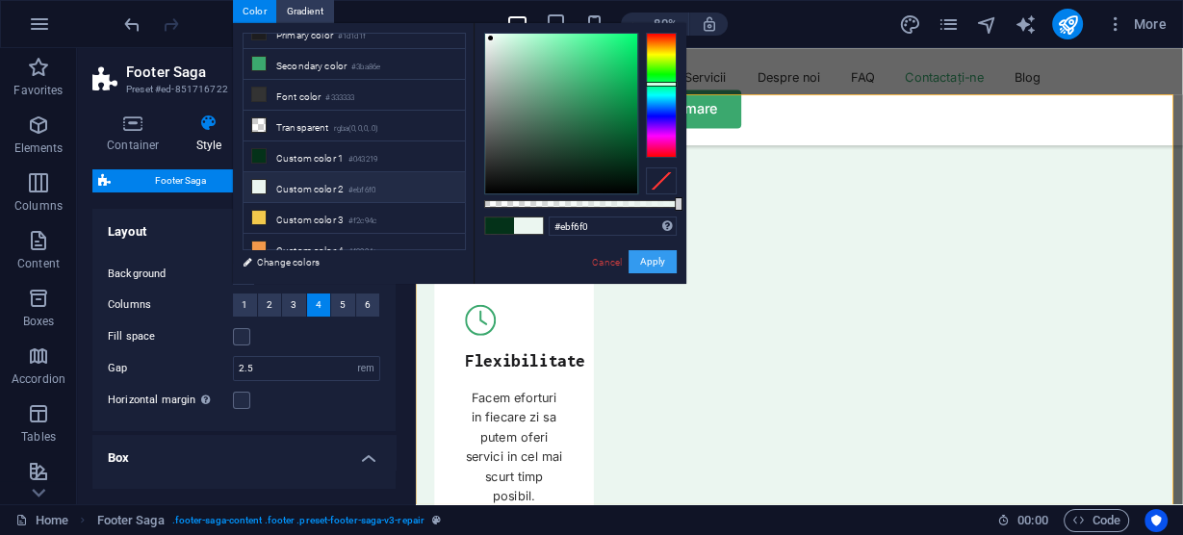
drag, startPoint x: 661, startPoint y: 263, endPoint x: 304, endPoint y: 268, distance: 356.3
click at [661, 263] on button "Apply" at bounding box center [653, 261] width 48 height 23
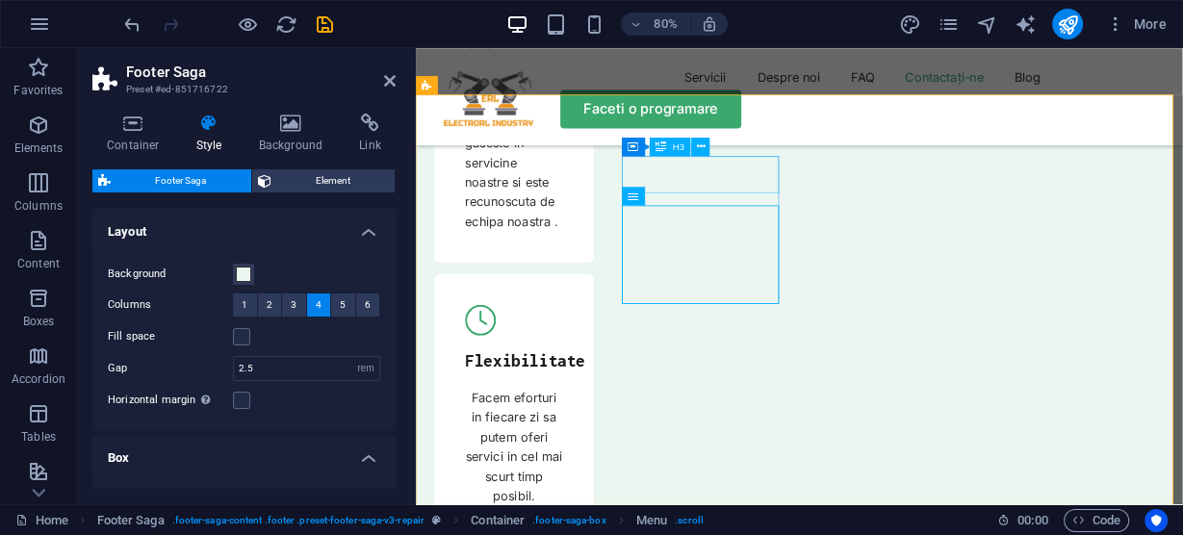
click at [705, 145] on icon at bounding box center [701, 147] width 9 height 16
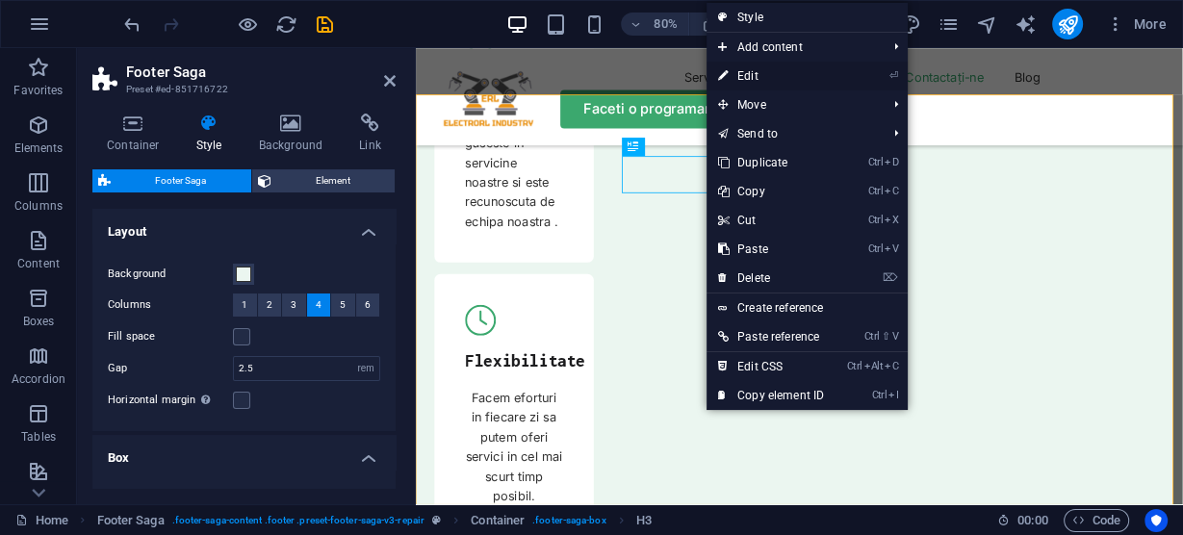
drag, startPoint x: 756, startPoint y: 69, endPoint x: 424, endPoint y: 26, distance: 335.0
click at [756, 69] on link "⏎ Edit" at bounding box center [771, 76] width 129 height 29
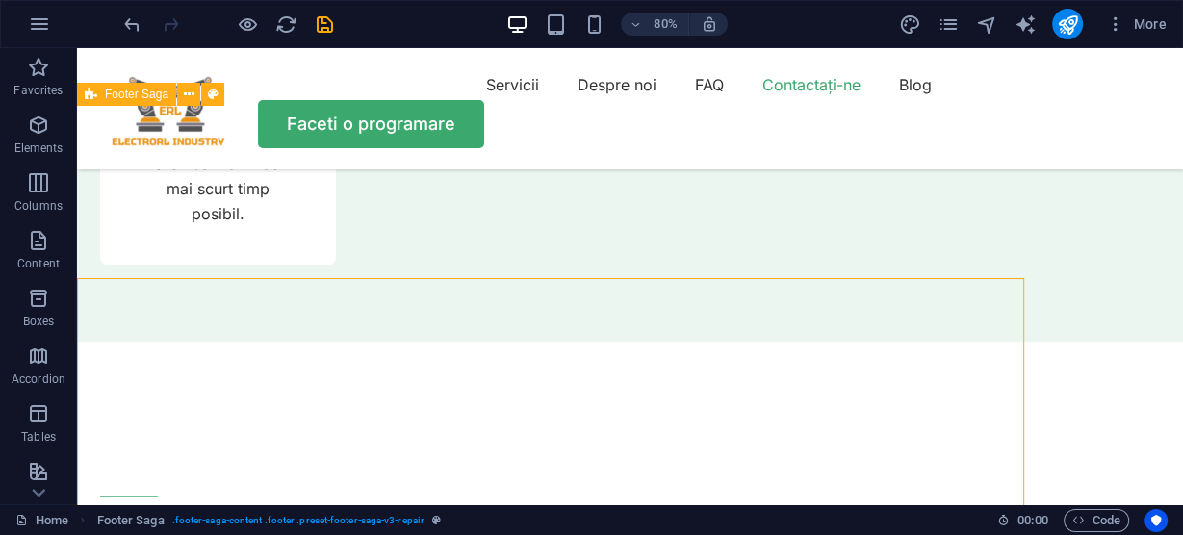
scroll to position [7019, 0]
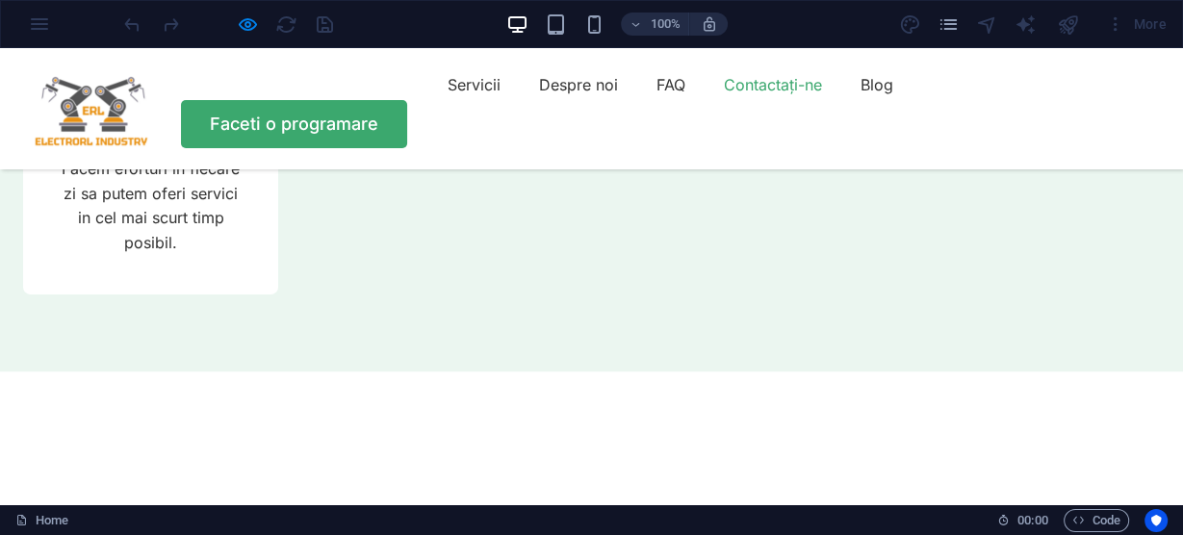
scroll to position [6770, 0]
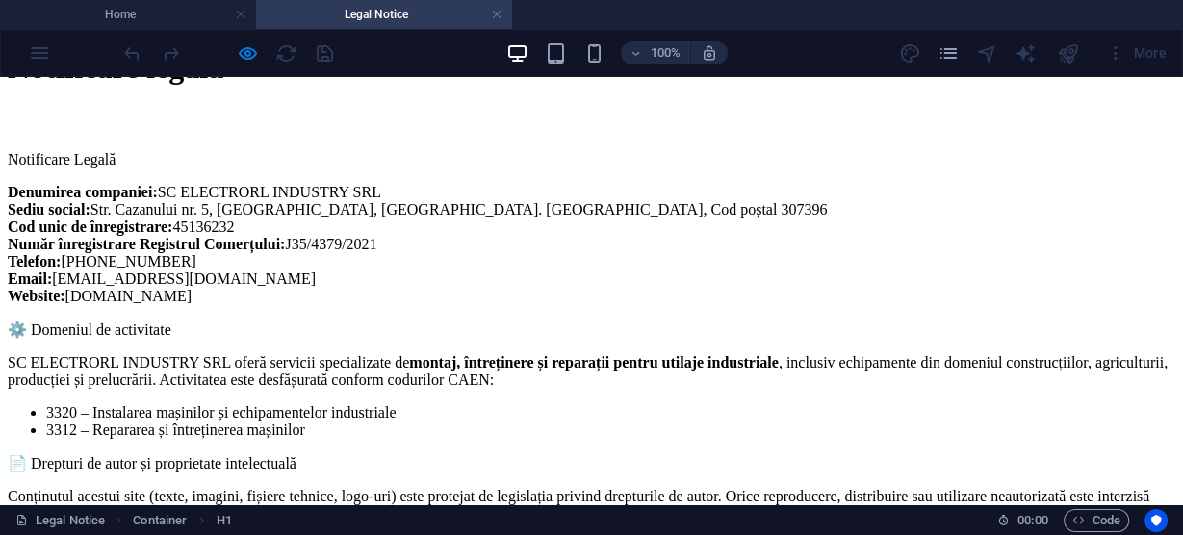
scroll to position [0, 0]
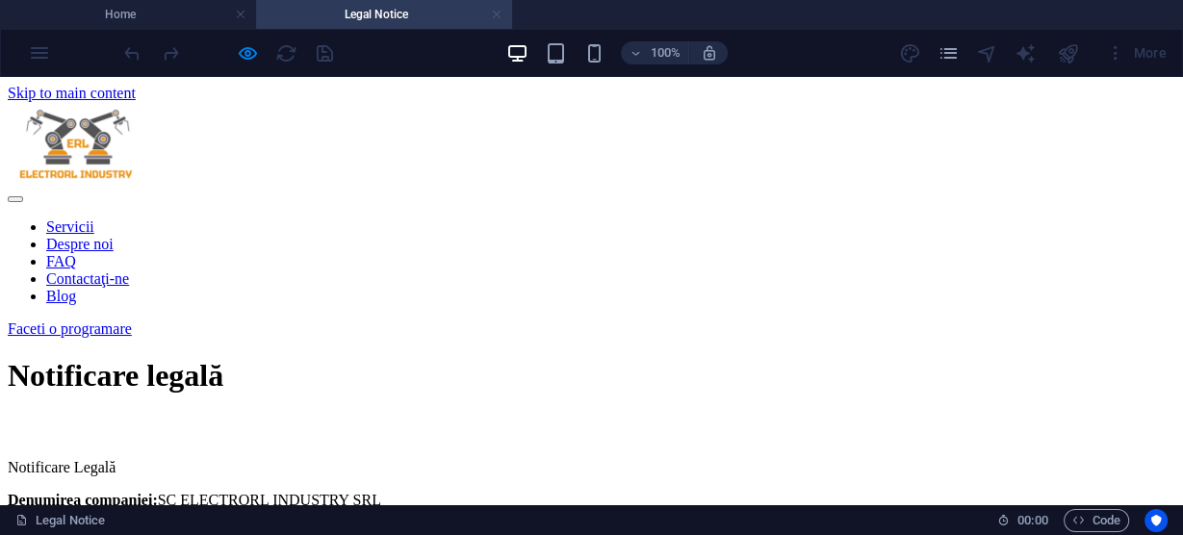
click at [498, 13] on link at bounding box center [497, 15] width 12 height 18
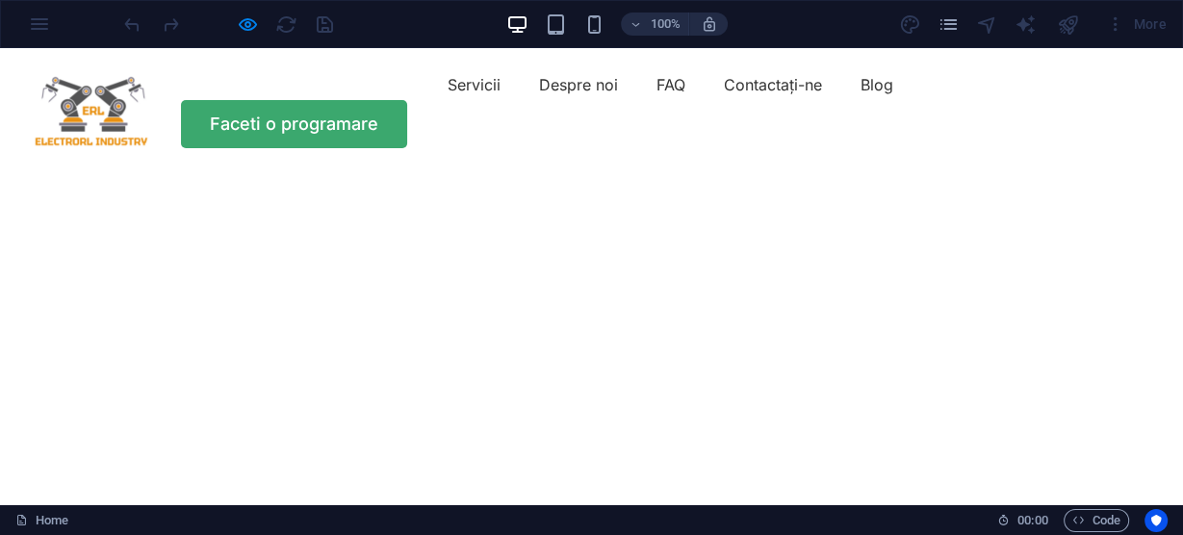
scroll to position [6770, 0]
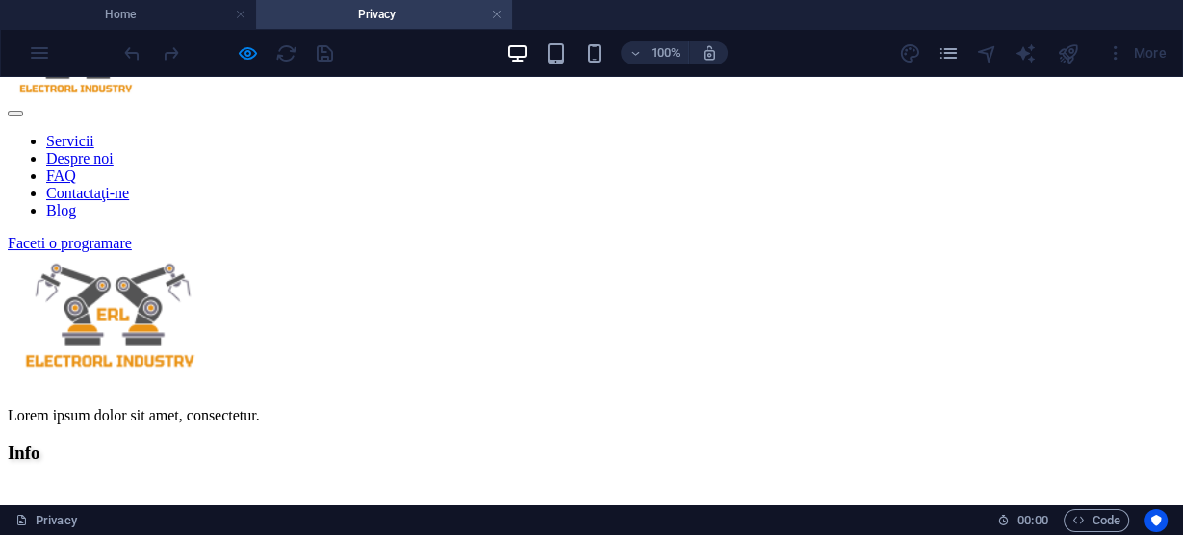
scroll to position [337, 0]
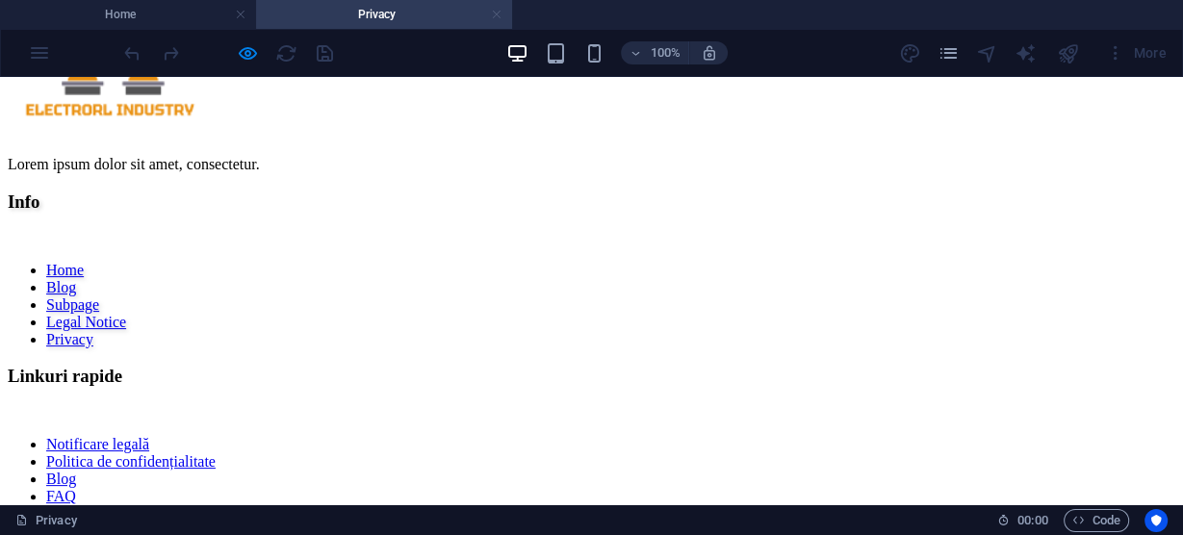
click at [493, 12] on link at bounding box center [497, 15] width 12 height 18
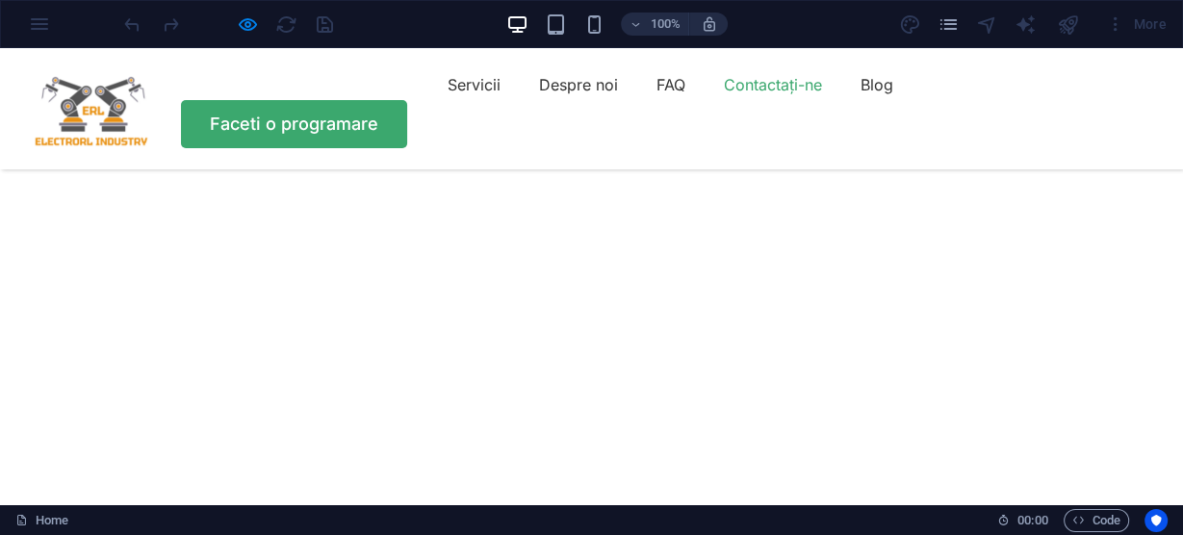
scroll to position [6770, 0]
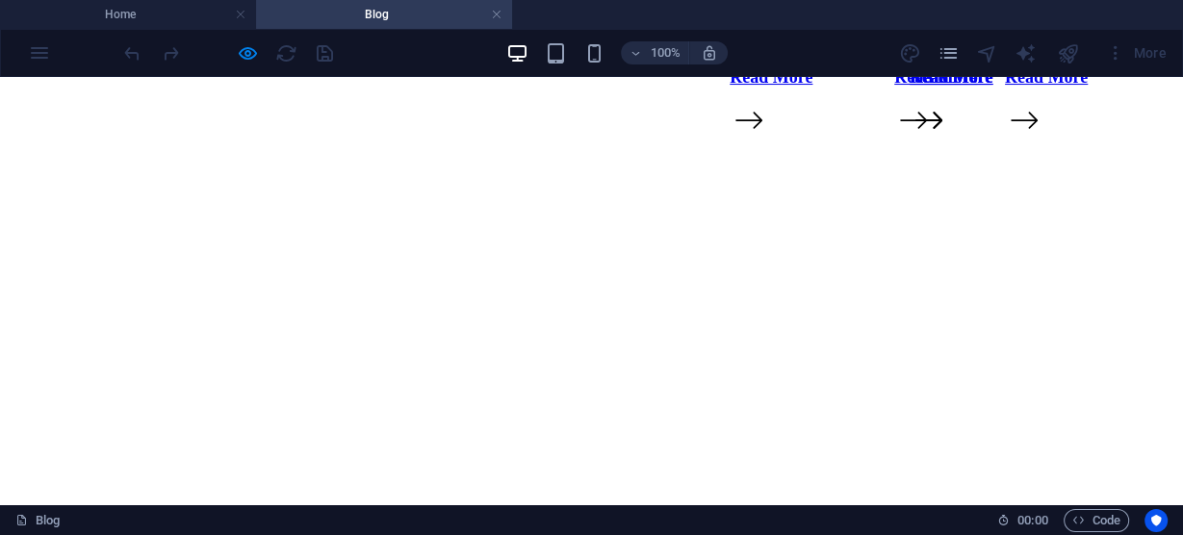
scroll to position [0, 0]
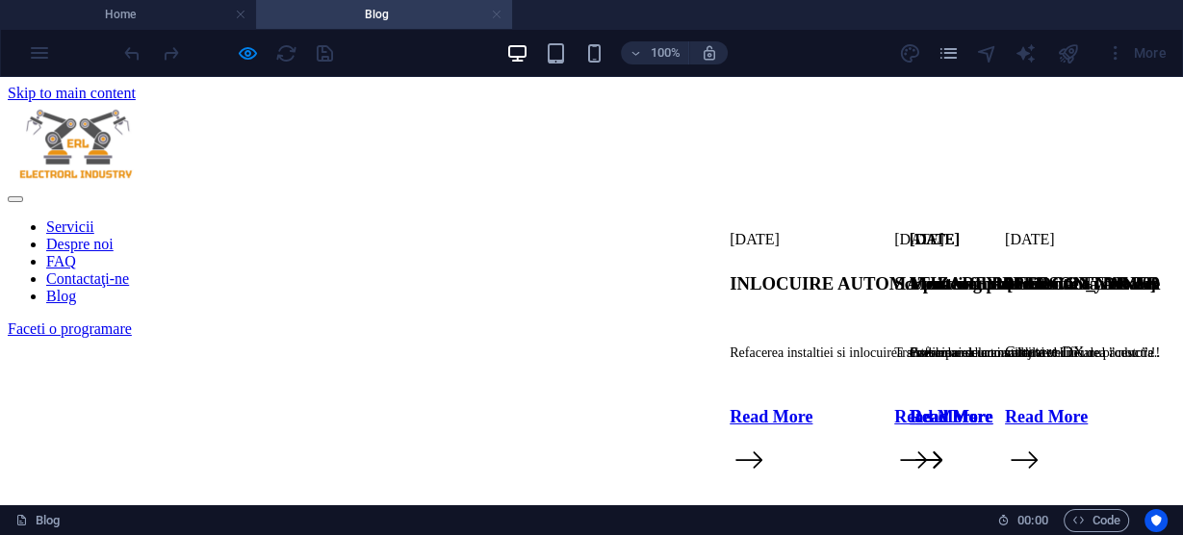
click at [496, 14] on link at bounding box center [497, 15] width 12 height 18
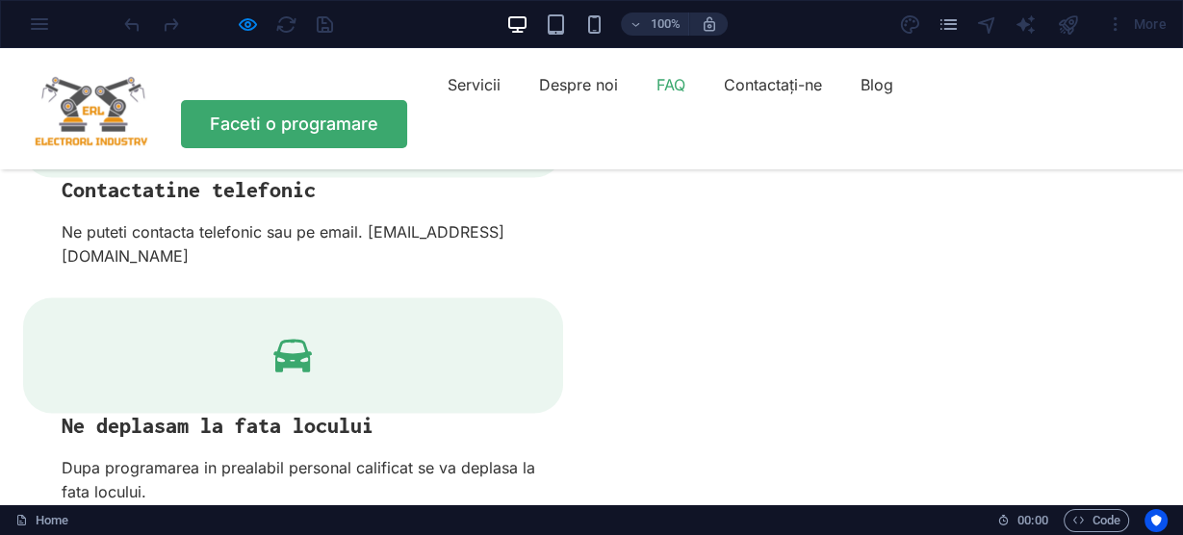
scroll to position [3015, 0]
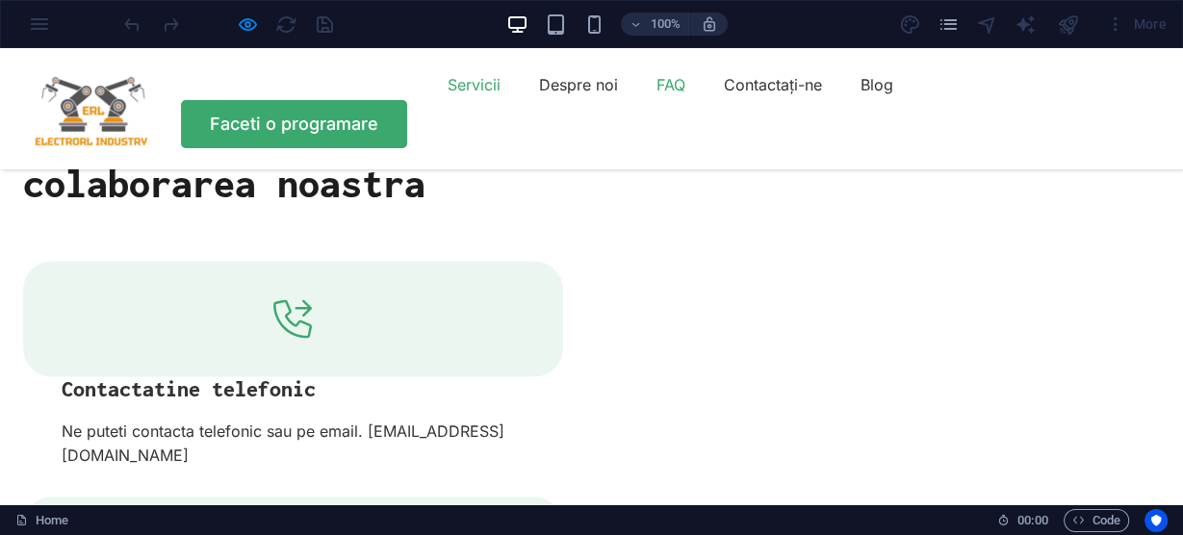
click at [448, 94] on font "Servicii" at bounding box center [474, 84] width 53 height 19
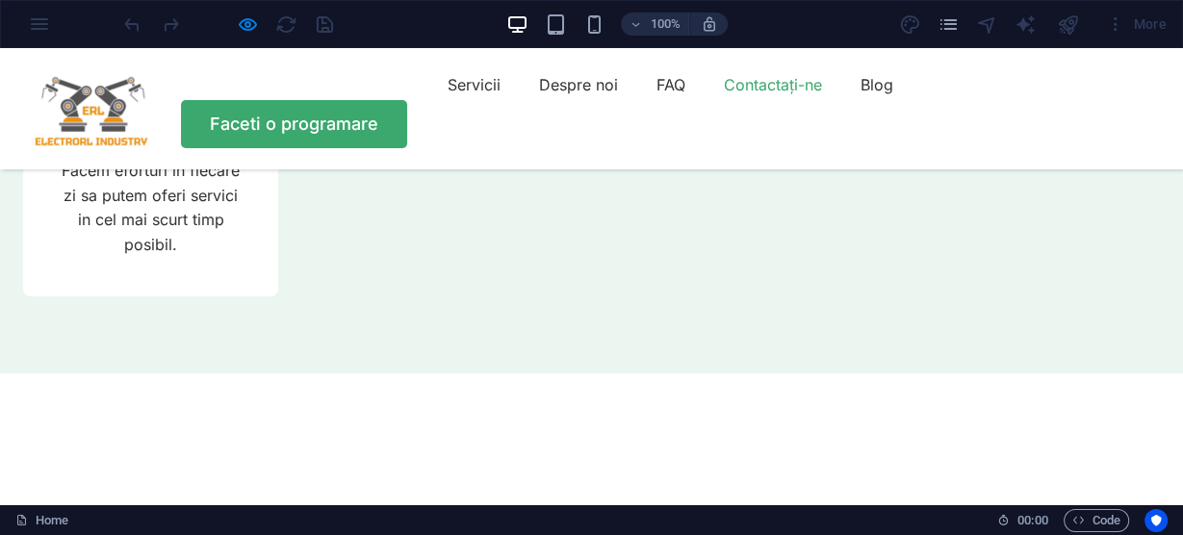
scroll to position [6822, 0]
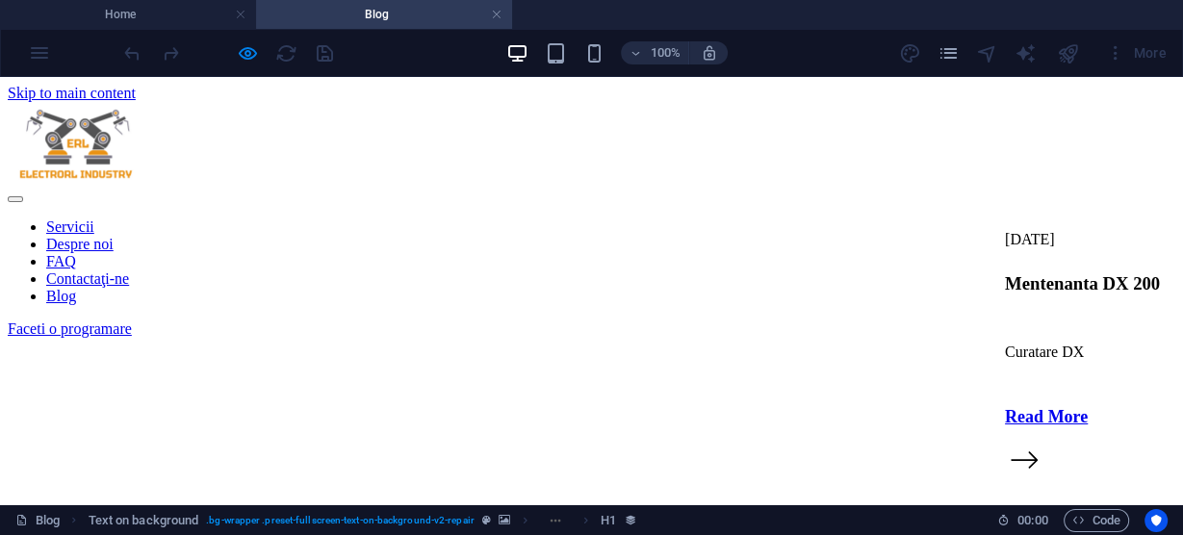
scroll to position [0, 0]
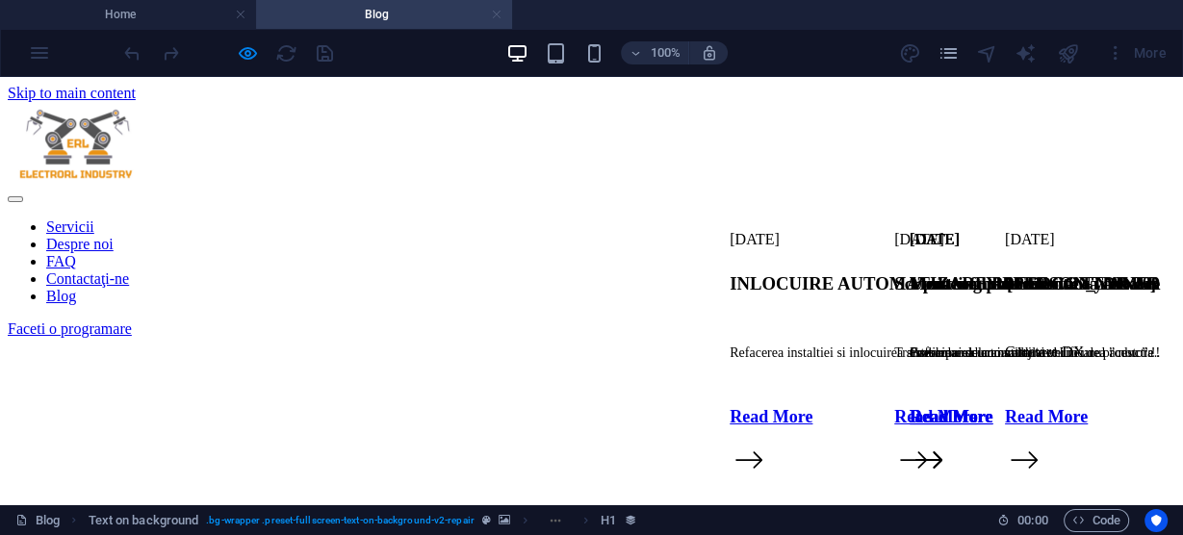
click at [498, 12] on link at bounding box center [497, 15] width 12 height 18
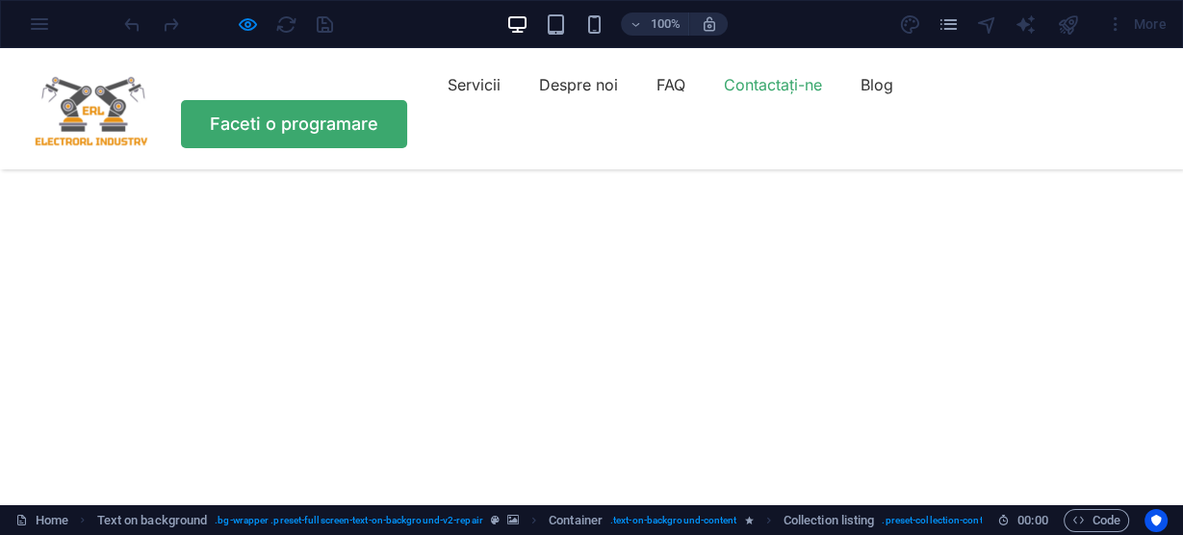
scroll to position [6822, 0]
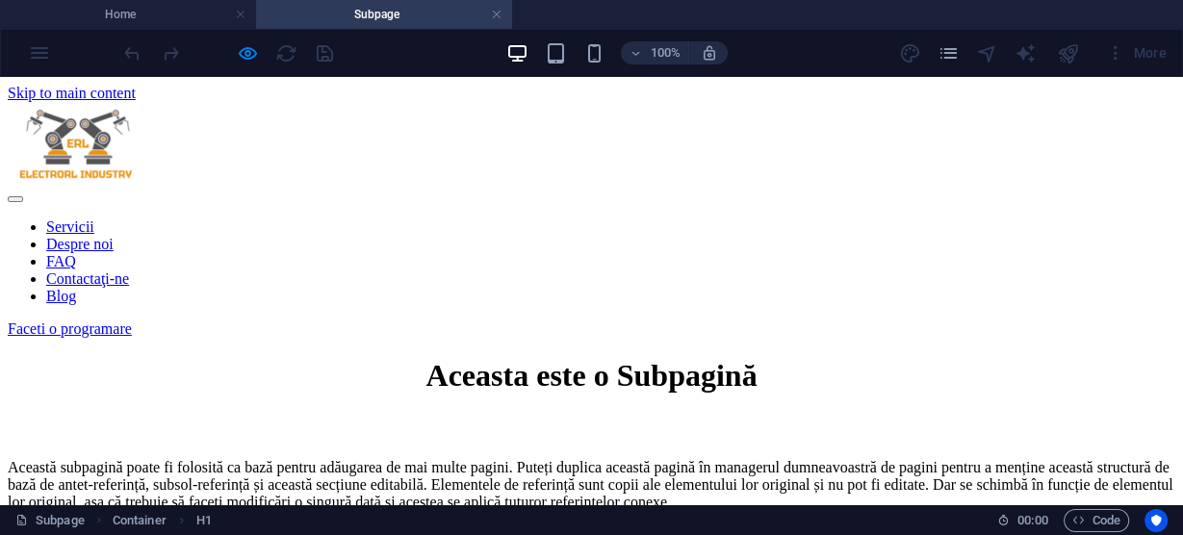
scroll to position [0, 0]
click at [503, 13] on h4 "Subpage" at bounding box center [384, 14] width 256 height 21
click at [500, 14] on link at bounding box center [497, 15] width 12 height 18
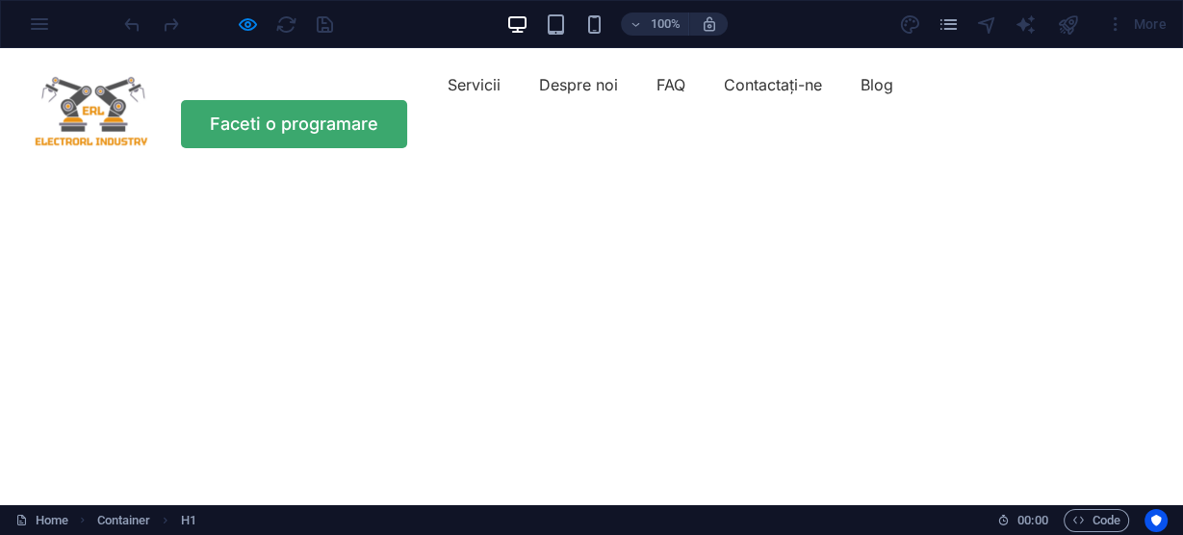
scroll to position [6822, 0]
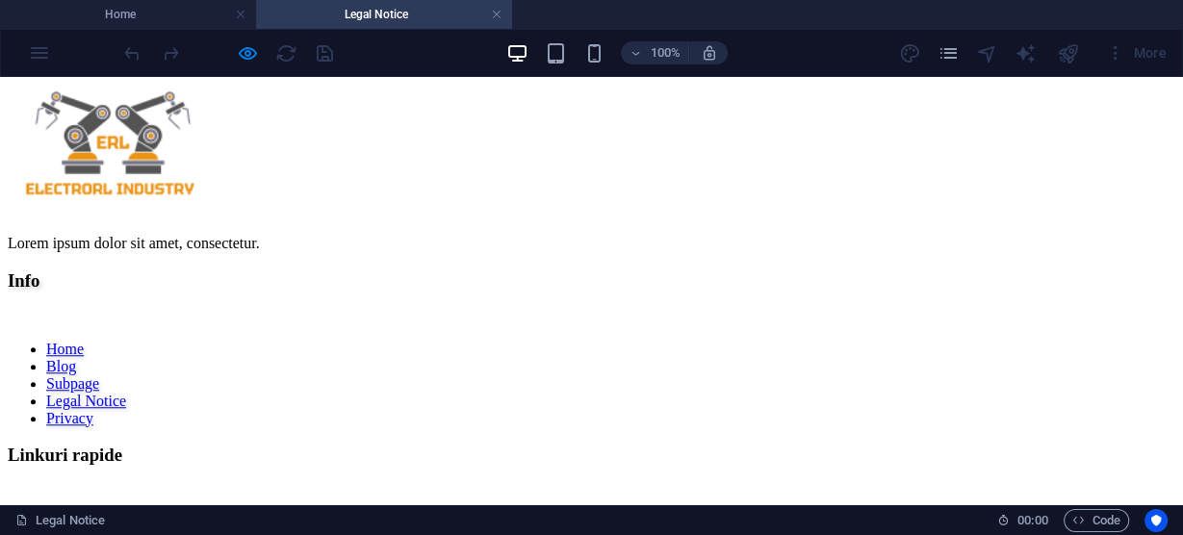
scroll to position [0, 0]
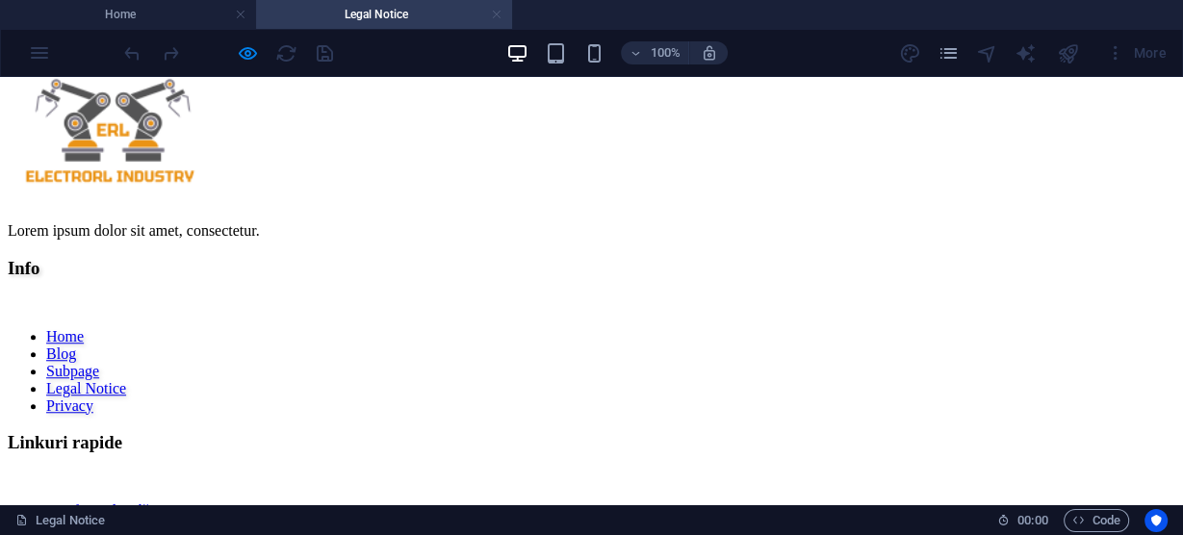
click at [498, 10] on link at bounding box center [497, 15] width 12 height 18
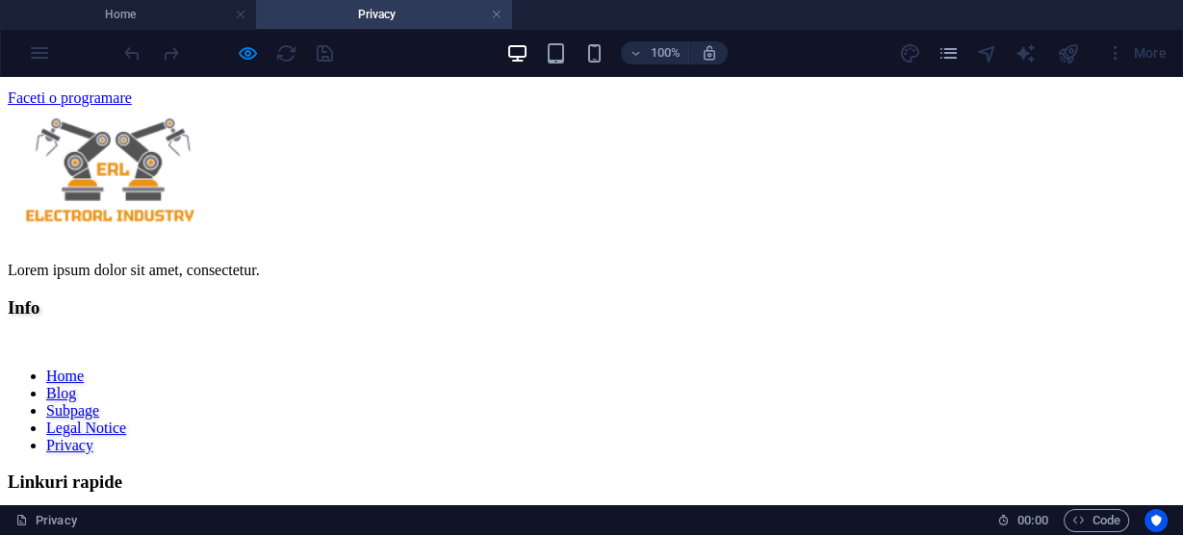
drag, startPoint x: 383, startPoint y: 346, endPoint x: 304, endPoint y: 350, distance: 79.1
click at [304, 350] on div "Lorem ipsum dolor sit amet, consectetur. Info Home Blog Subpage Legal Notice Pr…" at bounding box center [592, 516] width 1168 height 819
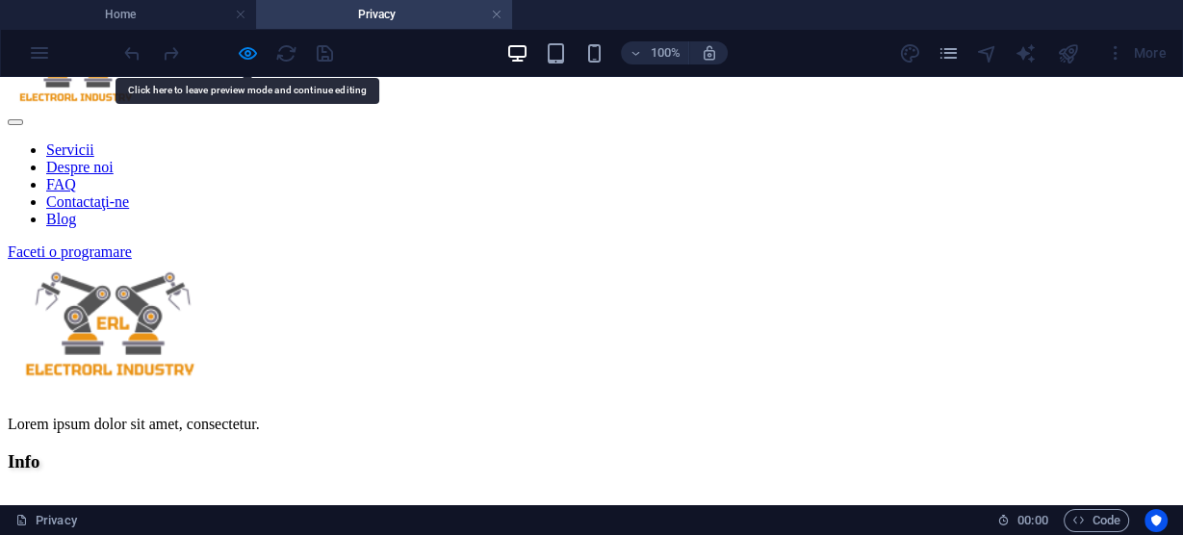
click at [490, 13] on h4 "Privacy" at bounding box center [384, 14] width 256 height 21
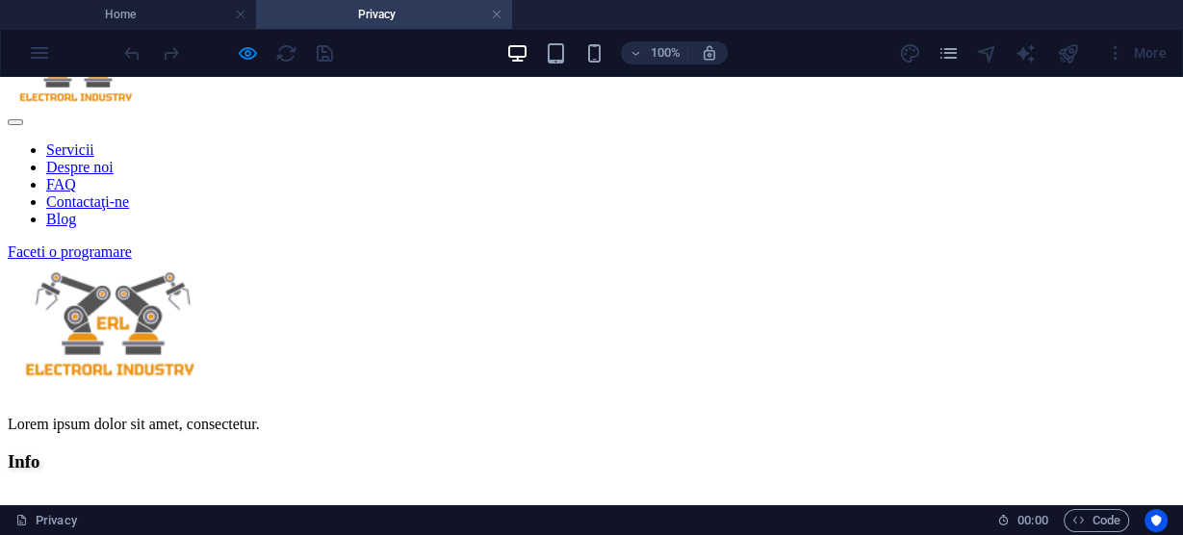
click at [135, 385] on div at bounding box center [592, 323] width 1168 height 124
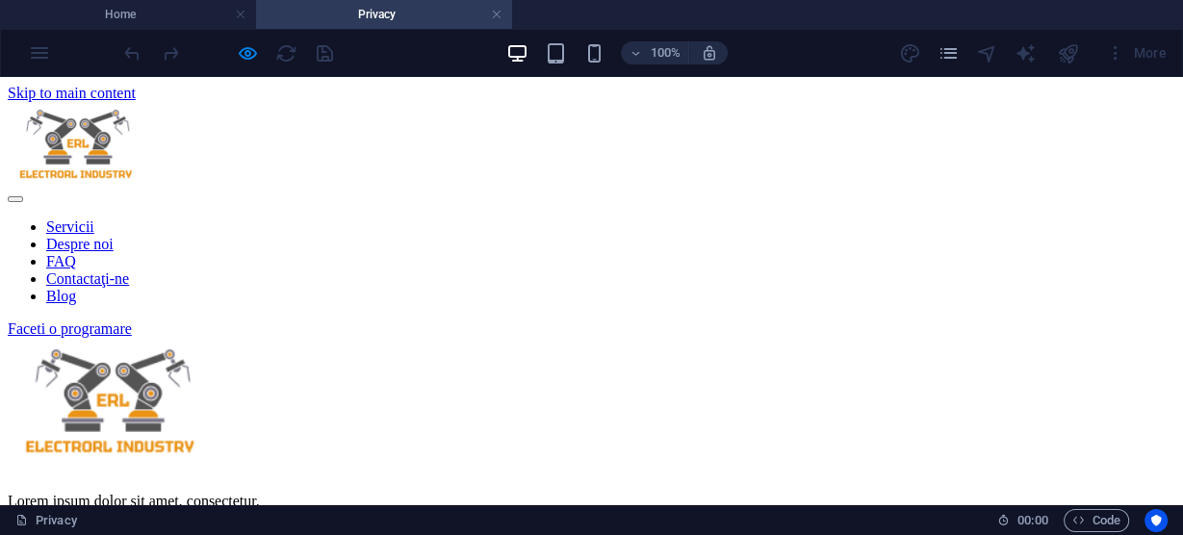
click at [82, 121] on div at bounding box center [592, 144] width 1168 height 84
click at [352, 219] on nav "Servicii Despre noi FAQ Contactaţi-ne Blog" at bounding box center [592, 262] width 1168 height 87
click at [331, 219] on nav "Servicii Despre noi FAQ Contactaţi-ne Blog" at bounding box center [592, 262] width 1168 height 87
click at [498, 14] on link at bounding box center [497, 15] width 12 height 18
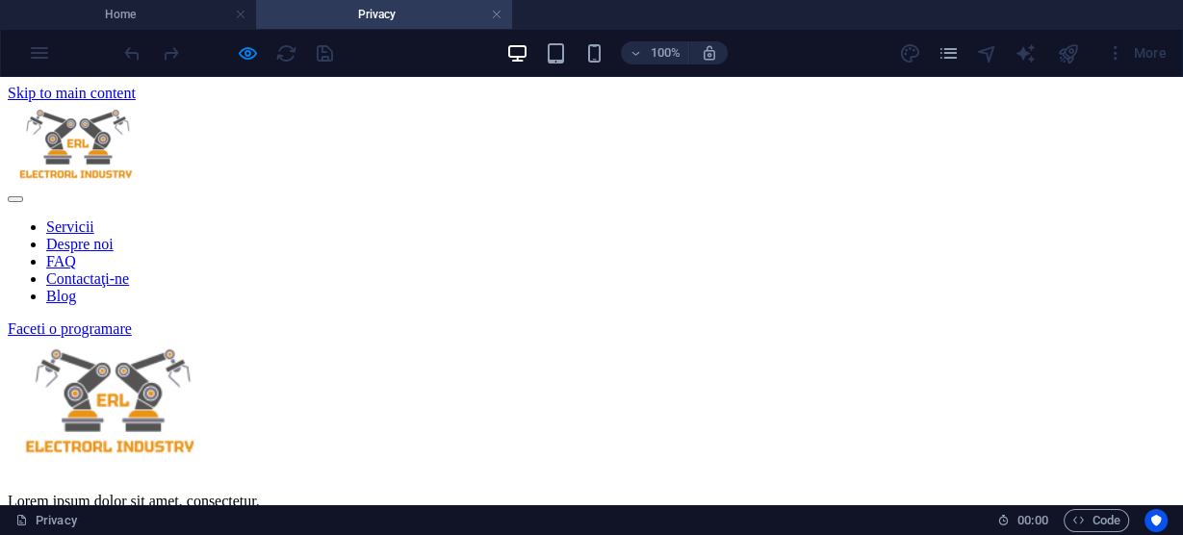
scroll to position [0, 0]
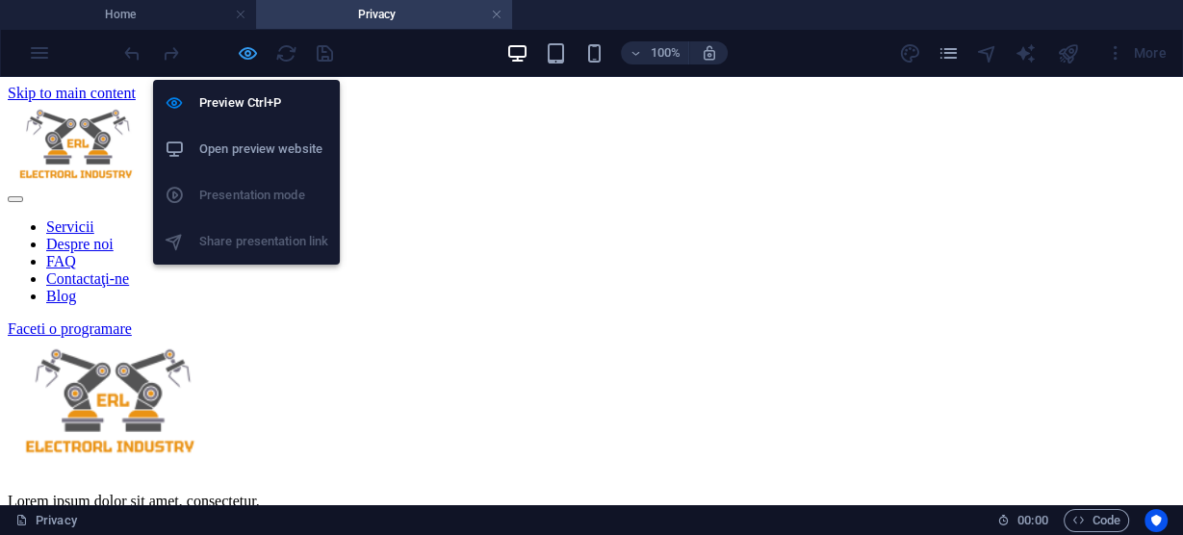
click at [247, 53] on icon "button" at bounding box center [248, 53] width 22 height 22
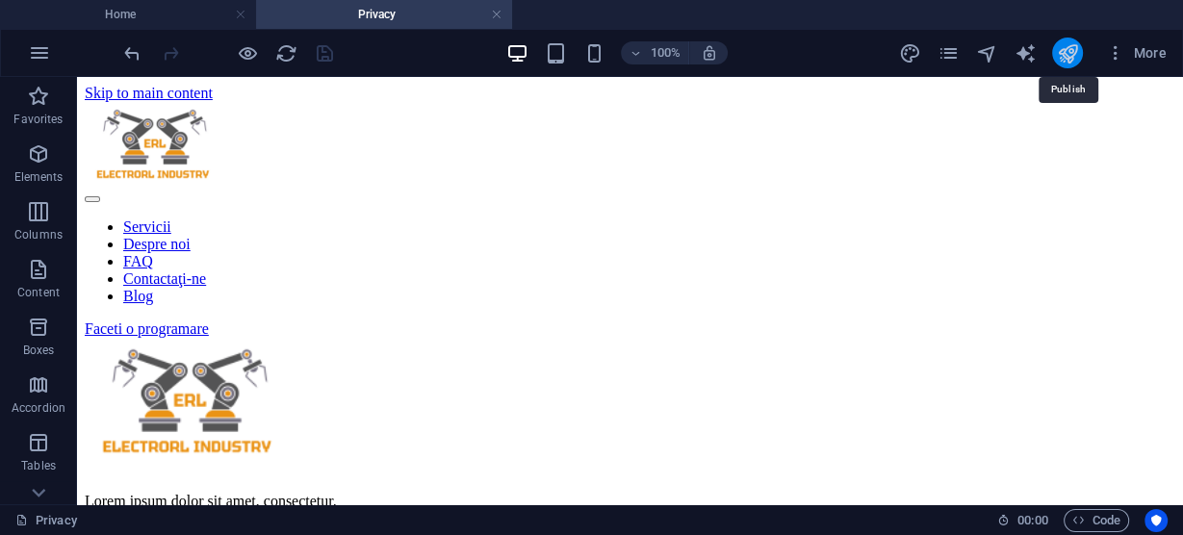
click at [1071, 52] on icon "publish" at bounding box center [1067, 53] width 22 height 22
